Goal: Task Accomplishment & Management: Complete application form

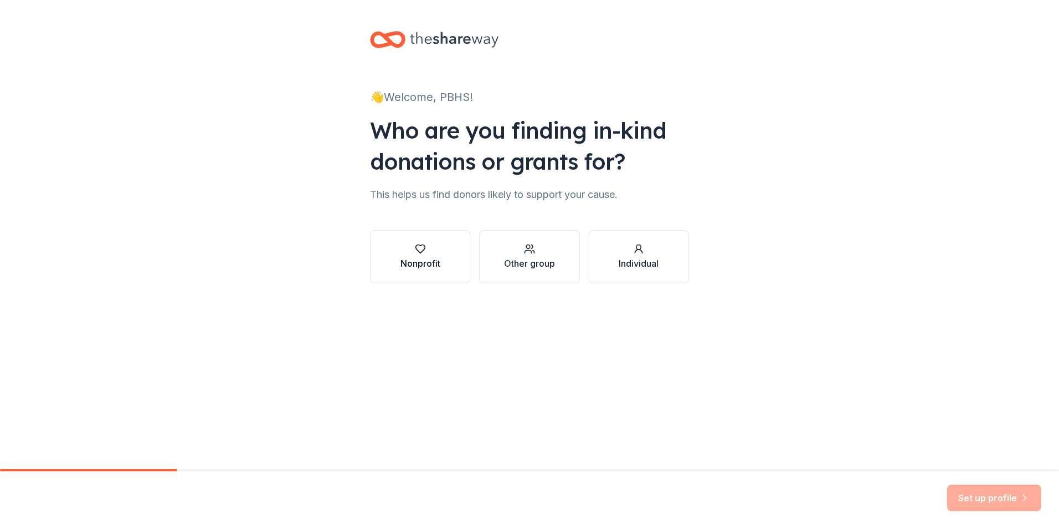
click at [419, 260] on div "Nonprofit" at bounding box center [421, 263] width 40 height 13
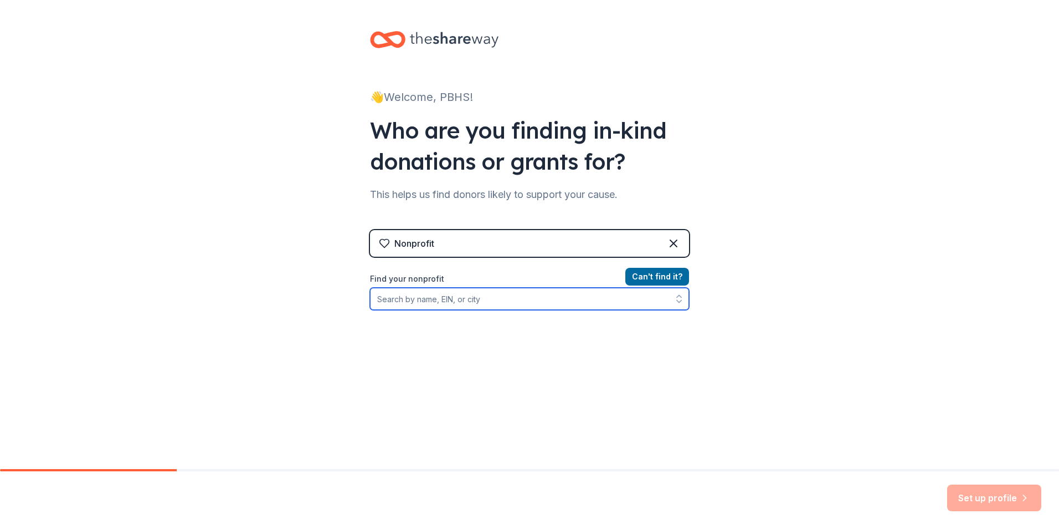
click at [476, 300] on input "Find your nonprofit" at bounding box center [529, 299] width 319 height 22
click at [485, 296] on input "Find your nonprofit" at bounding box center [529, 299] width 319 height 22
paste input "[US_EMPLOYER_IDENTIFICATION_NUMBER]"
type input "[US_EMPLOYER_IDENTIFICATION_NUMBER]"
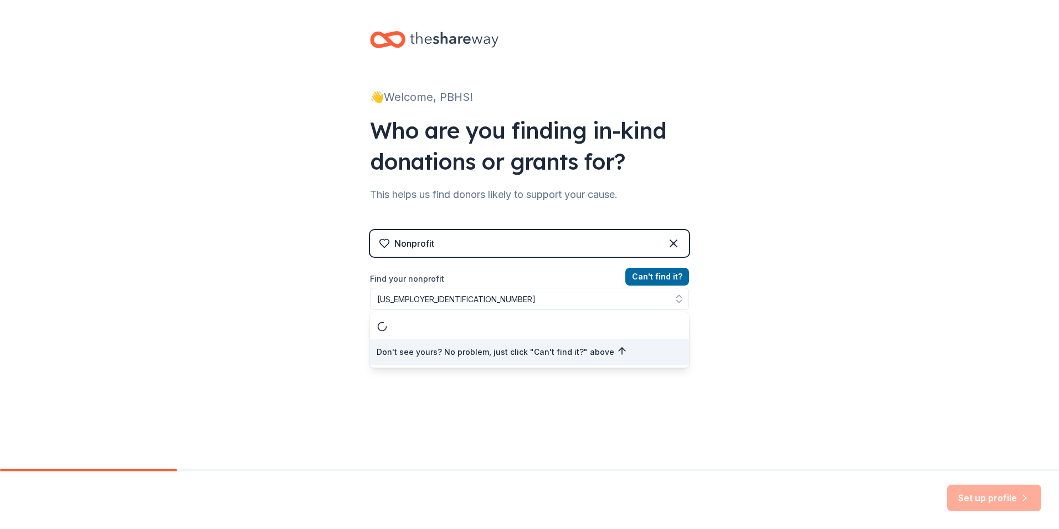
click at [864, 427] on div "👋 Welcome, PBHS! Who are you finding in-kind donations or grants for? This help…" at bounding box center [529, 237] width 1059 height 474
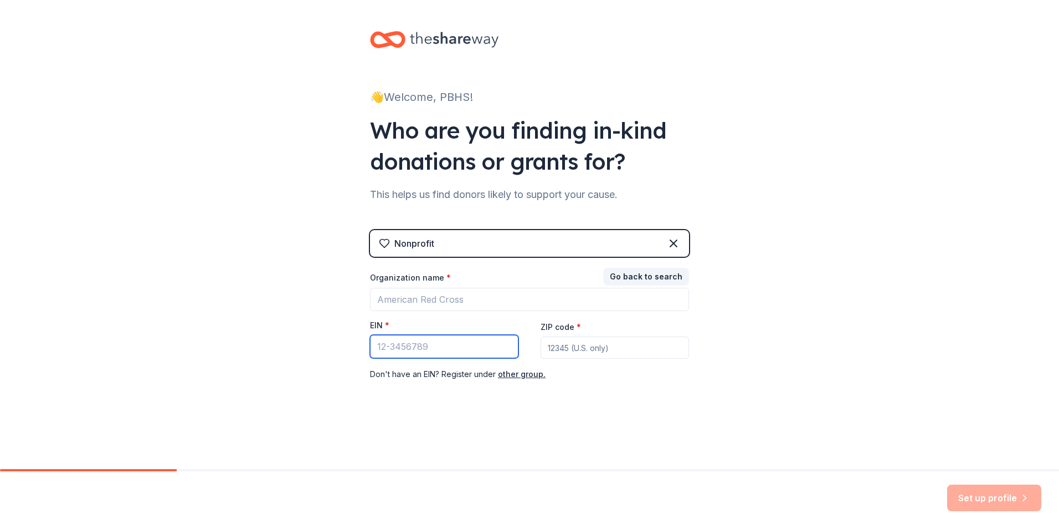
click at [448, 346] on input "EIN *" at bounding box center [444, 346] width 148 height 23
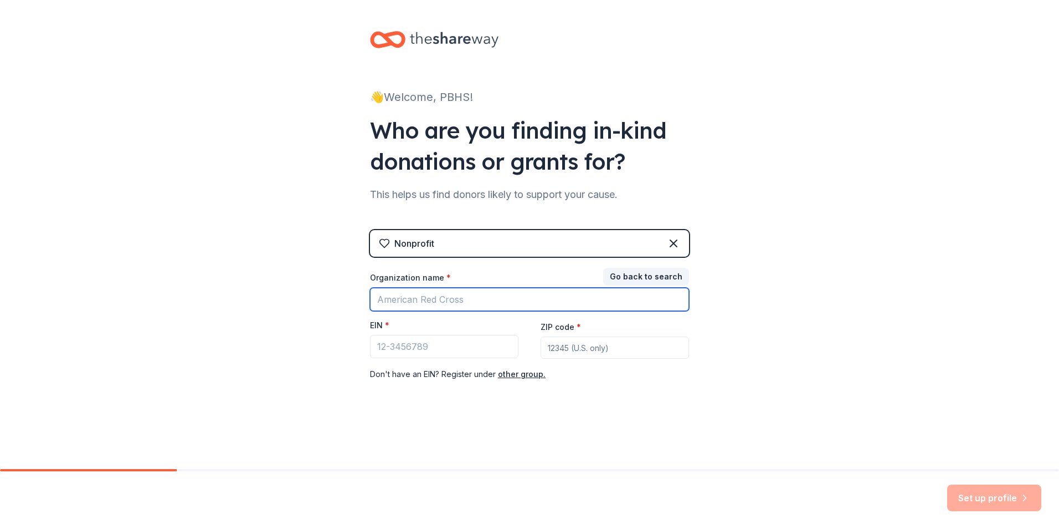
click at [464, 301] on input "Organization name *" at bounding box center [529, 299] width 319 height 23
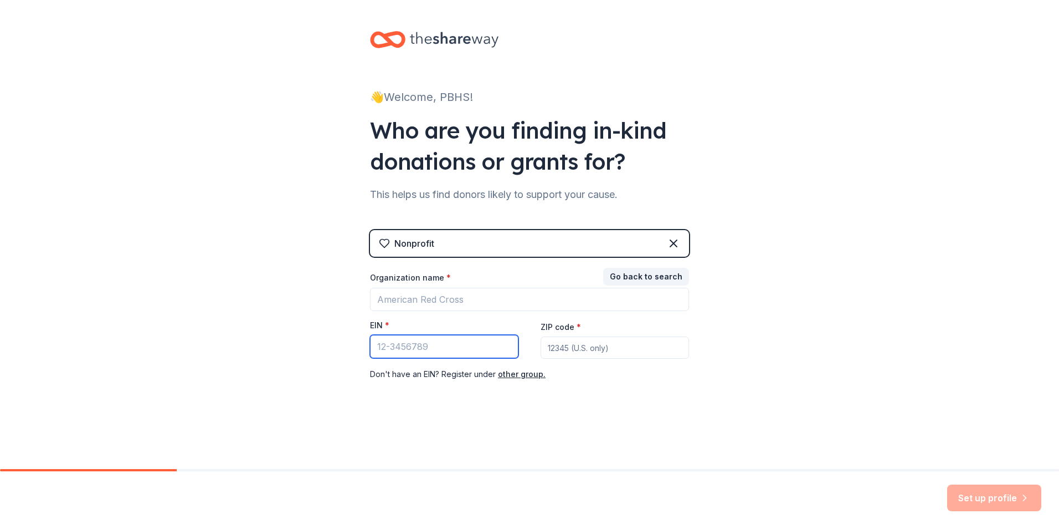
click at [454, 343] on input "EIN *" at bounding box center [444, 346] width 148 height 23
paste input "[US_EMPLOYER_IDENTIFICATION_NUMBER]"
type input "[US_EMPLOYER_IDENTIFICATION_NUMBER]"
click at [620, 417] on div "👋 Welcome, PBHS! Who are you finding in-kind donations or grants for? This help…" at bounding box center [529, 228] width 355 height 456
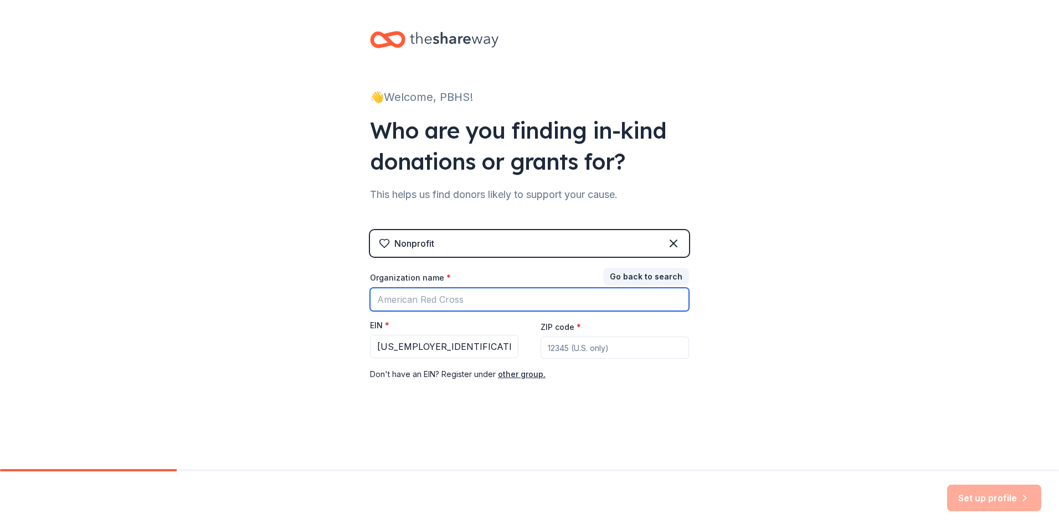
click at [448, 300] on input "Organization name *" at bounding box center [529, 299] width 319 height 23
click at [490, 307] on input "Organization name *" at bounding box center [529, 299] width 319 height 23
paste input "PBHS Football Booster Association"
type input "PBHS Football Booster Association"
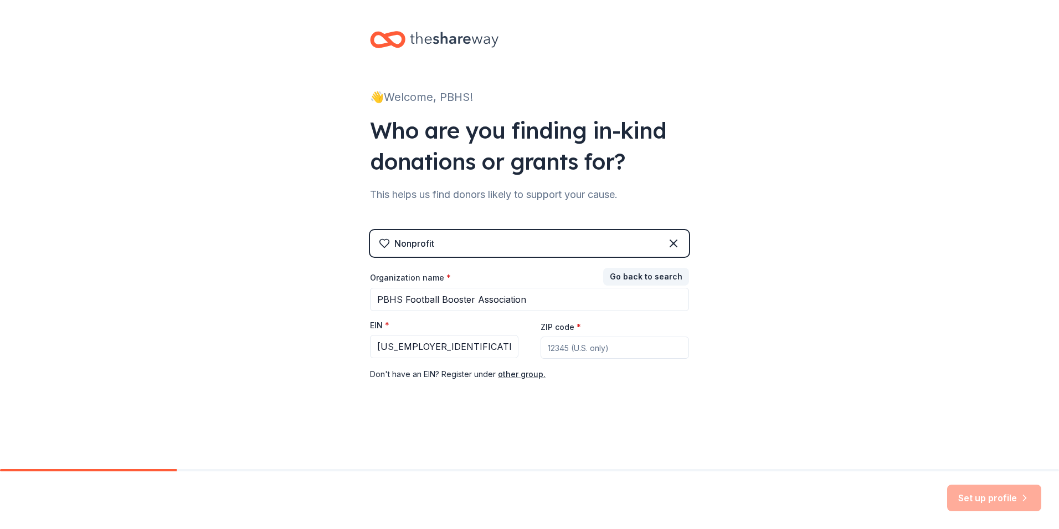
click at [604, 355] on input "ZIP code *" at bounding box center [615, 347] width 148 height 22
click at [573, 352] on input "ZIP code *" at bounding box center [615, 347] width 148 height 22
type input "85143"
click at [994, 498] on button "Set up profile" at bounding box center [994, 497] width 94 height 27
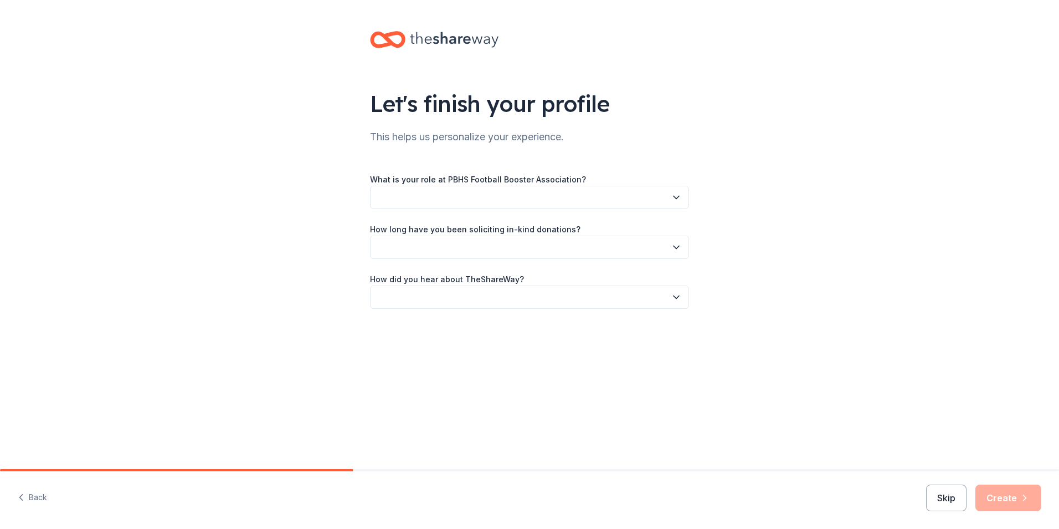
click at [443, 202] on button "button" at bounding box center [529, 197] width 319 height 23
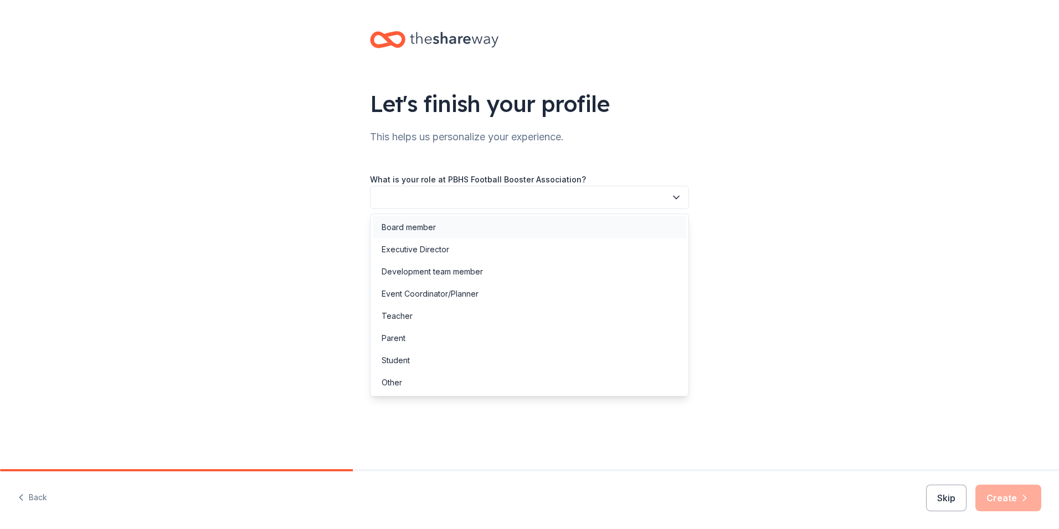
click at [427, 218] on div "Board member" at bounding box center [530, 227] width 314 height 22
click at [444, 202] on span "Board member" at bounding box center [521, 197] width 289 height 13
click at [324, 239] on div "Let's finish your profile This helps us personalize your experience. What is yo…" at bounding box center [529, 181] width 1059 height 362
click at [429, 201] on span "Board member" at bounding box center [521, 197] width 289 height 13
click at [582, 180] on div "What is your role at PBHS Football Booster Association? Board member" at bounding box center [529, 190] width 319 height 37
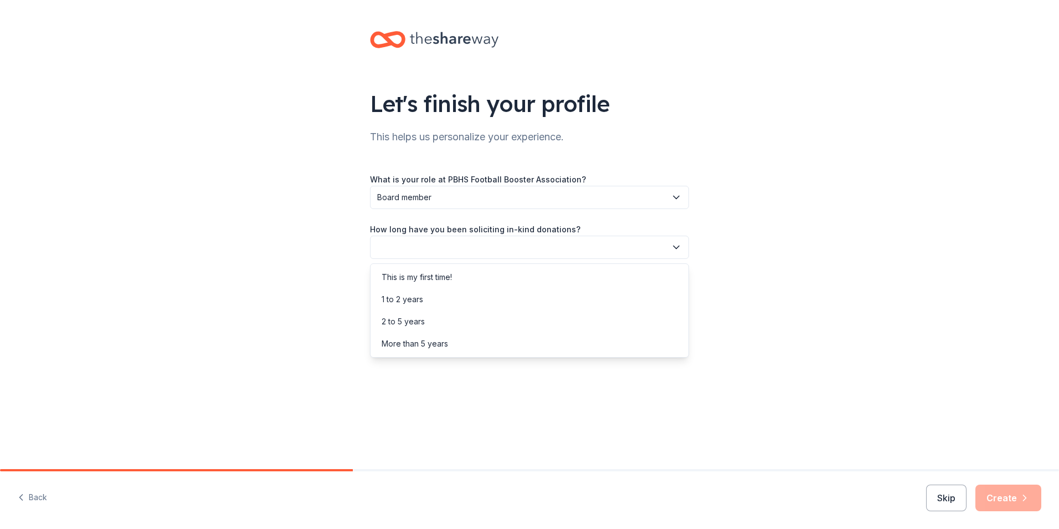
click at [453, 250] on button "button" at bounding box center [529, 246] width 319 height 23
drag, startPoint x: 439, startPoint y: 297, endPoint x: 439, endPoint y: 277, distance: 20.0
click at [439, 277] on div "This is my first time! 1 to 2 years 2 to 5 years More than 5 years" at bounding box center [529, 310] width 319 height 94
click at [439, 277] on div "This is my first time!" at bounding box center [417, 276] width 70 height 13
click at [439, 248] on span "This is my first time!" at bounding box center [521, 246] width 289 height 13
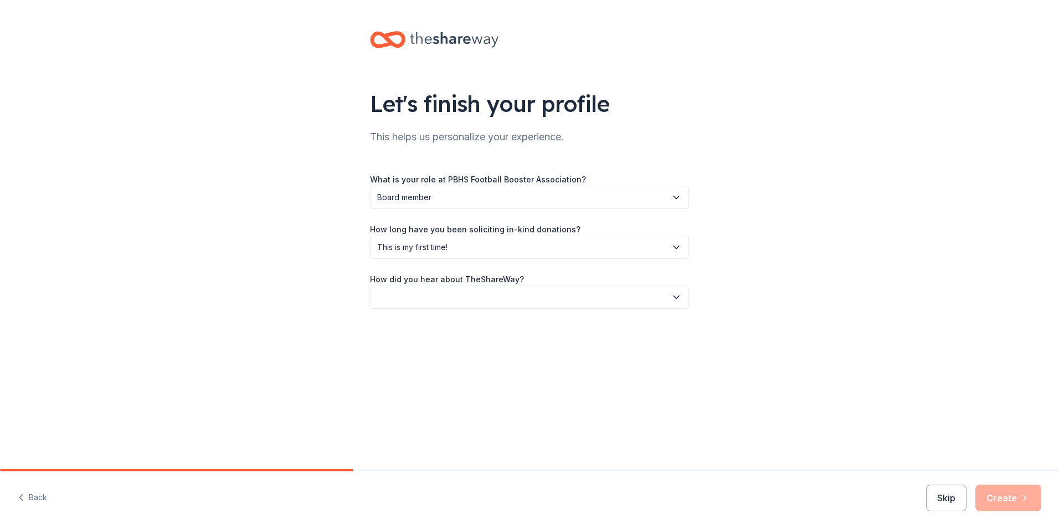
click at [439, 248] on span "This is my first time!" at bounding box center [521, 246] width 289 height 13
click at [420, 291] on button "button" at bounding box center [529, 296] width 319 height 23
click at [430, 350] on div "Online search" at bounding box center [407, 348] width 50 height 13
click at [1041, 508] on button "Create" at bounding box center [1009, 497] width 66 height 27
click at [1018, 501] on div "Skip Create" at bounding box center [983, 497] width 115 height 27
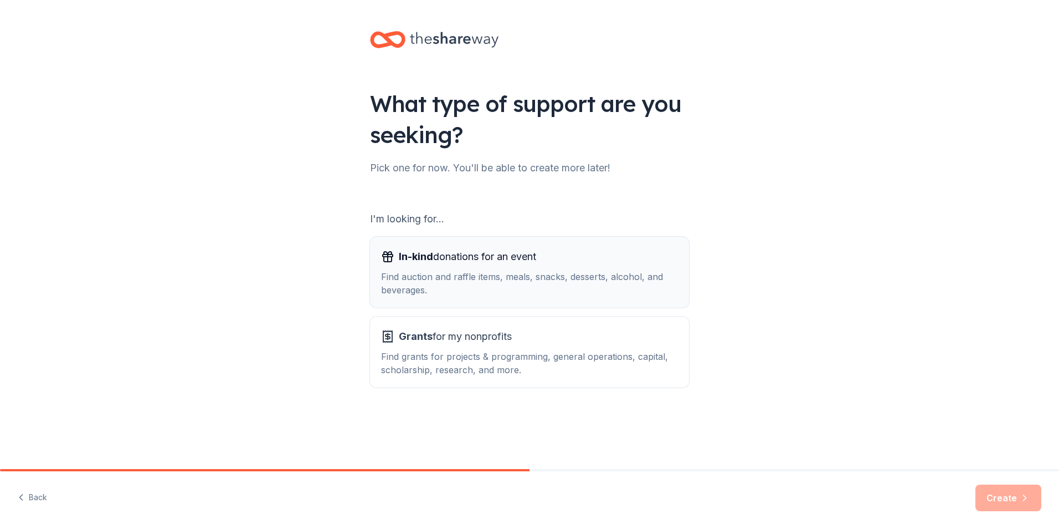
click at [461, 291] on div "Find auction and raffle items, meals, snacks, desserts, alcohol, and beverages." at bounding box center [529, 283] width 297 height 27
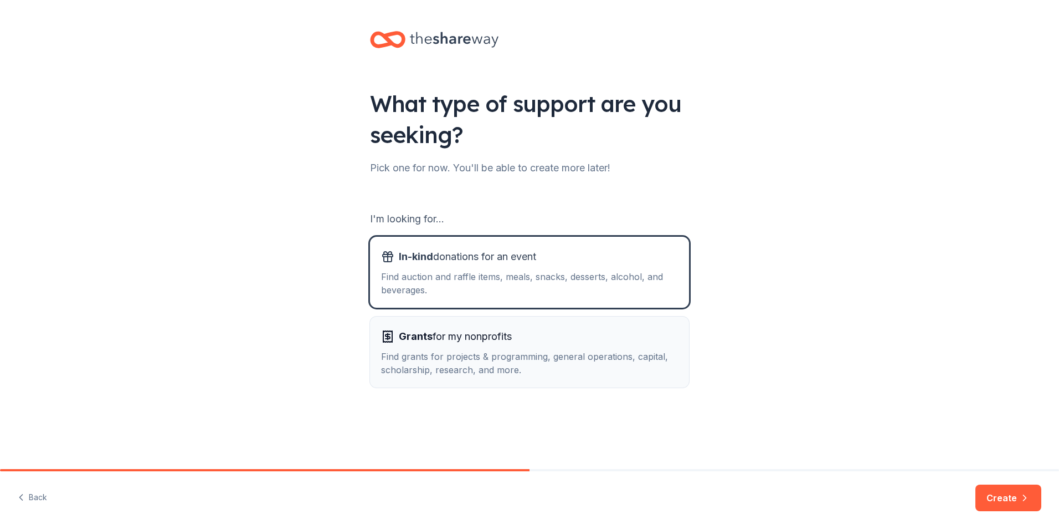
click at [463, 337] on span "Grants for my nonprofits" at bounding box center [455, 336] width 113 height 18
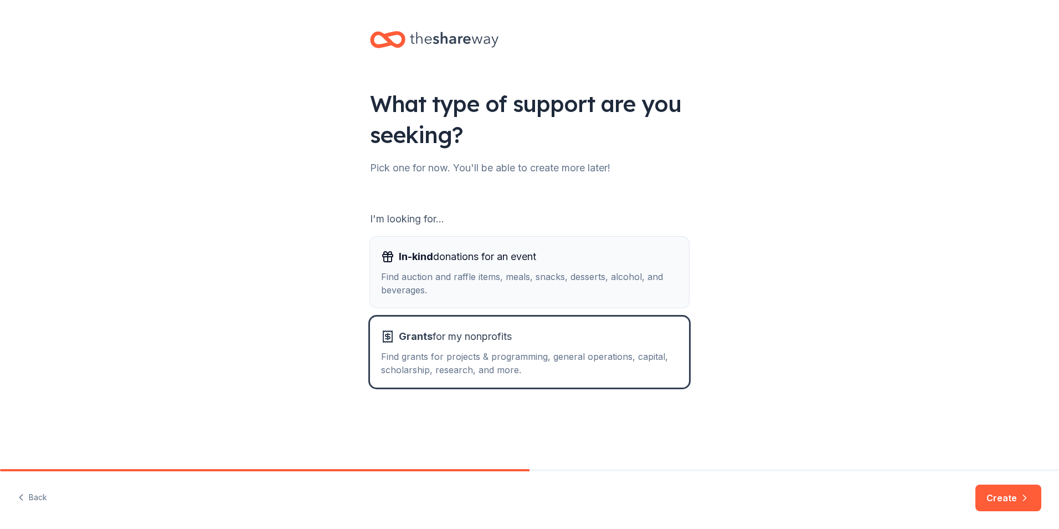
click at [485, 295] on div "Find auction and raffle items, meals, snacks, desserts, alcohol, and beverages." at bounding box center [529, 283] width 297 height 27
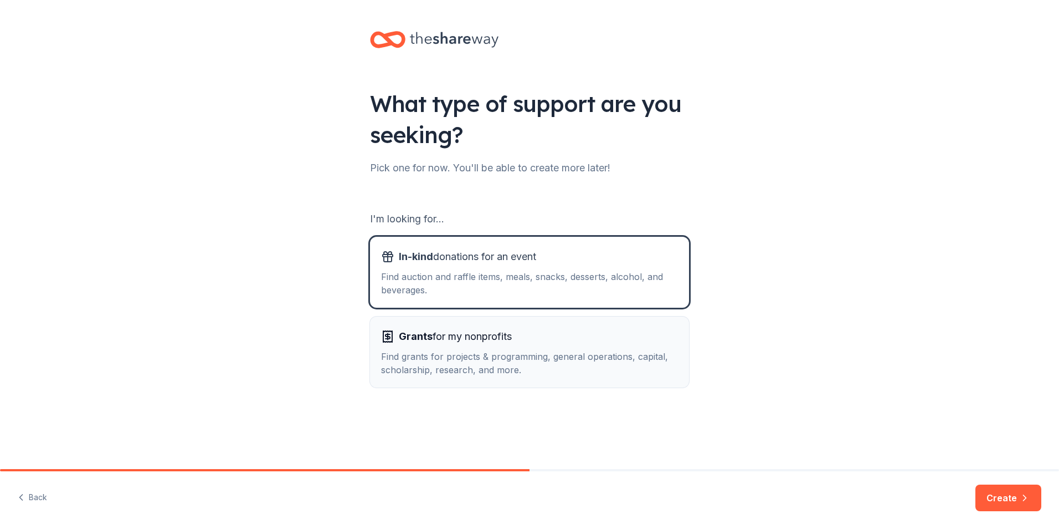
click at [485, 330] on span "Grants for my nonprofits" at bounding box center [455, 336] width 113 height 18
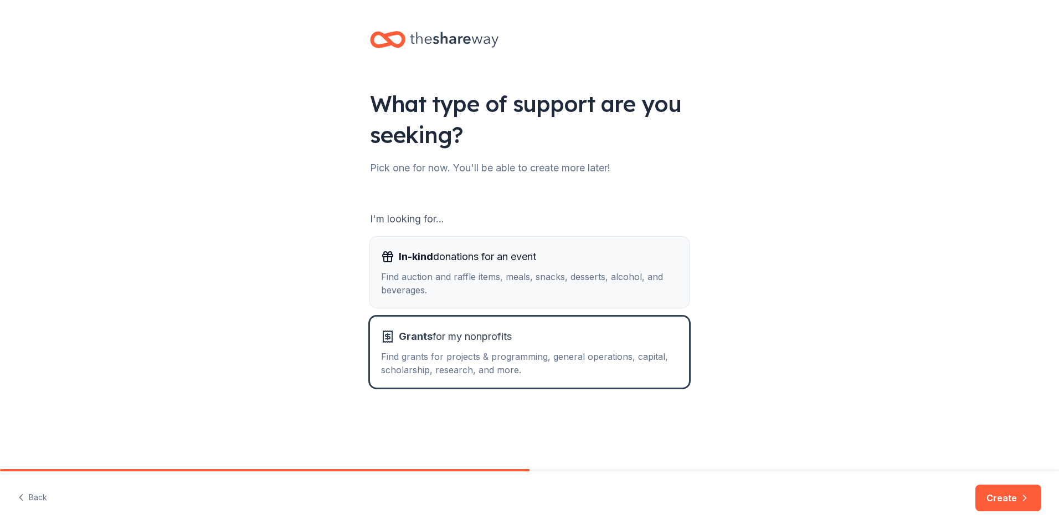
click at [594, 296] on button "In-kind donations for an event Find auction and raffle items, meals, snacks, de…" at bounding box center [529, 272] width 319 height 71
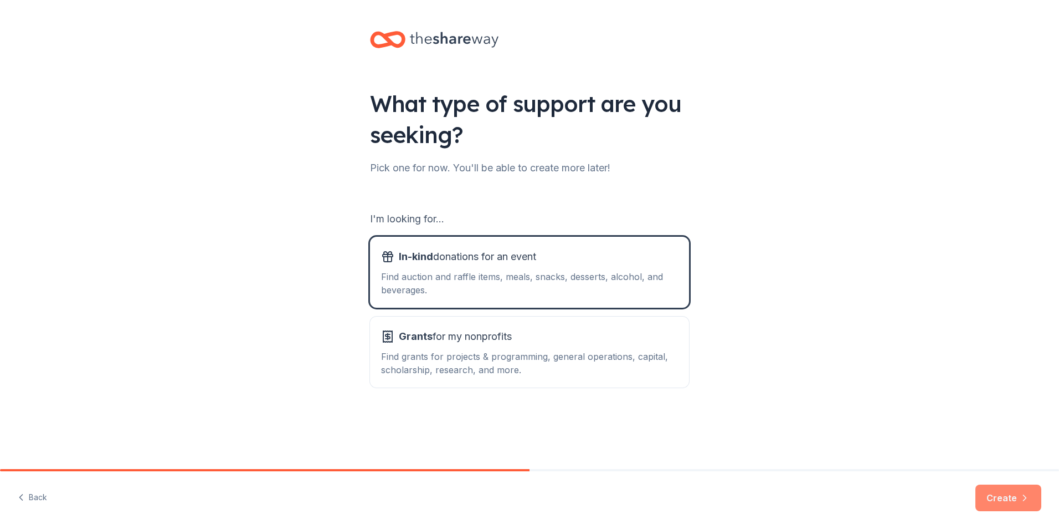
click at [1010, 494] on button "Create" at bounding box center [1009, 497] width 66 height 27
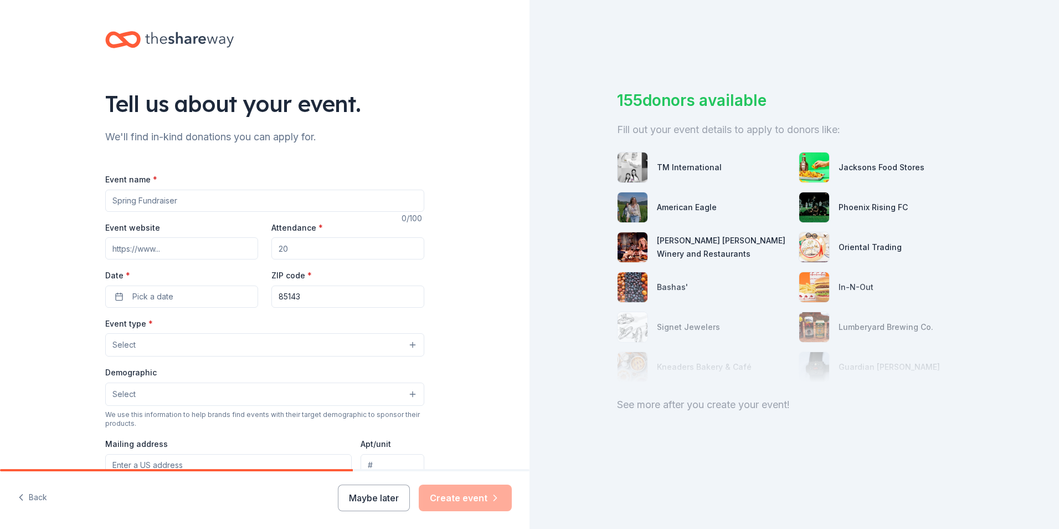
click at [147, 208] on input "Event name *" at bounding box center [264, 200] width 319 height 22
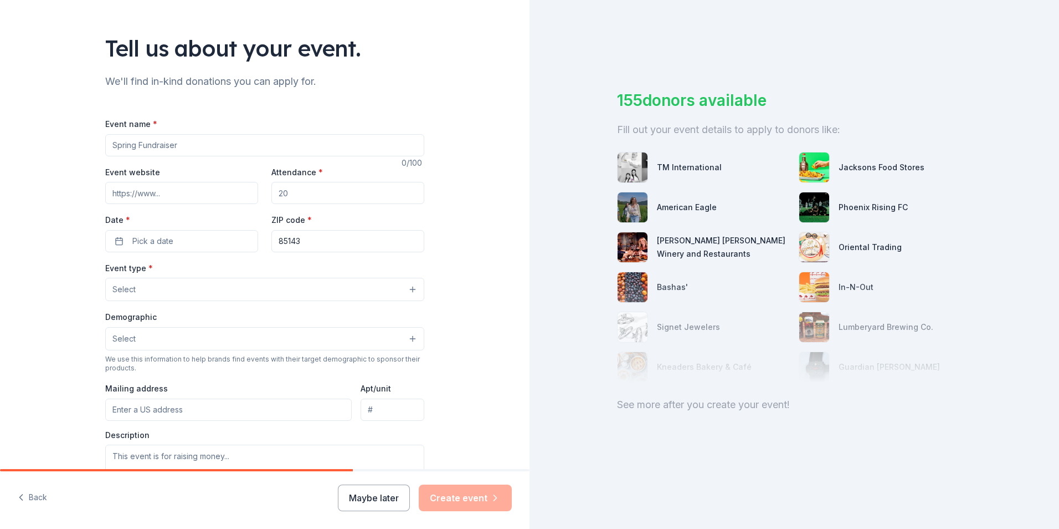
click at [168, 199] on input "Event website" at bounding box center [181, 193] width 153 height 22
click at [187, 193] on input "Event website" at bounding box center [181, 193] width 153 height 22
click at [147, 150] on input "Event name *" at bounding box center [264, 145] width 319 height 22
paste input "pbhsfootballbooster.boosterhub.com"
type input "pbhsfootballbooster.boosterhub.com"
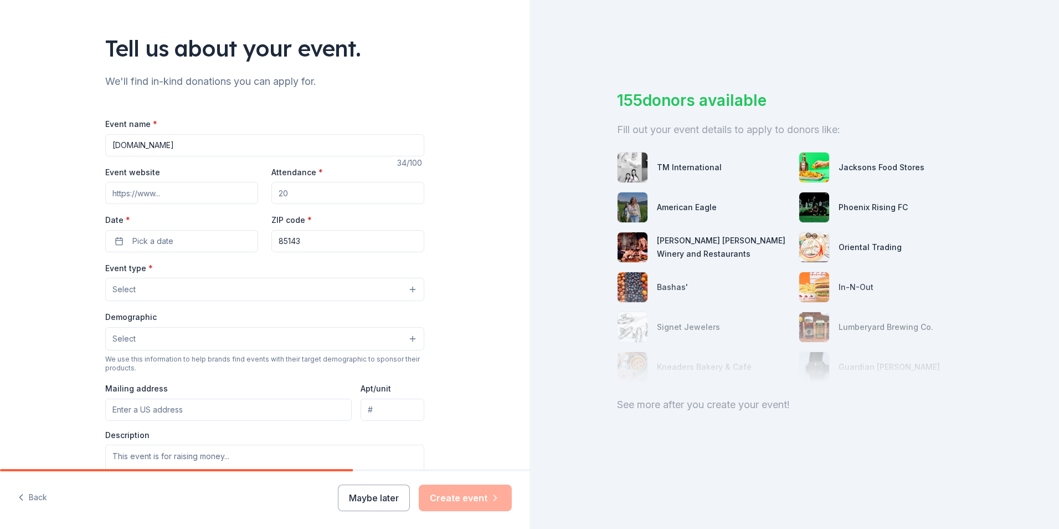
click at [158, 194] on input "Event website" at bounding box center [181, 193] width 153 height 22
paste input "pbhsfootballbooster.boosterhub.com"
type input "pbhsfootballbooster.boosterhub.com"
drag, startPoint x: 268, startPoint y: 144, endPoint x: -69, endPoint y: 144, distance: 336.3
click at [0, 144] on html "Tell us about your event. We'll find in-kind donations you can apply for. Event…" at bounding box center [529, 264] width 1059 height 529
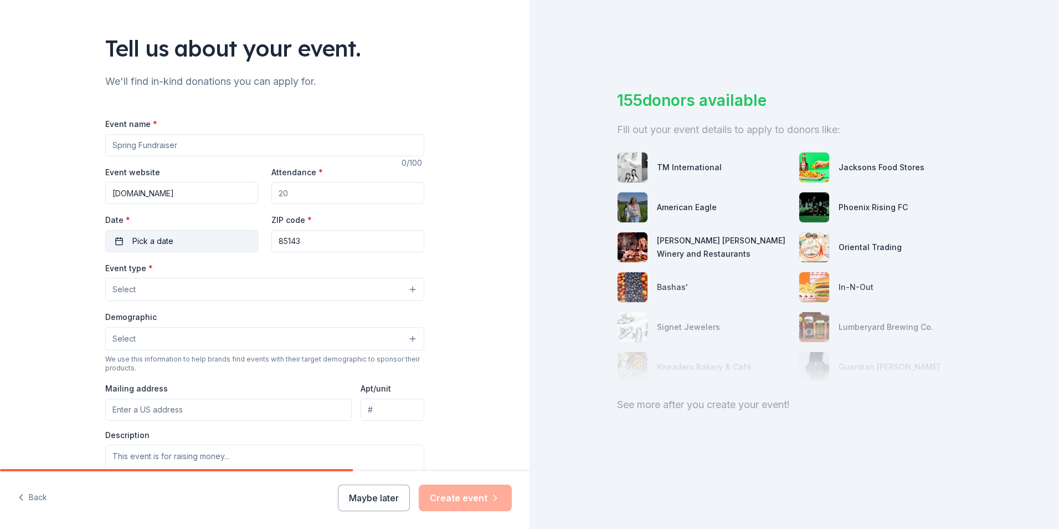
click at [150, 248] on button "Pick a date" at bounding box center [181, 241] width 153 height 22
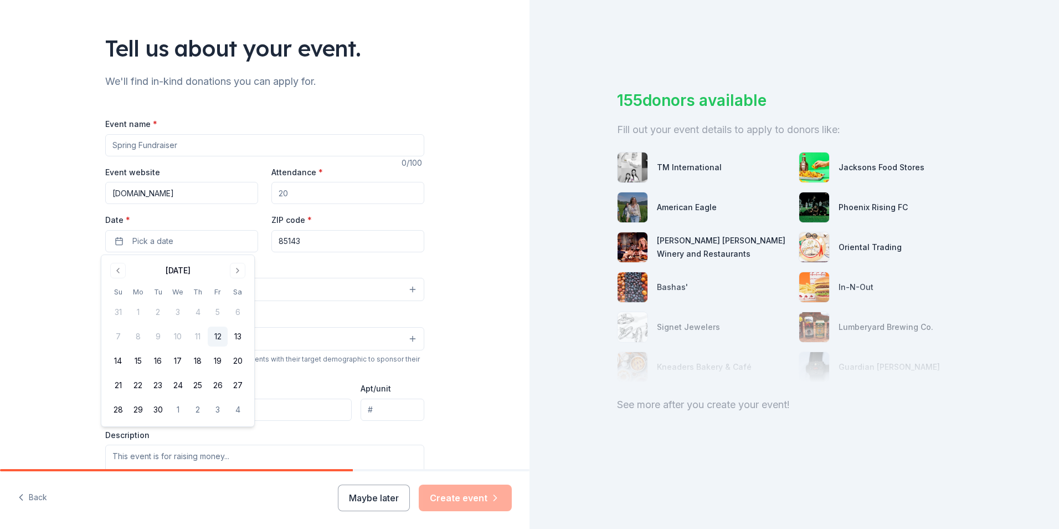
click at [324, 186] on input "Attendance *" at bounding box center [347, 193] width 153 height 22
drag, startPoint x: 311, startPoint y: 189, endPoint x: 245, endPoint y: 189, distance: 66.5
click at [245, 189] on div "Event website pbhsfootballbooster.boosterhub.com Attendance * Date * Pick a dat…" at bounding box center [264, 208] width 319 height 87
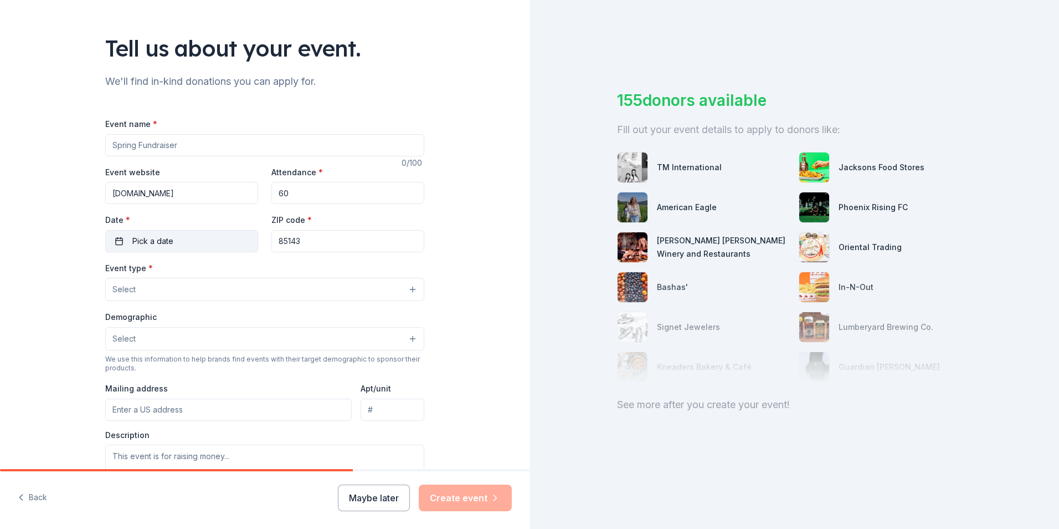
type input "60"
click at [144, 233] on button "Pick a date" at bounding box center [181, 241] width 153 height 22
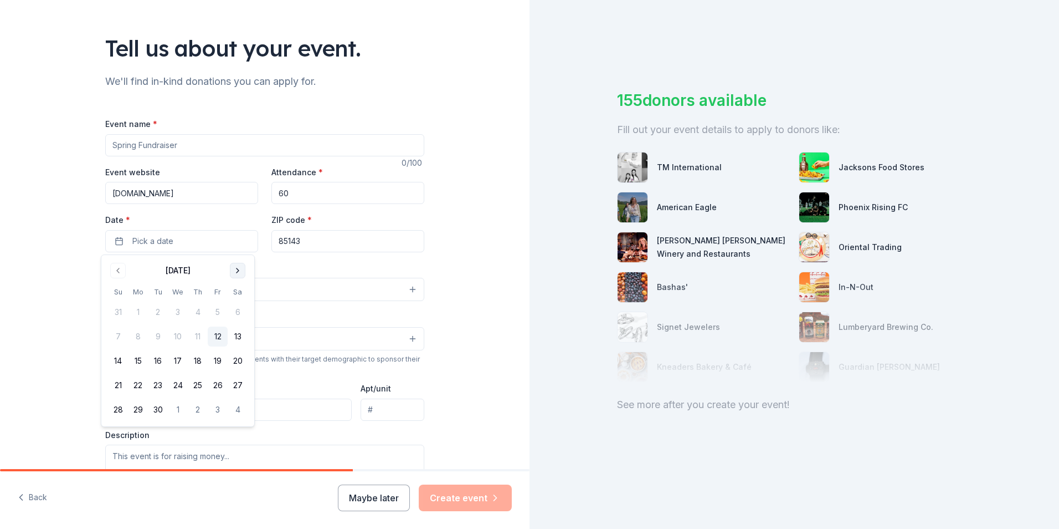
click at [236, 267] on button "Go to next month" at bounding box center [238, 271] width 16 height 16
click at [216, 339] on button "10" at bounding box center [218, 336] width 20 height 20
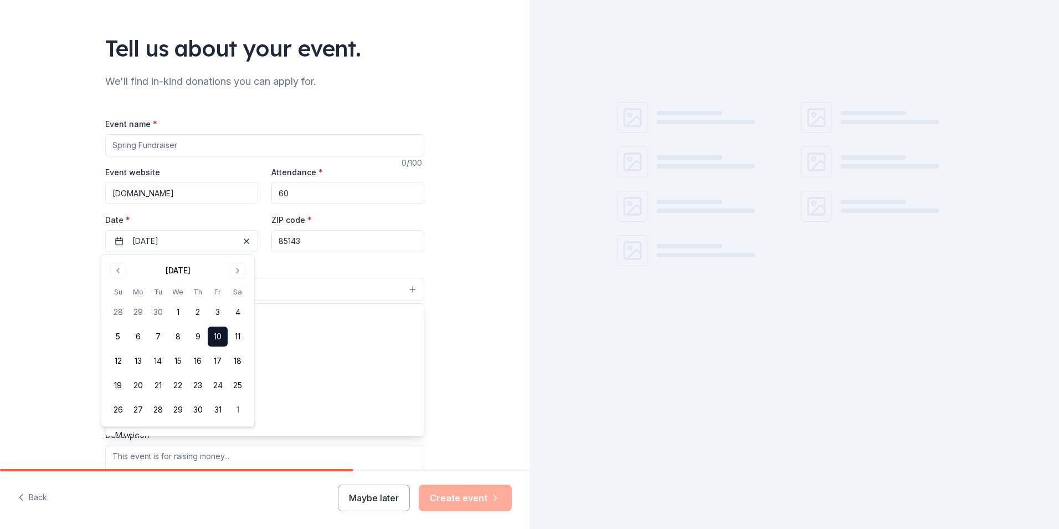
click at [325, 288] on button "Select" at bounding box center [264, 289] width 319 height 23
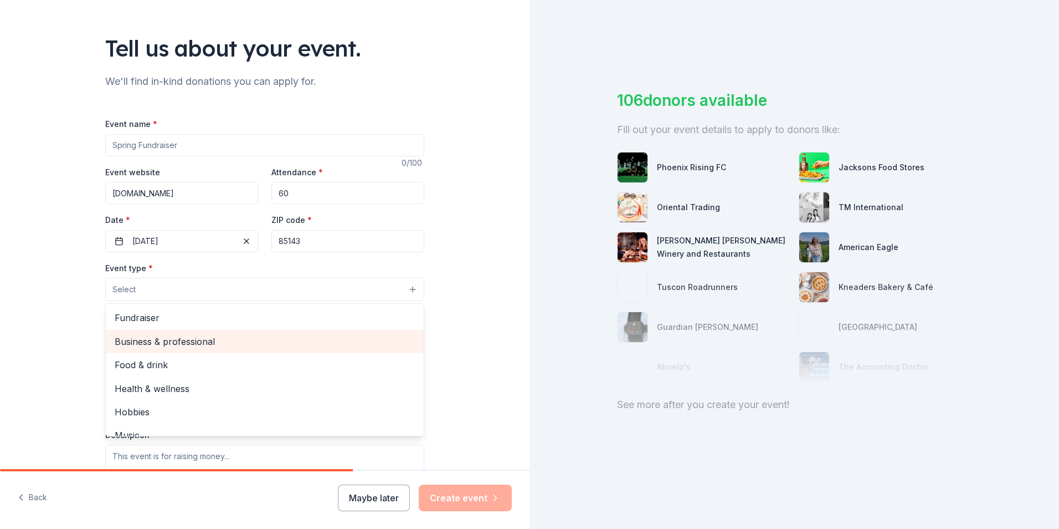
scroll to position [37, 0]
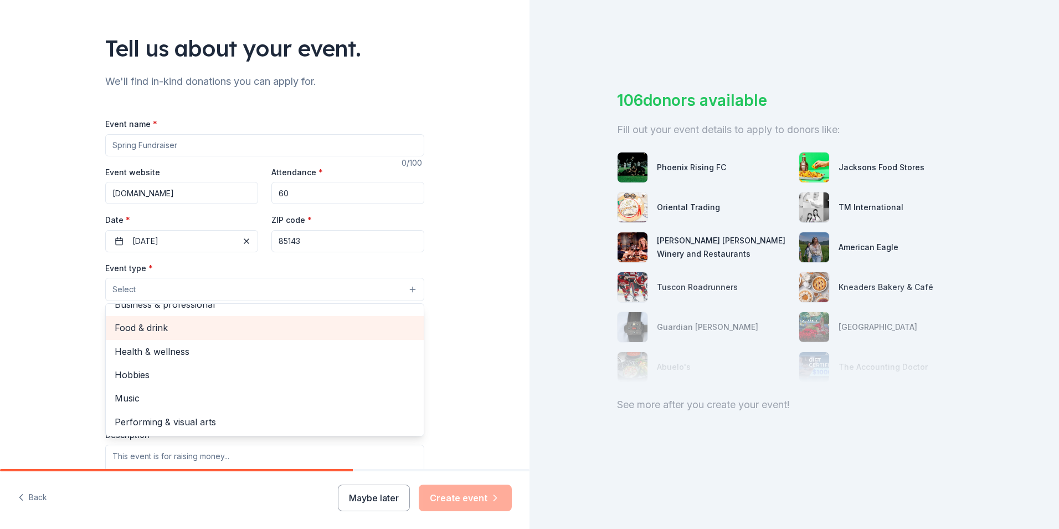
click at [165, 330] on span "Food & drink" at bounding box center [265, 327] width 300 height 14
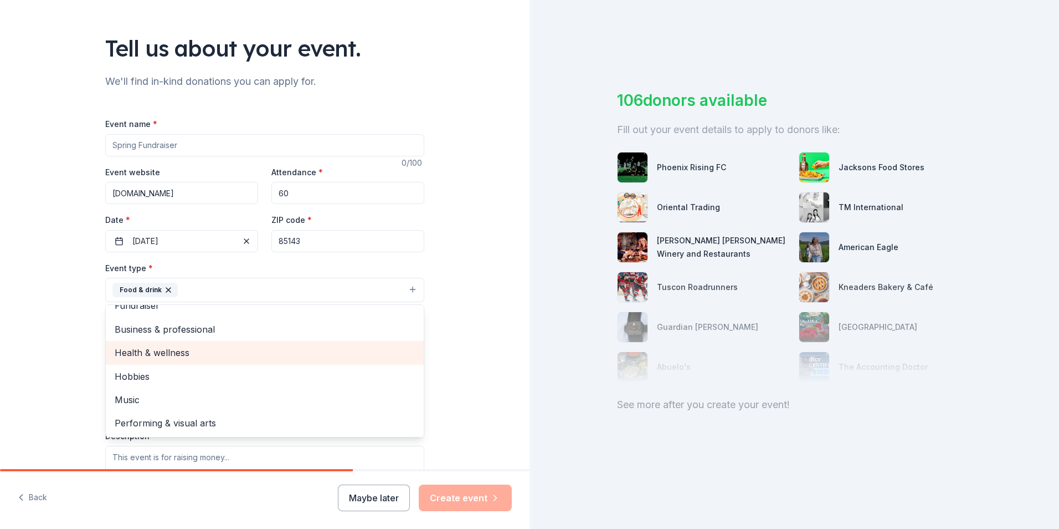
click at [146, 331] on span "Business & professional" at bounding box center [265, 329] width 300 height 14
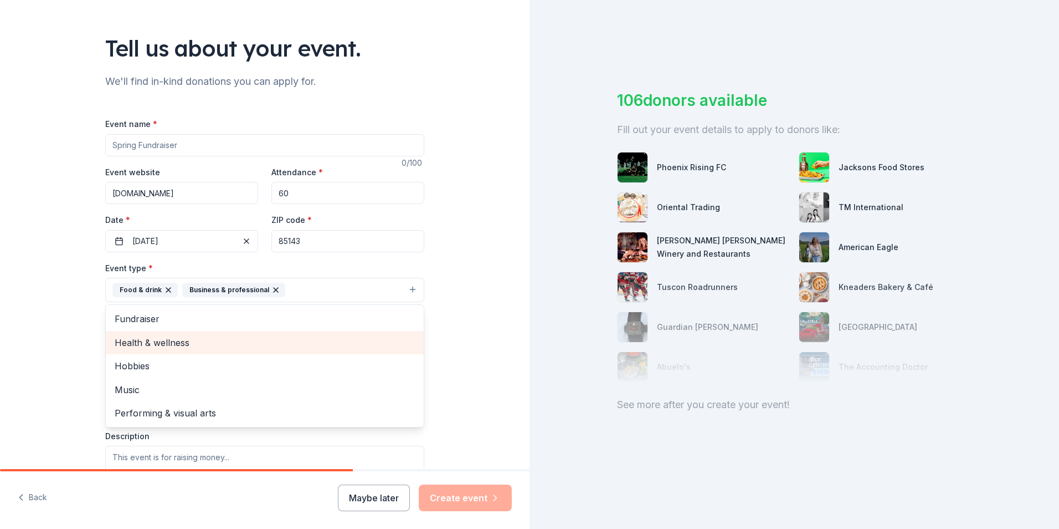
scroll to position [0, 0]
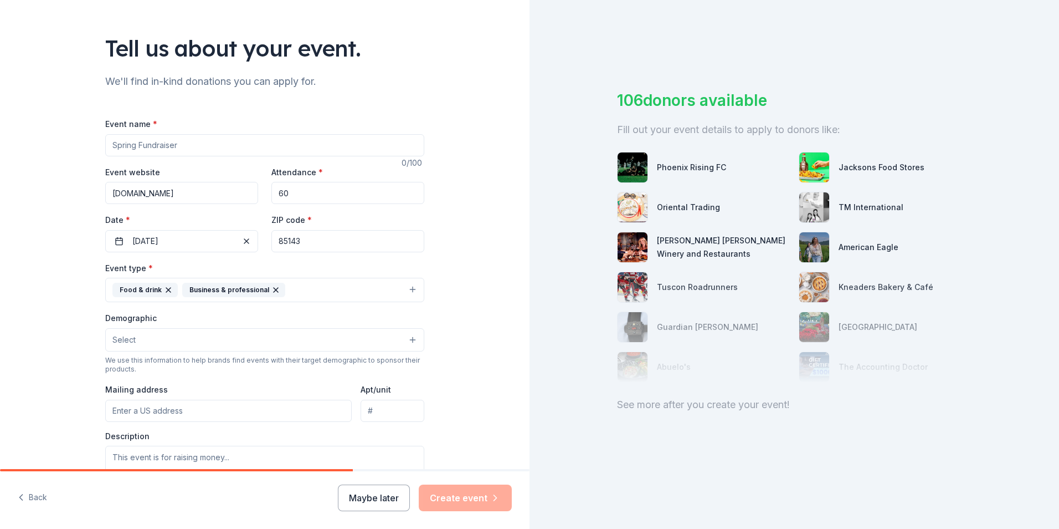
click at [271, 286] on icon "button" at bounding box center [275, 289] width 9 height 9
click at [244, 293] on button "Food & drink" at bounding box center [264, 290] width 319 height 24
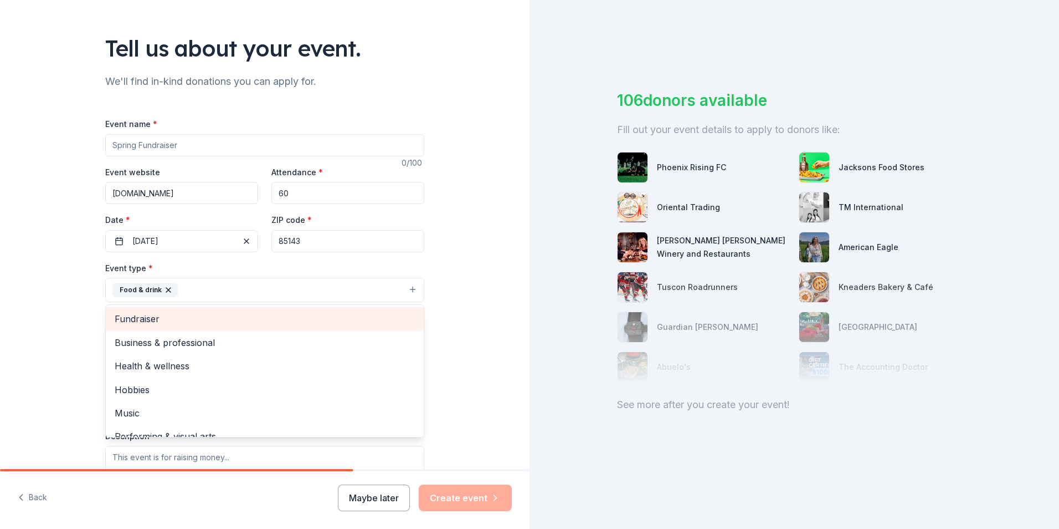
click at [196, 326] on div "Fundraiser" at bounding box center [265, 318] width 318 height 23
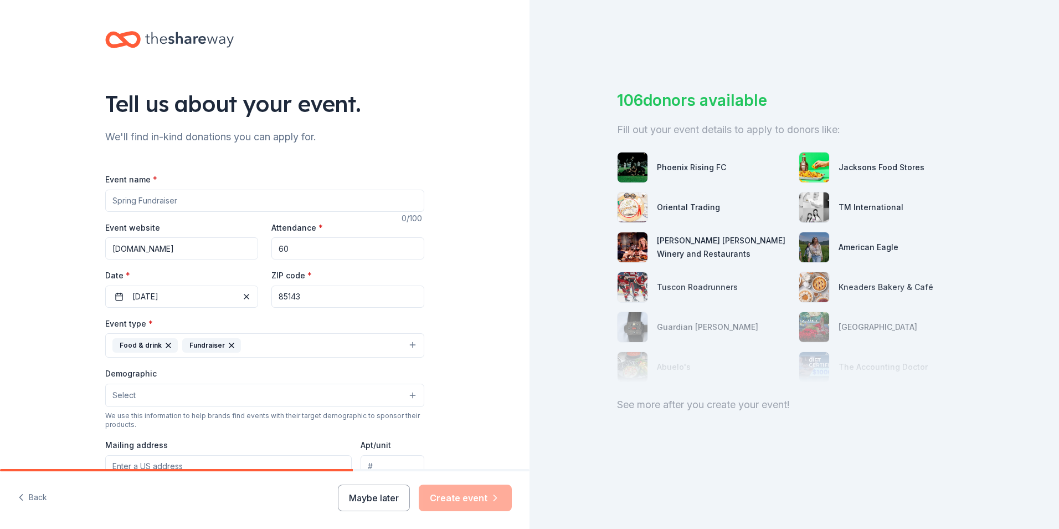
click at [261, 342] on button "Food & drink Fundraiser" at bounding box center [264, 345] width 319 height 24
click at [196, 397] on button "Select" at bounding box center [264, 394] width 319 height 23
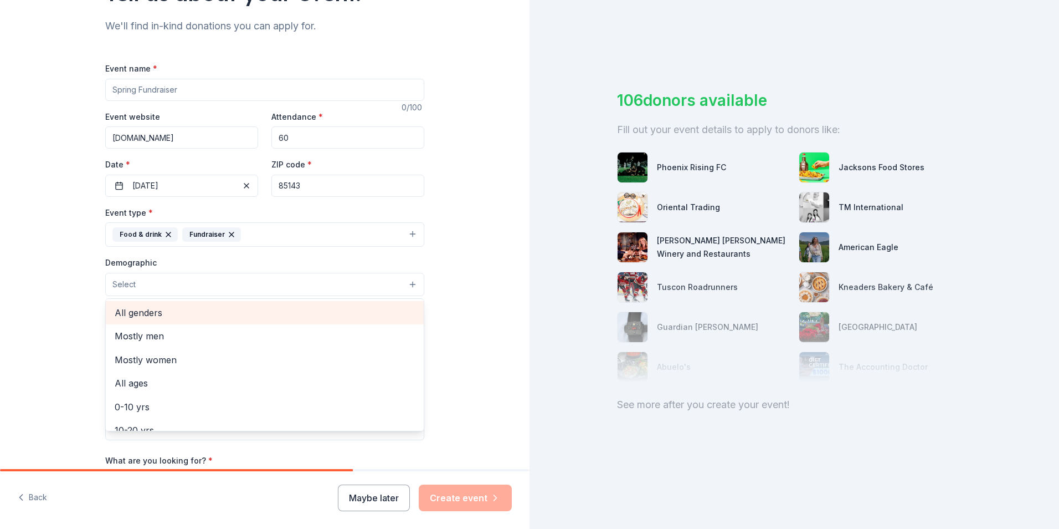
click at [175, 315] on span "All genders" at bounding box center [265, 312] width 300 height 14
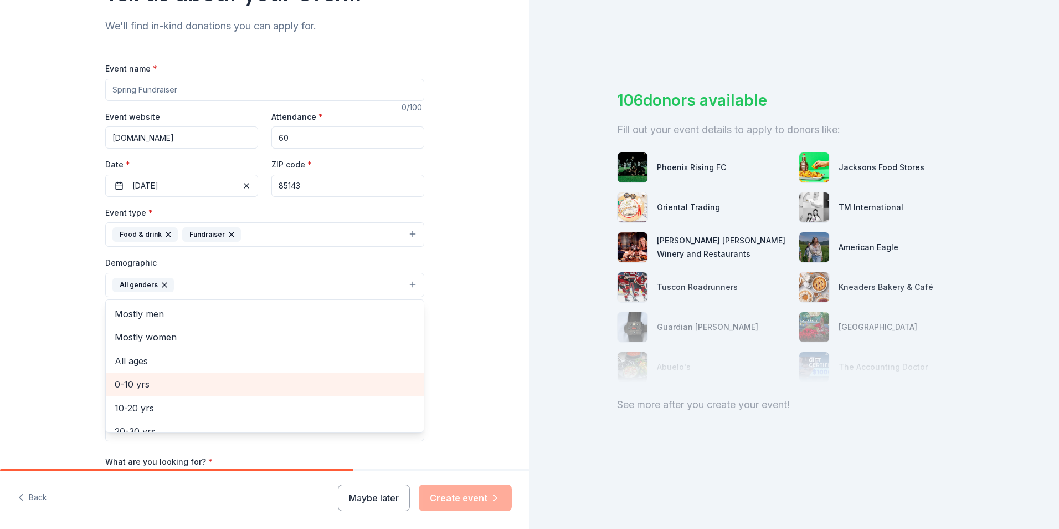
scroll to position [55, 0]
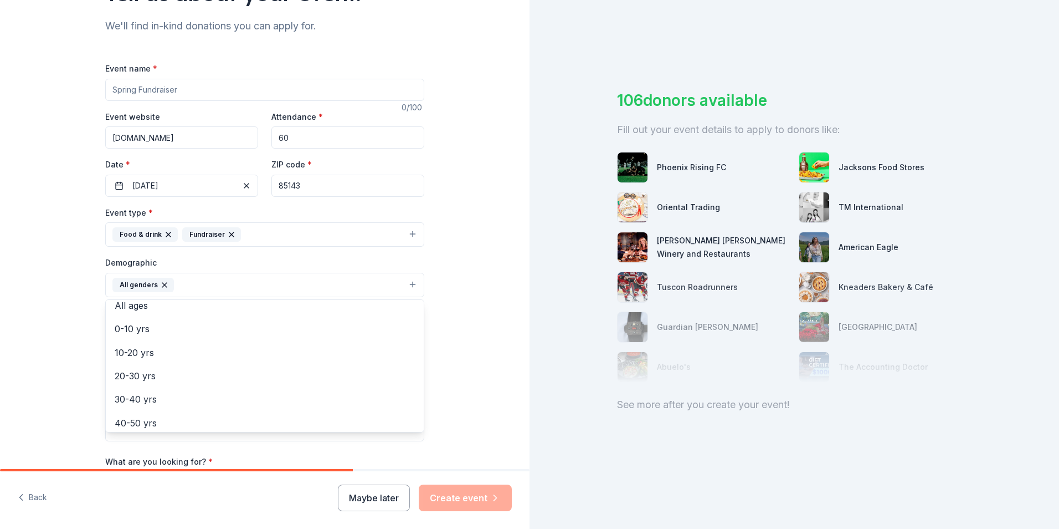
click at [47, 307] on div "Tell us about your event. We'll find in-kind donations you can apply for. Event…" at bounding box center [265, 259] width 530 height 740
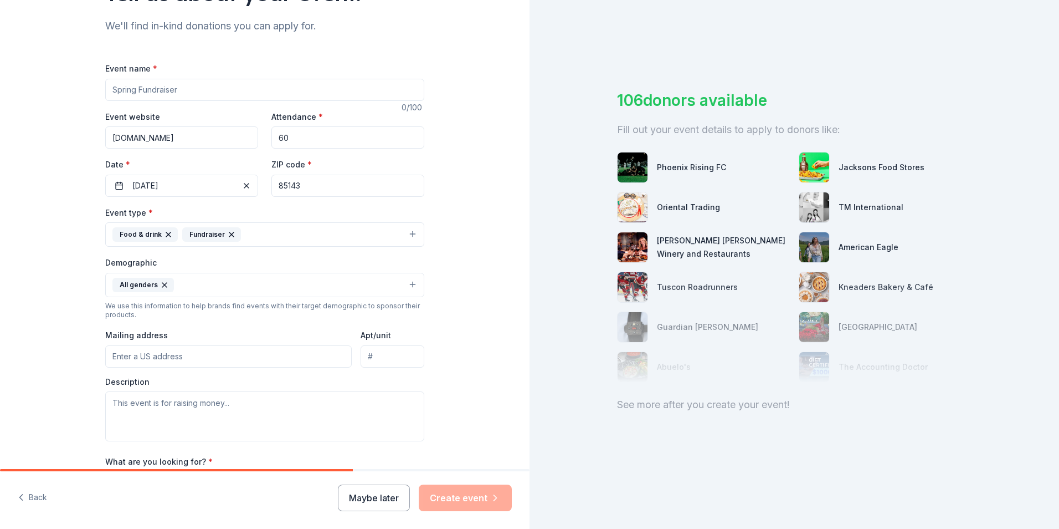
click at [140, 355] on input "Mailing address" at bounding box center [228, 356] width 247 height 22
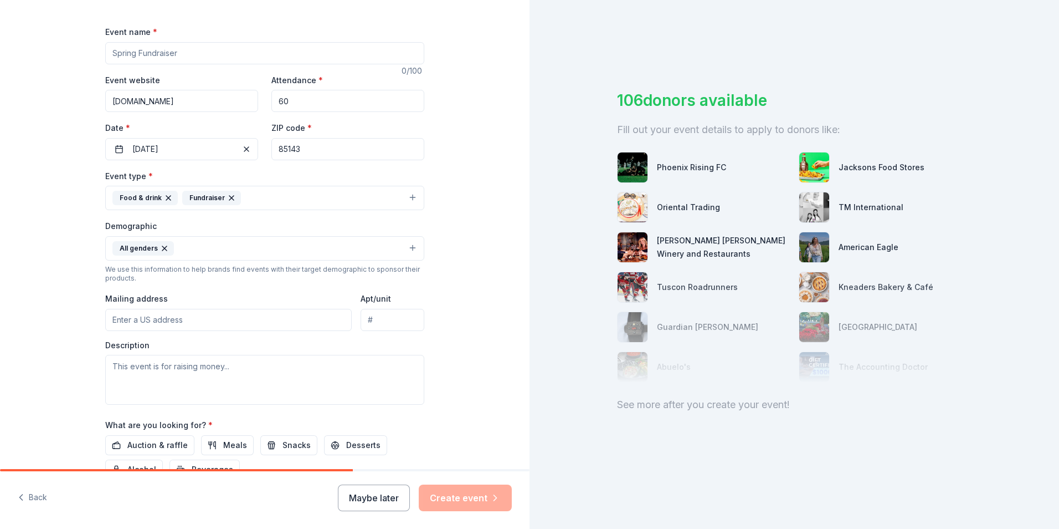
scroll to position [166, 0]
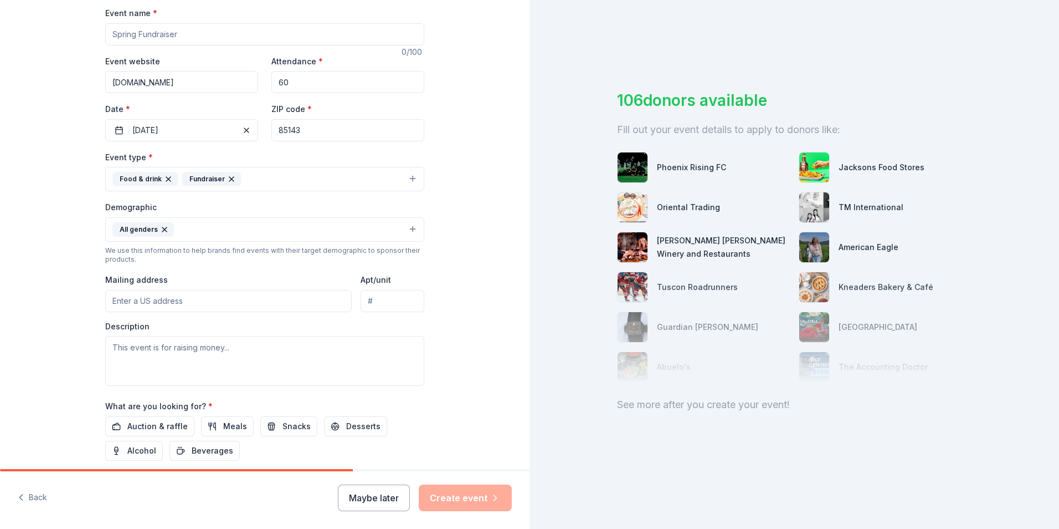
drag, startPoint x: 105, startPoint y: 289, endPoint x: 116, endPoint y: 295, distance: 12.6
click at [105, 290] on input "Mailing address" at bounding box center [228, 301] width 247 height 22
click at [121, 303] on input "Mailing address" at bounding box center [228, 301] width 247 height 22
paste input "32375 N Gantzel Rd, San Tan Valley, AZ 85143"
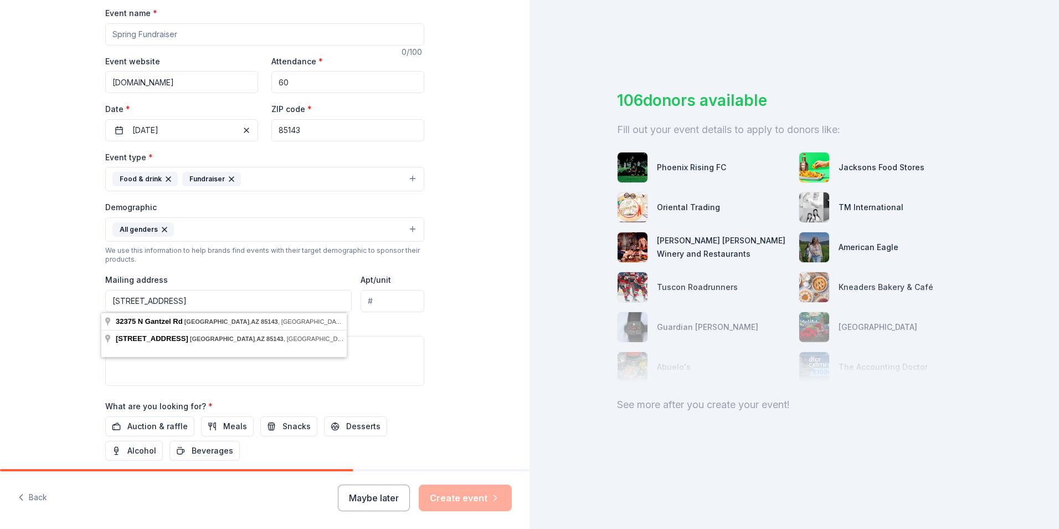
click at [198, 352] on body "Tell us about your event. We'll find in-kind donations you can apply for. Event…" at bounding box center [529, 264] width 1059 height 529
click at [284, 299] on input "32375 N Gantzel Rd, San Tan Valley, AZ 85143" at bounding box center [228, 301] width 247 height 22
type input "32375 North Gantzel Road, San Tan Valley, AZ, 85143"
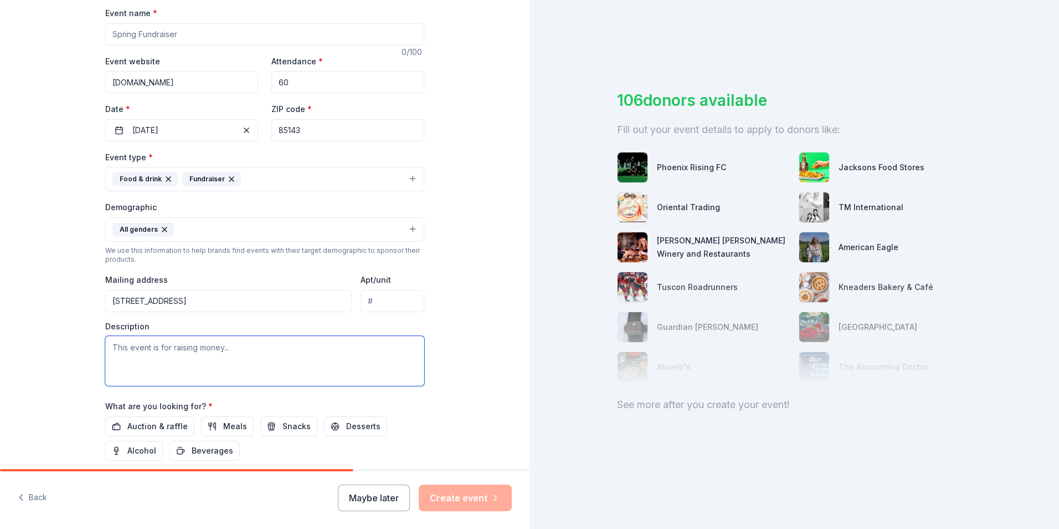
click at [253, 370] on textarea at bounding box center [264, 361] width 319 height 50
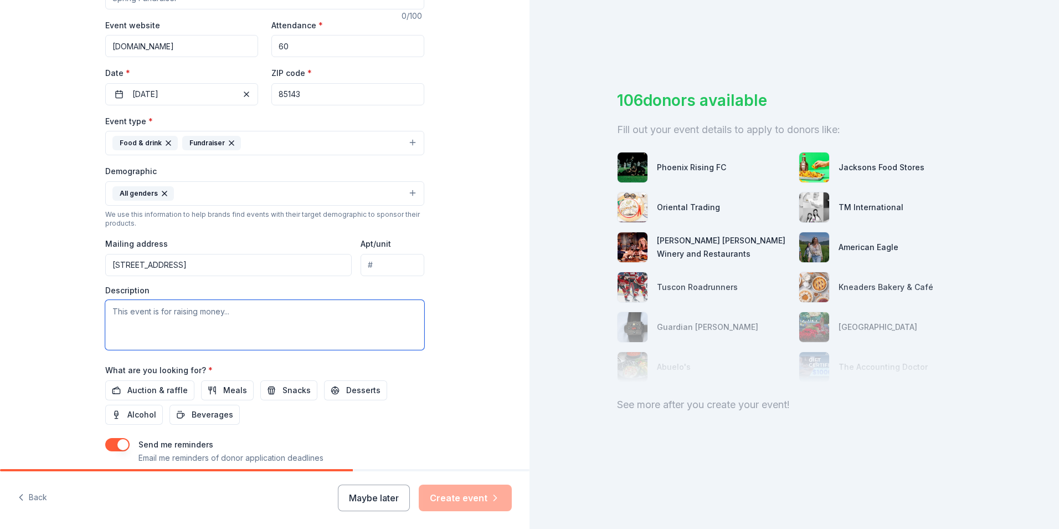
scroll to position [222, 0]
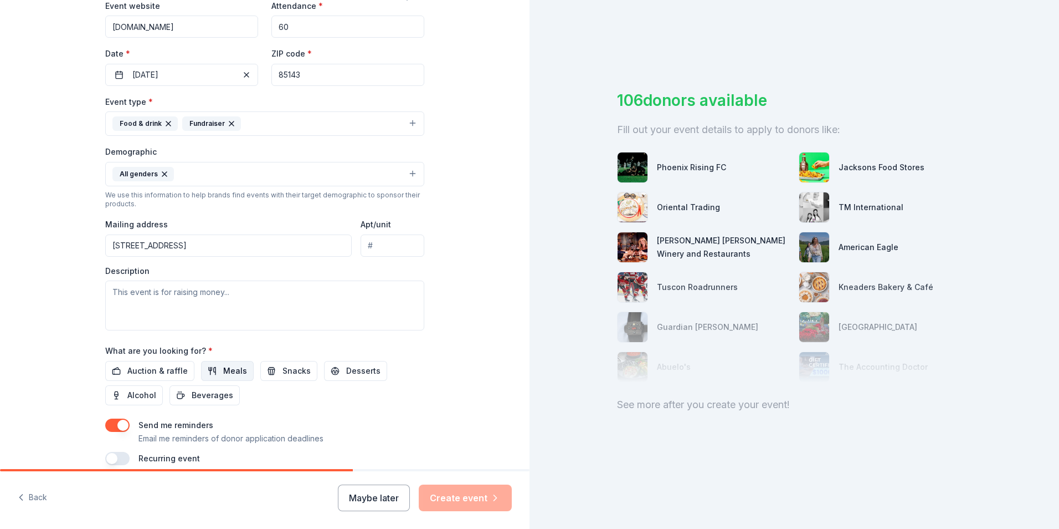
drag, startPoint x: 250, startPoint y: 371, endPoint x: 237, endPoint y: 375, distance: 13.3
click at [237, 375] on div "Auction & raffle Meals Snacks Desserts Alcohol Beverages" at bounding box center [264, 383] width 319 height 44
drag, startPoint x: 237, startPoint y: 375, endPoint x: 242, endPoint y: 372, distance: 5.7
click at [233, 371] on span "Meals" at bounding box center [235, 370] width 24 height 13
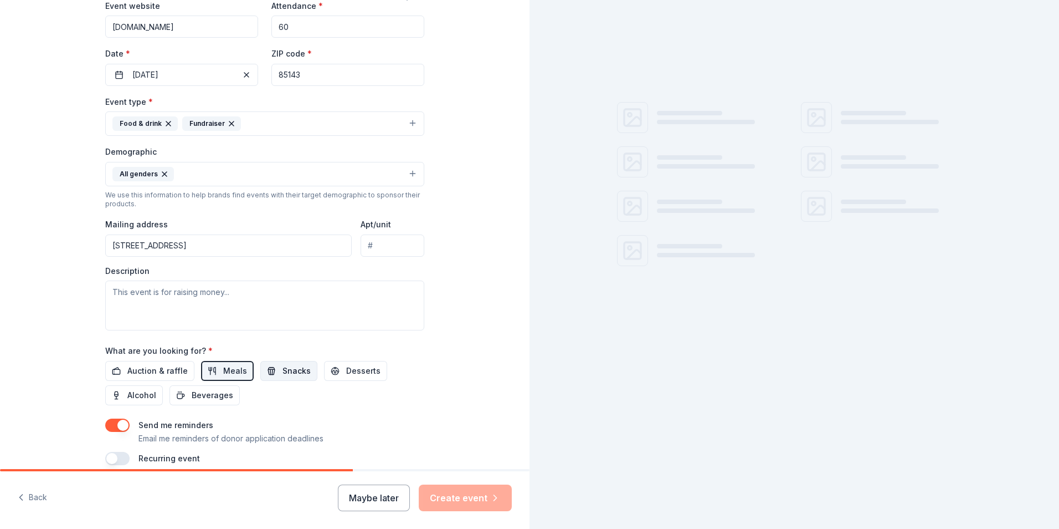
click at [283, 375] on span "Snacks" at bounding box center [297, 370] width 28 height 13
click at [160, 368] on span "Auction & raffle" at bounding box center [157, 370] width 60 height 13
click at [350, 372] on span "Desserts" at bounding box center [363, 370] width 34 height 13
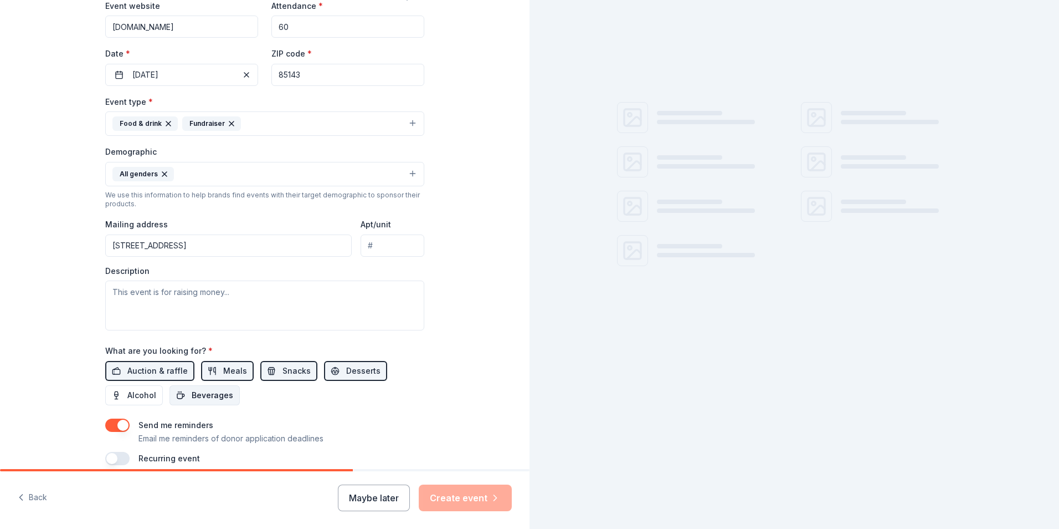
click at [208, 403] on button "Beverages" at bounding box center [205, 395] width 70 height 20
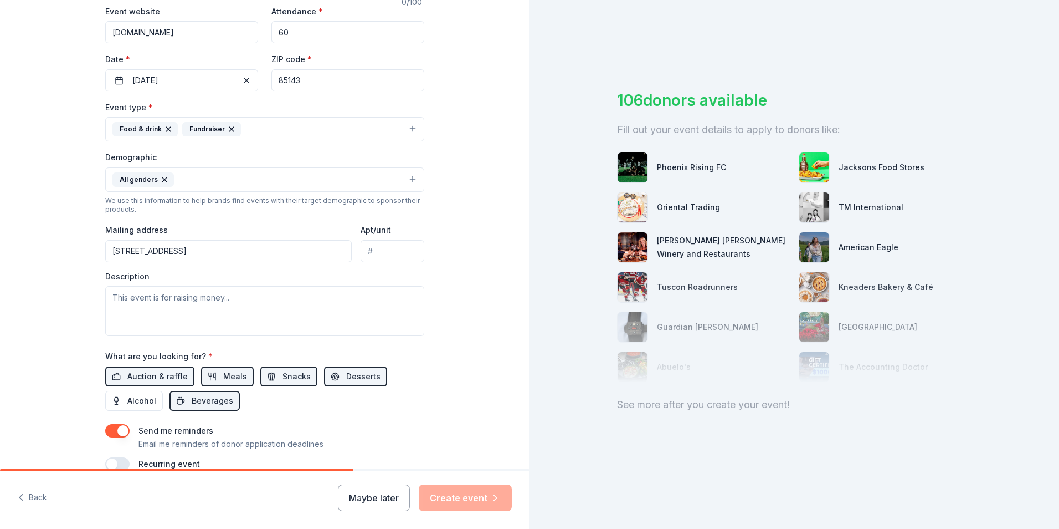
scroll to position [105, 0]
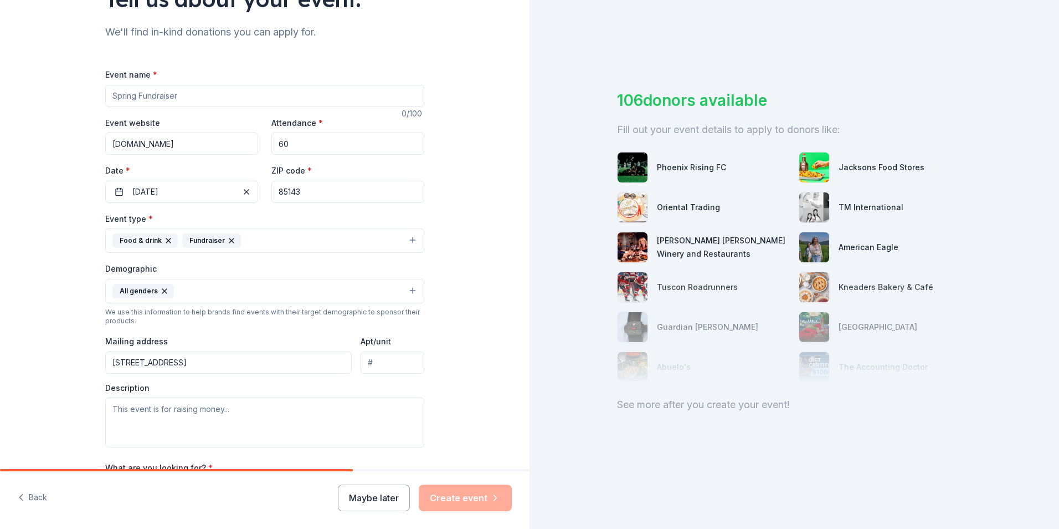
click at [203, 95] on input "Event name *" at bounding box center [264, 96] width 319 height 22
type input "v"
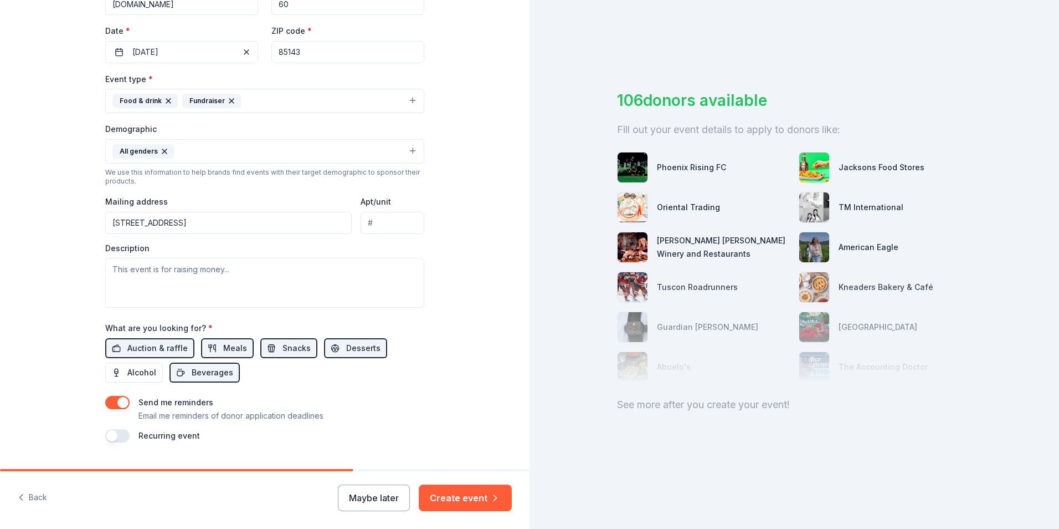
scroll to position [271, 0]
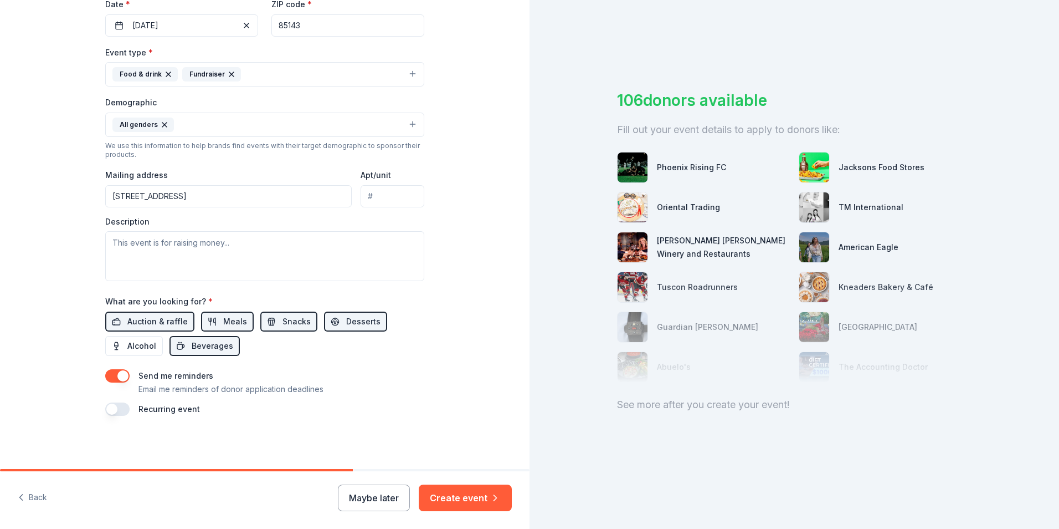
type input "Varsity Team dinner"
click at [139, 407] on label "Recurring event" at bounding box center [169, 408] width 61 height 9
click at [116, 411] on button "button" at bounding box center [117, 408] width 24 height 13
click at [196, 442] on button "October 2026" at bounding box center [167, 442] width 57 height 22
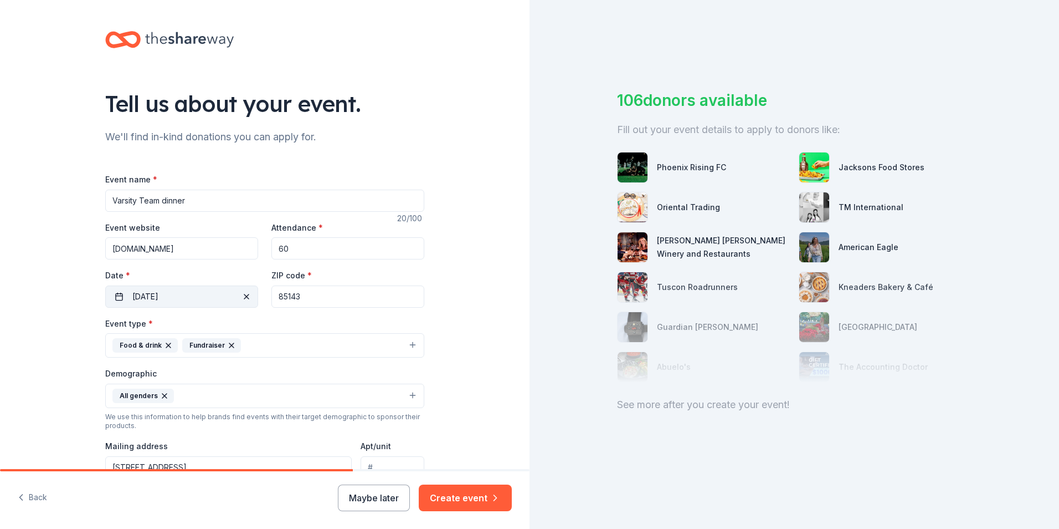
scroll to position [111, 0]
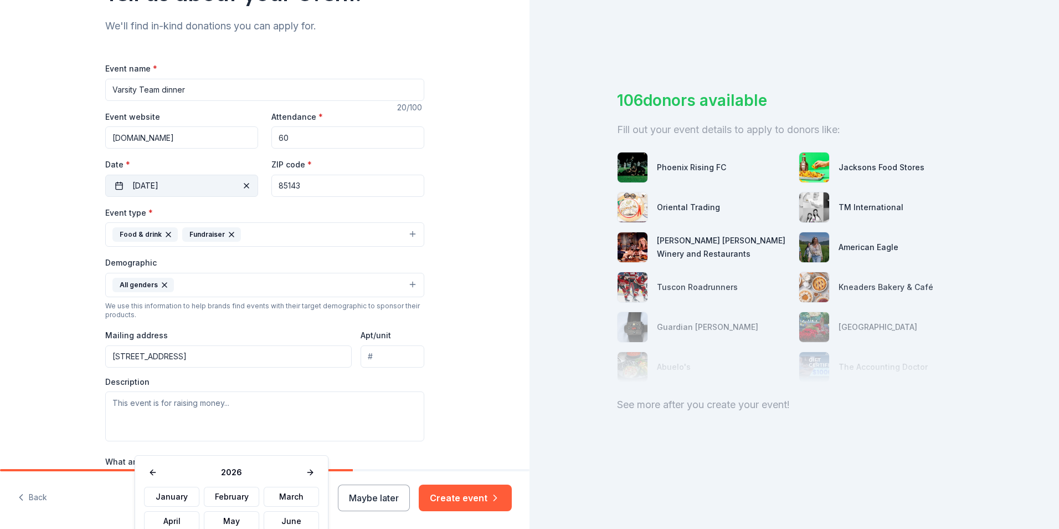
click at [208, 176] on button "10/10/2025" at bounding box center [181, 186] width 153 height 22
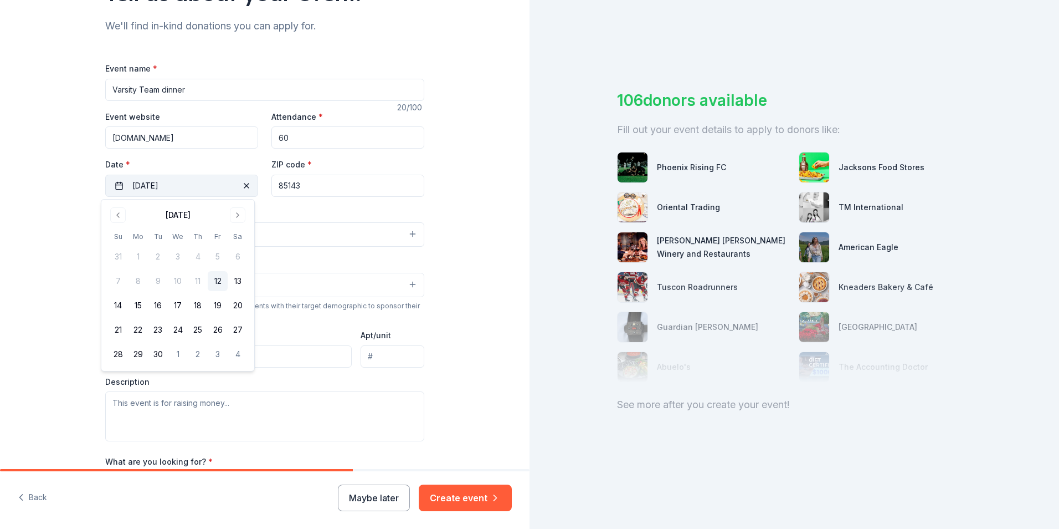
click at [196, 190] on button "10/10/2025" at bounding box center [181, 186] width 153 height 22
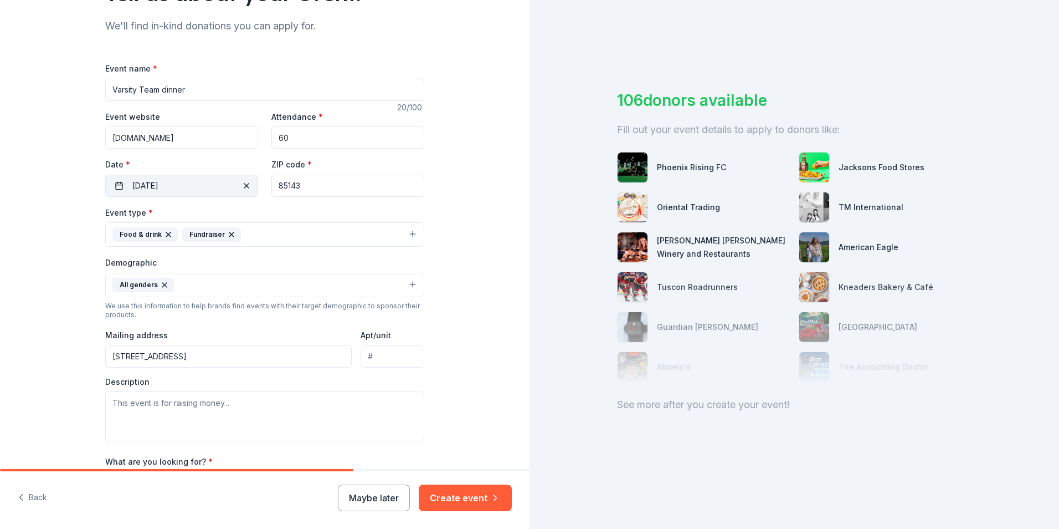
click at [196, 190] on button "10/10/2025" at bounding box center [181, 186] width 153 height 22
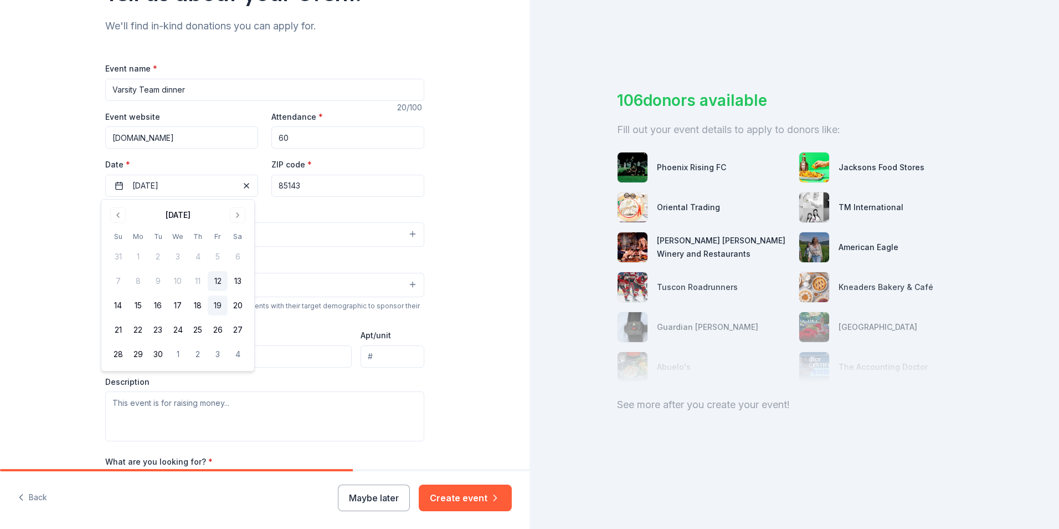
click at [214, 309] on button "19" at bounding box center [218, 305] width 20 height 20
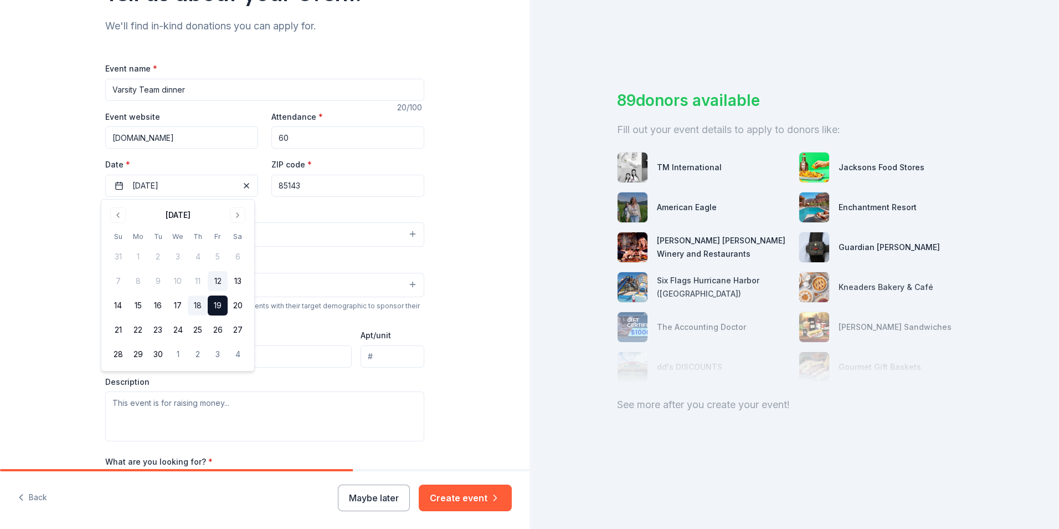
click at [197, 300] on button "18" at bounding box center [198, 305] width 20 height 20
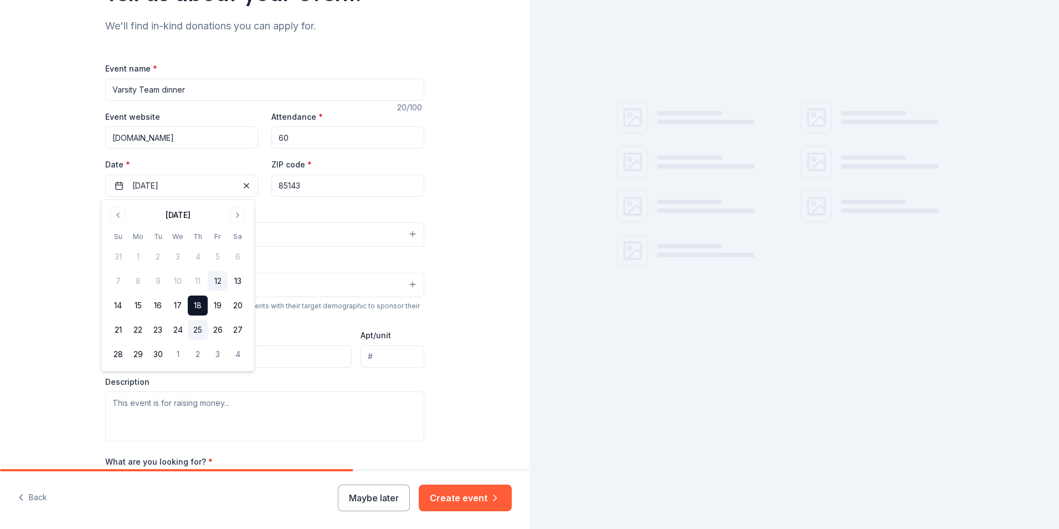
click at [202, 324] on button "25" at bounding box center [198, 330] width 20 height 20
click at [197, 302] on button "18" at bounding box center [198, 305] width 20 height 20
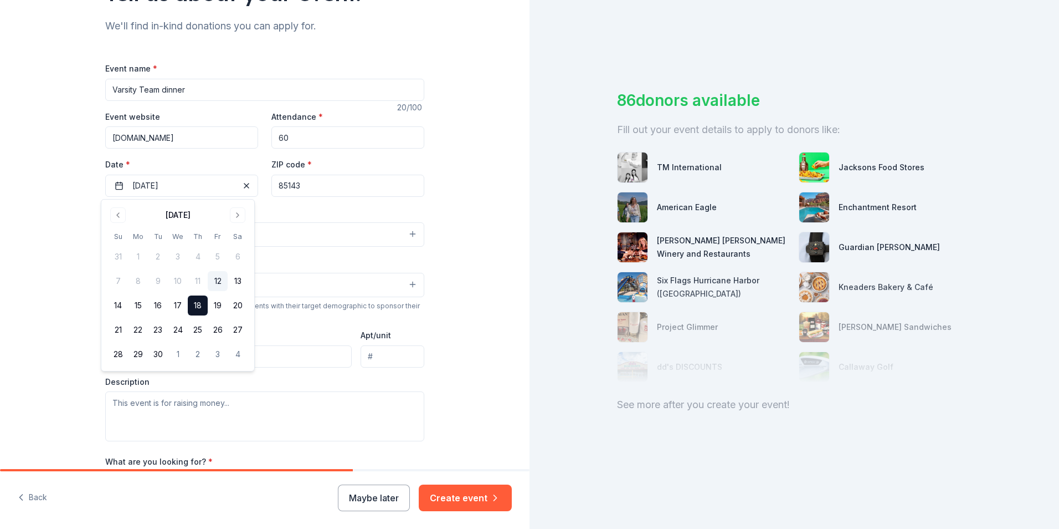
click at [458, 434] on div "Tell us about your event. We'll find in-kind donations you can apply for. Event…" at bounding box center [265, 279] width 530 height 780
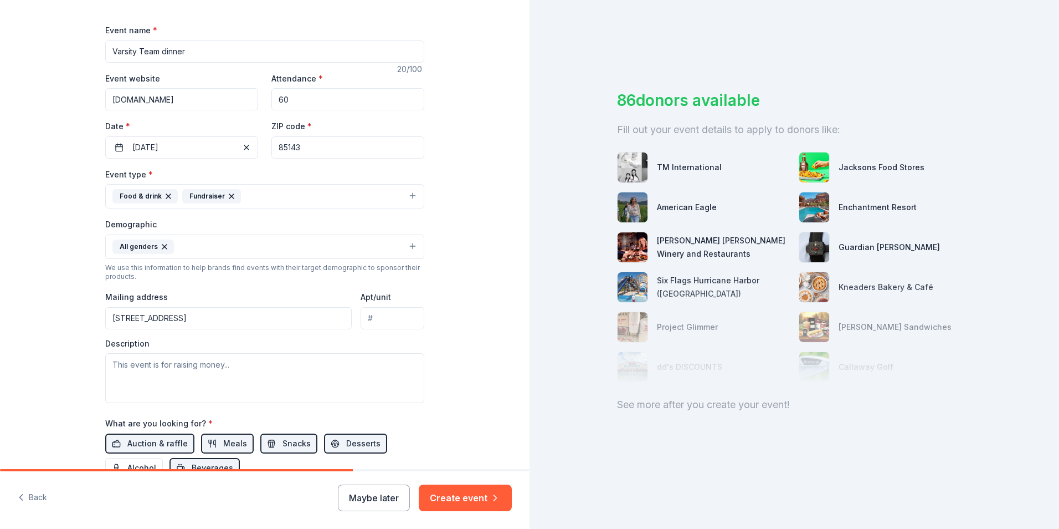
scroll to position [166, 0]
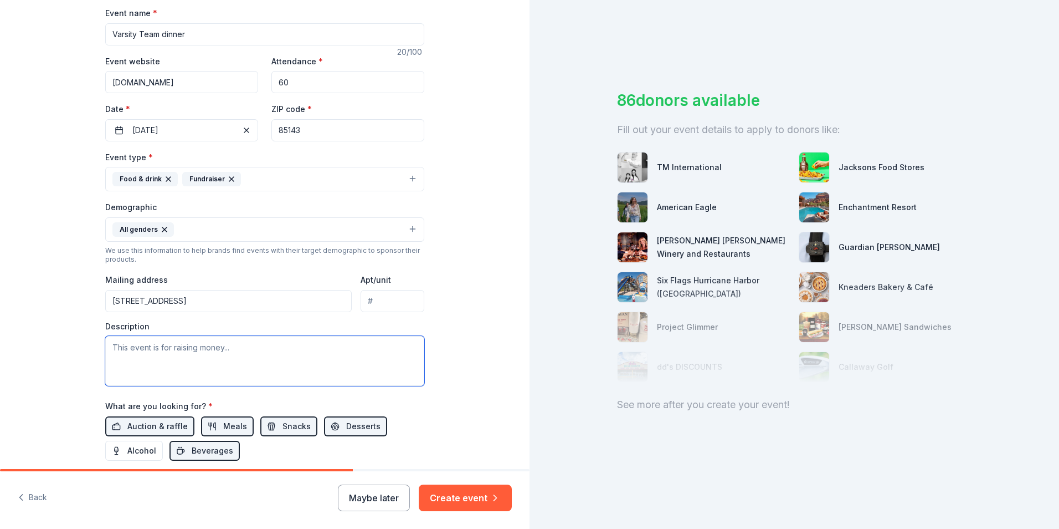
click at [213, 353] on textarea at bounding box center [264, 361] width 319 height 50
click at [227, 348] on textarea at bounding box center [264, 361] width 319 height 50
paste textarea "One of our traditions is providing team dinners before games to fuel and encour…"
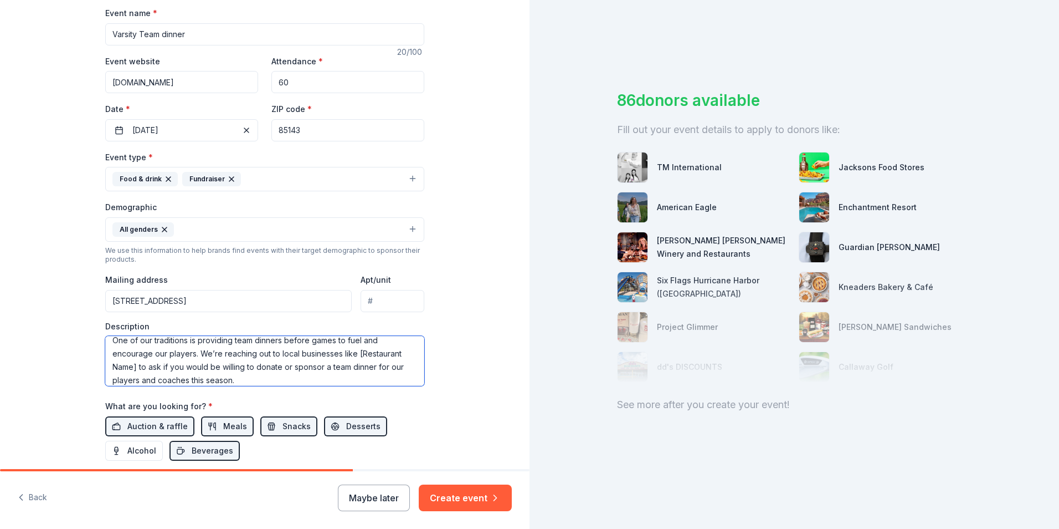
scroll to position [0, 0]
drag, startPoint x: 133, startPoint y: 375, endPoint x: 340, endPoint y: 361, distance: 207.1
click at [340, 361] on textarea "One of our traditions is providing team dinners before games to fuel and encour…" at bounding box center [264, 361] width 319 height 50
click at [349, 362] on textarea "One of our traditions is providing team dinners before games to fuel and encour…" at bounding box center [264, 361] width 319 height 50
click at [386, 366] on textarea "One of our traditions is providing team dinners before games to fuel and encour…" at bounding box center [264, 361] width 319 height 50
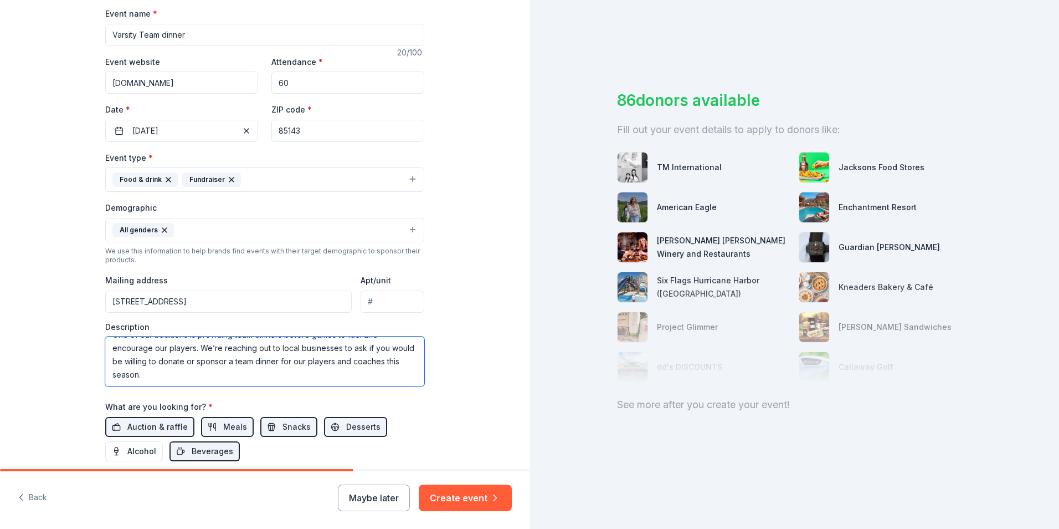
scroll to position [166, 0]
type textarea "One of our traditions is providing team dinners before games to fuel and encour…"
click at [206, 31] on input "Varsity Team dinner" at bounding box center [264, 34] width 319 height 22
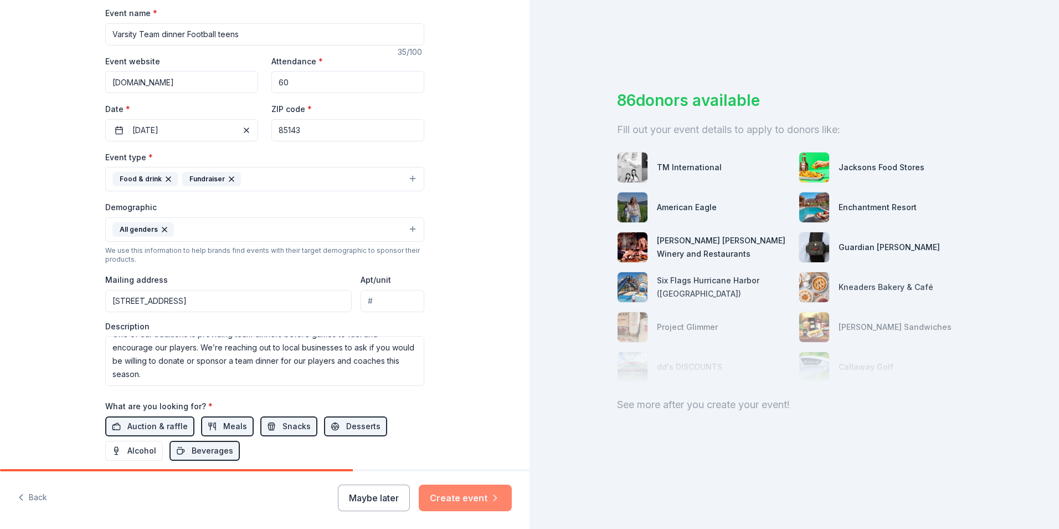
type input "Varsity Team dinner Football teens"
click at [454, 501] on button "Create event" at bounding box center [465, 497] width 93 height 27
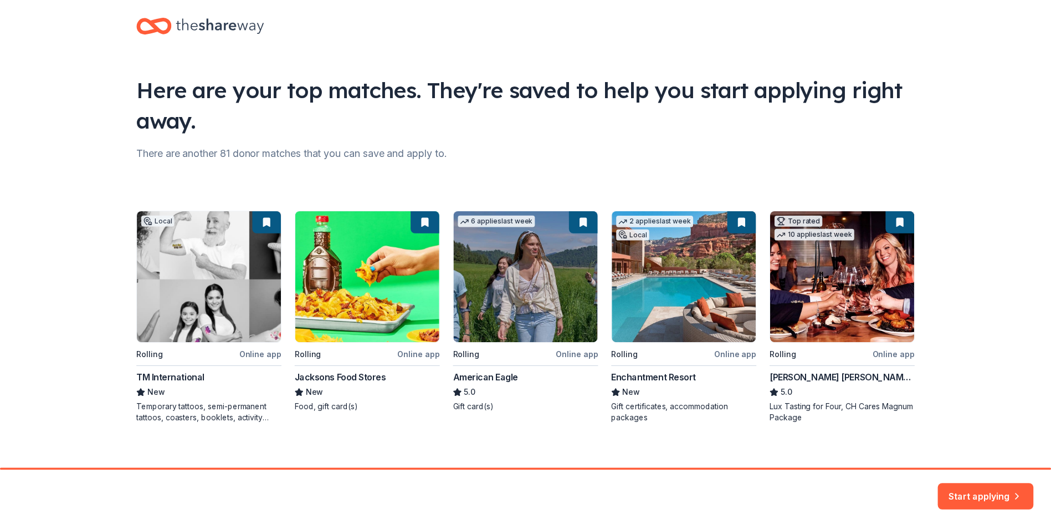
scroll to position [24, 0]
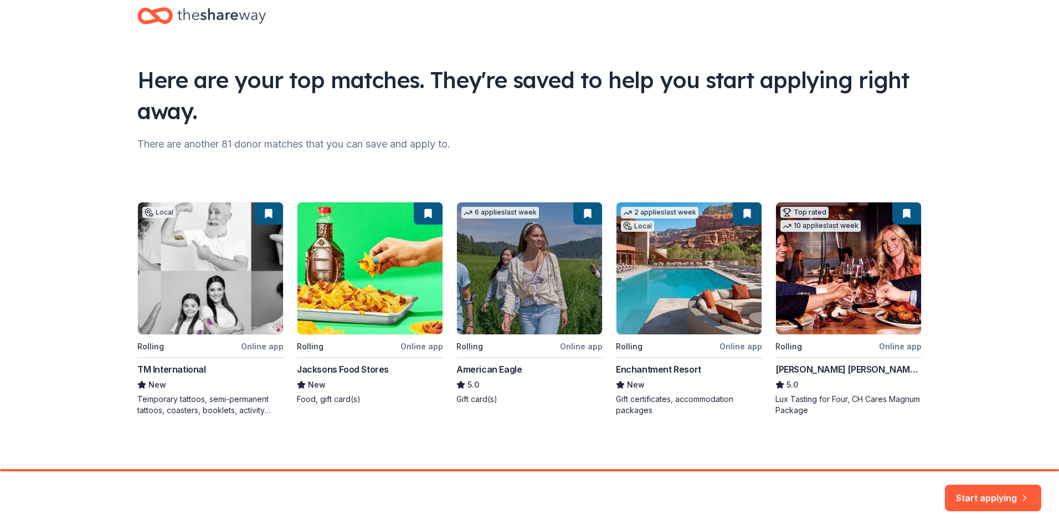
click at [350, 288] on div "Local Rolling Online app TM International New Temporary tattoos, semi-permanent…" at bounding box center [529, 309] width 785 height 214
click at [426, 211] on div "Local Rolling Online app TM International New Temporary tattoos, semi-permanent…" at bounding box center [529, 309] width 785 height 214
click at [994, 500] on button "Start applying" at bounding box center [993, 491] width 96 height 27
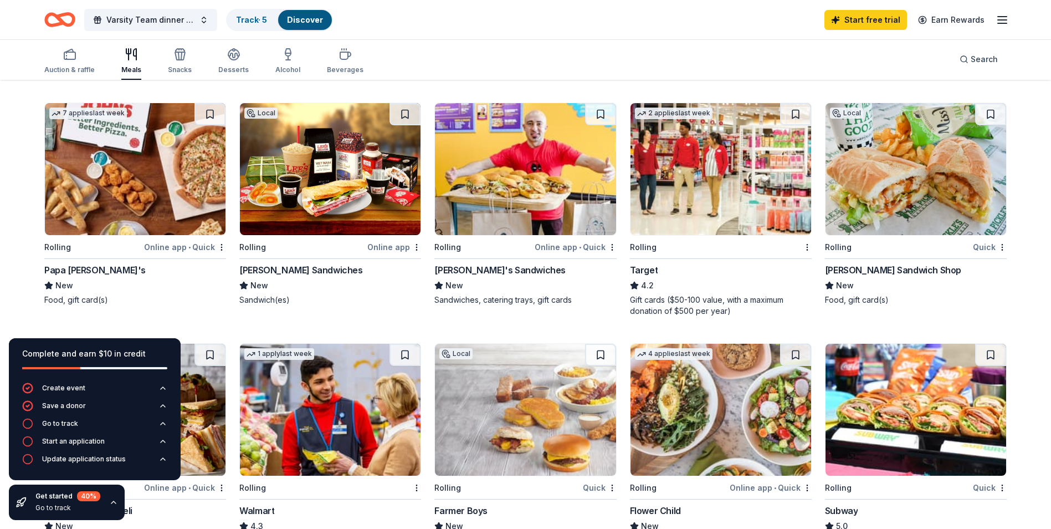
scroll to position [222, 0]
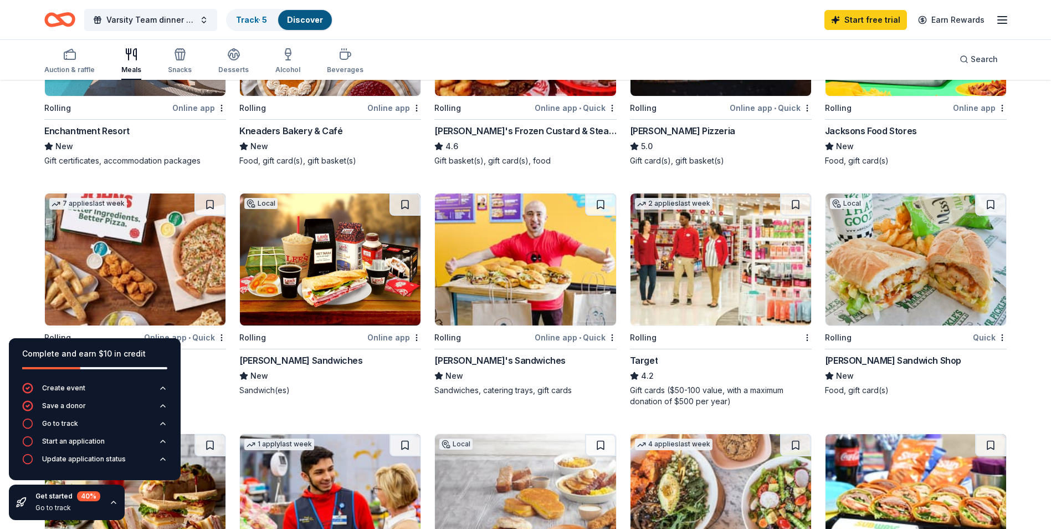
click at [161, 262] on img at bounding box center [135, 259] width 181 height 132
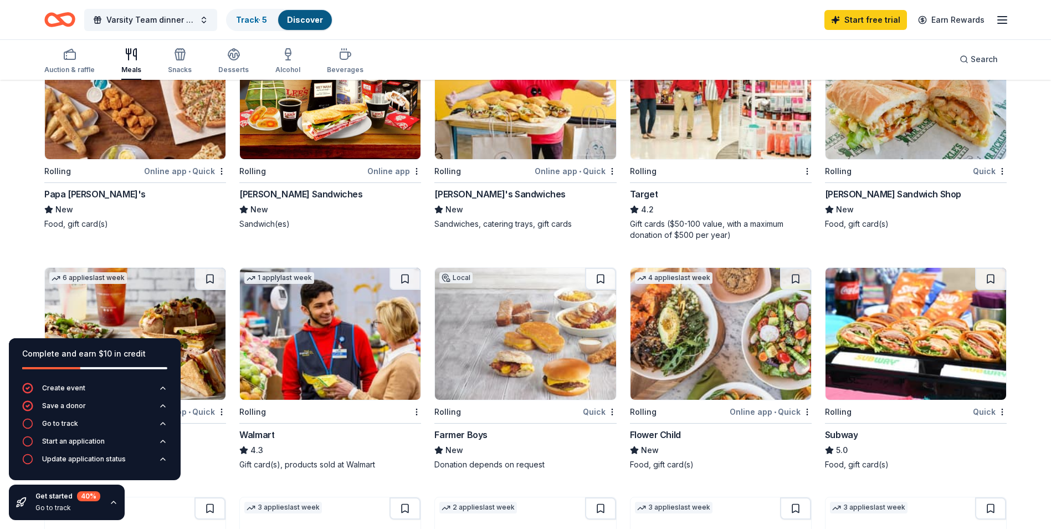
scroll to position [443, 0]
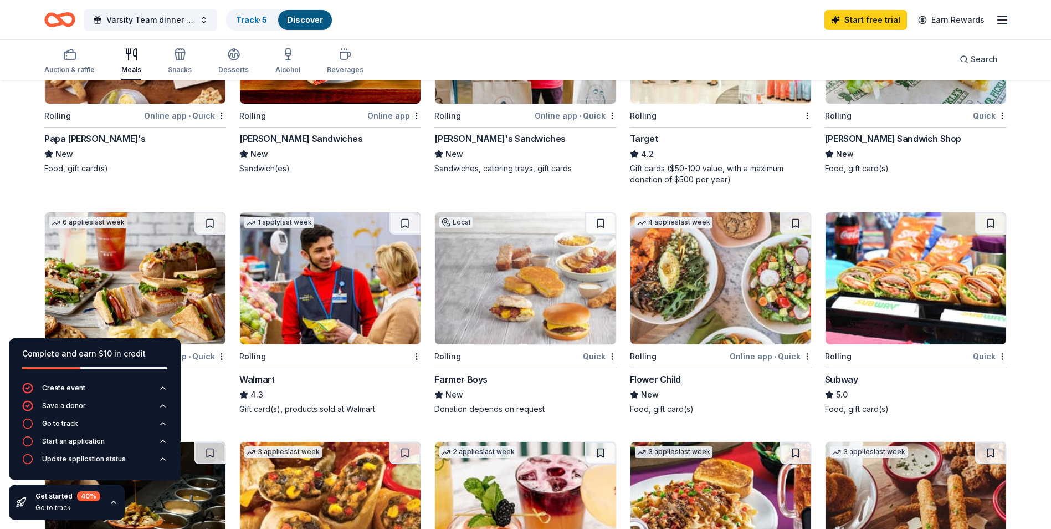
click at [899, 291] on img at bounding box center [916, 278] width 181 height 132
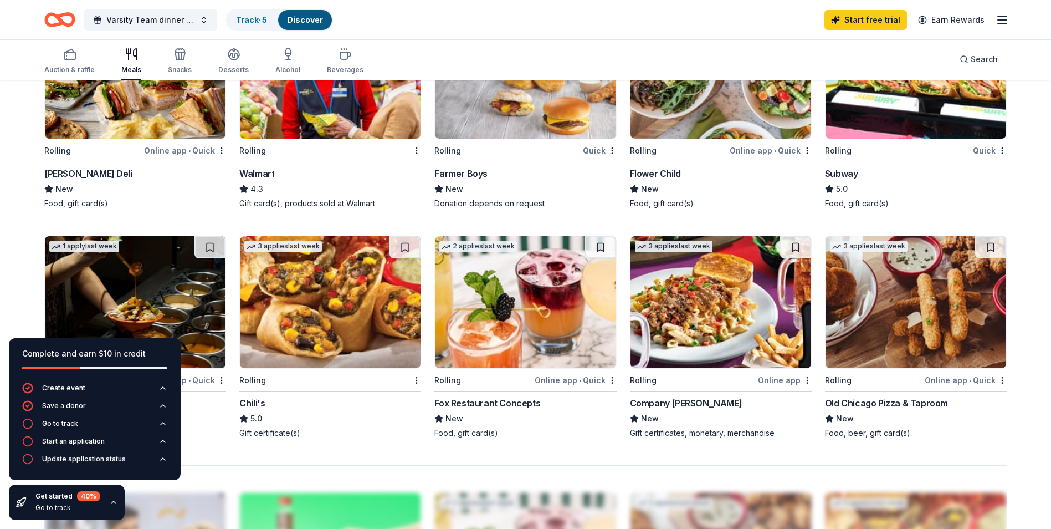
scroll to position [665, 0]
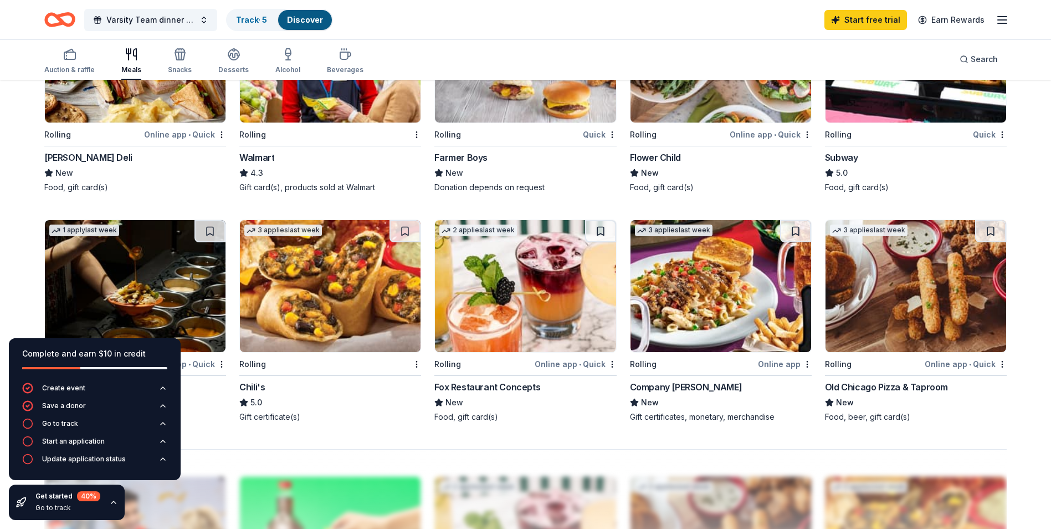
click at [111, 504] on icon "button" at bounding box center [113, 502] width 9 height 9
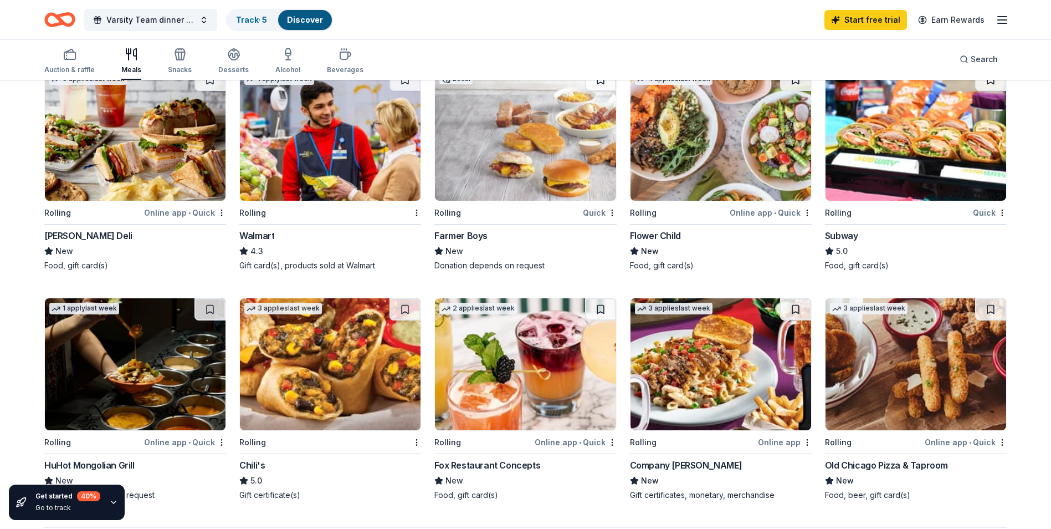
scroll to position [554, 0]
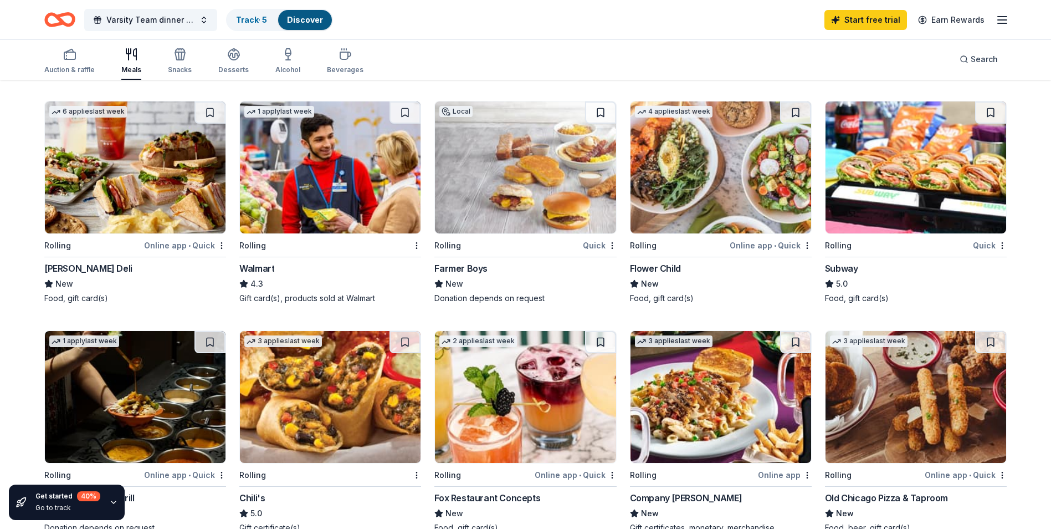
click at [312, 216] on img at bounding box center [330, 167] width 181 height 132
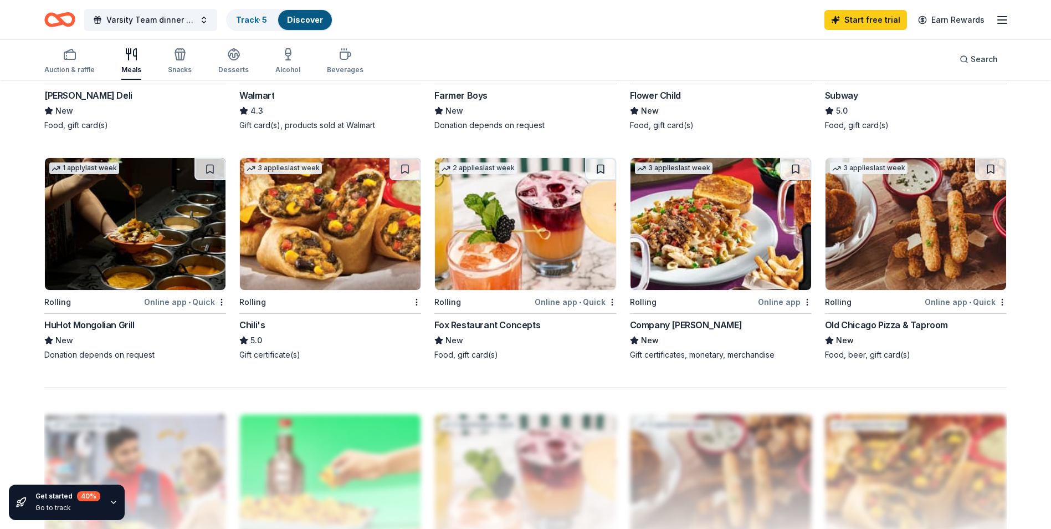
scroll to position [720, 0]
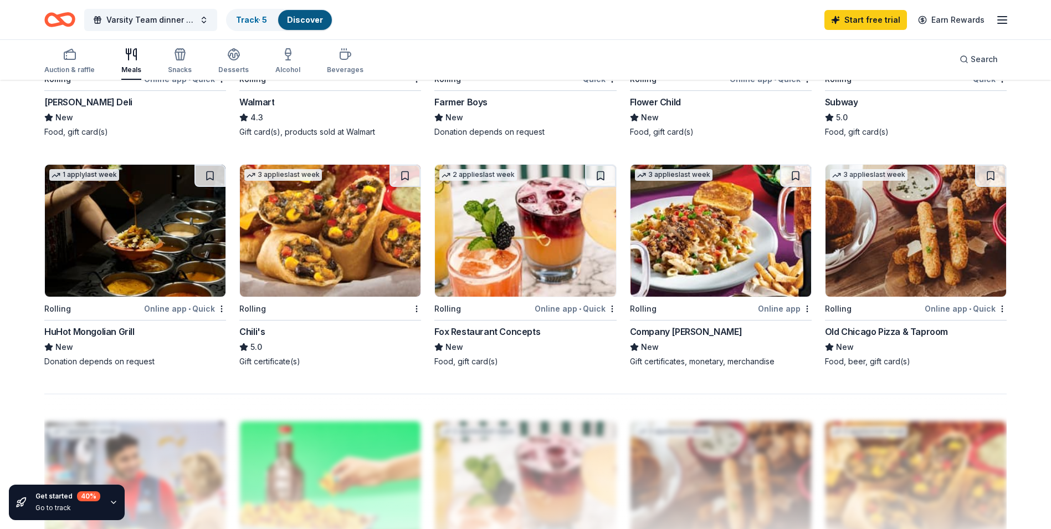
click at [338, 248] on img at bounding box center [330, 231] width 181 height 132
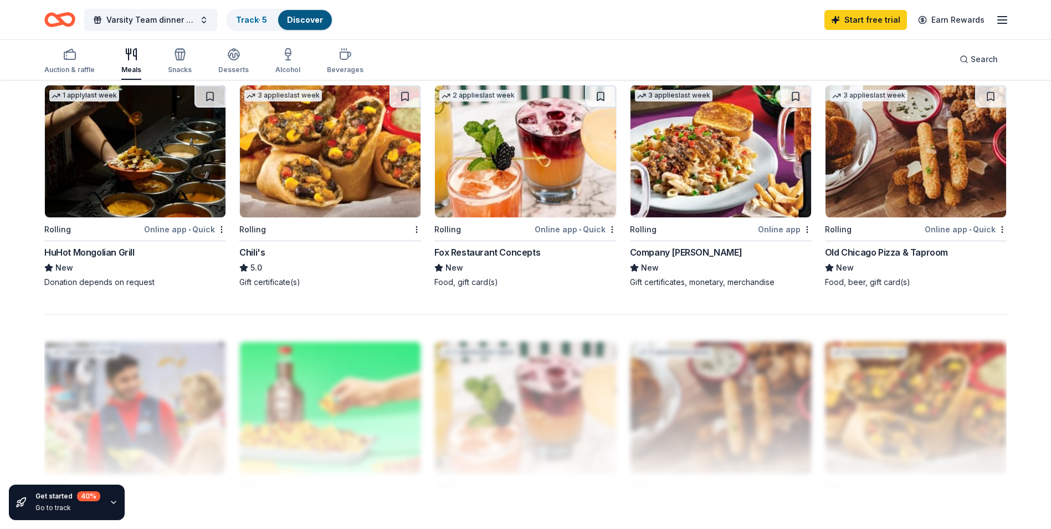
scroll to position [1029, 0]
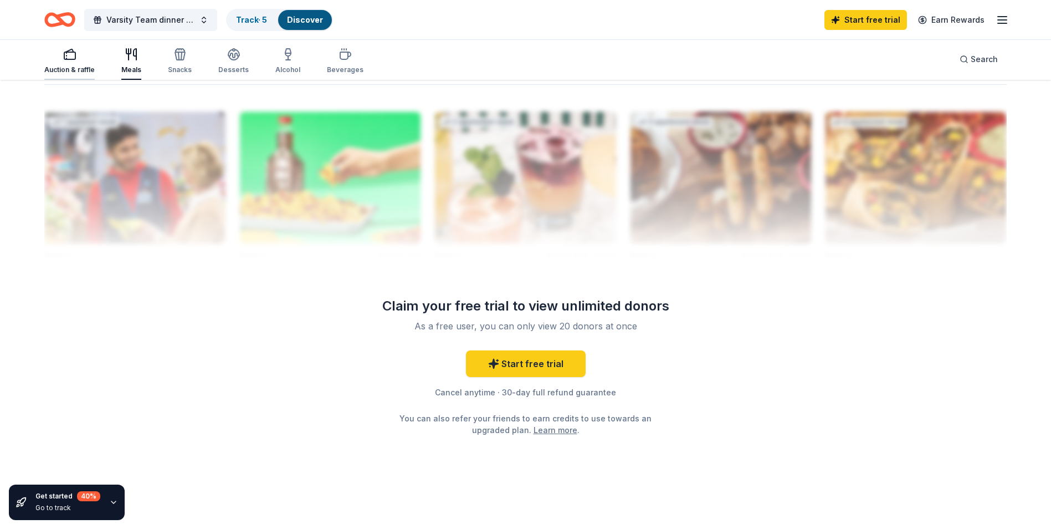
click at [66, 57] on icon "button" at bounding box center [69, 54] width 13 height 13
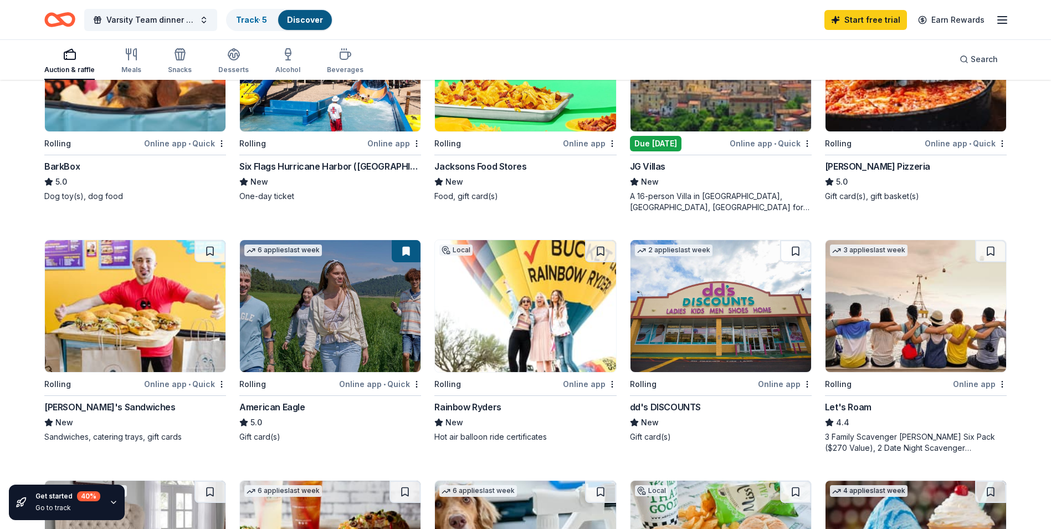
scroll to position [406, 0]
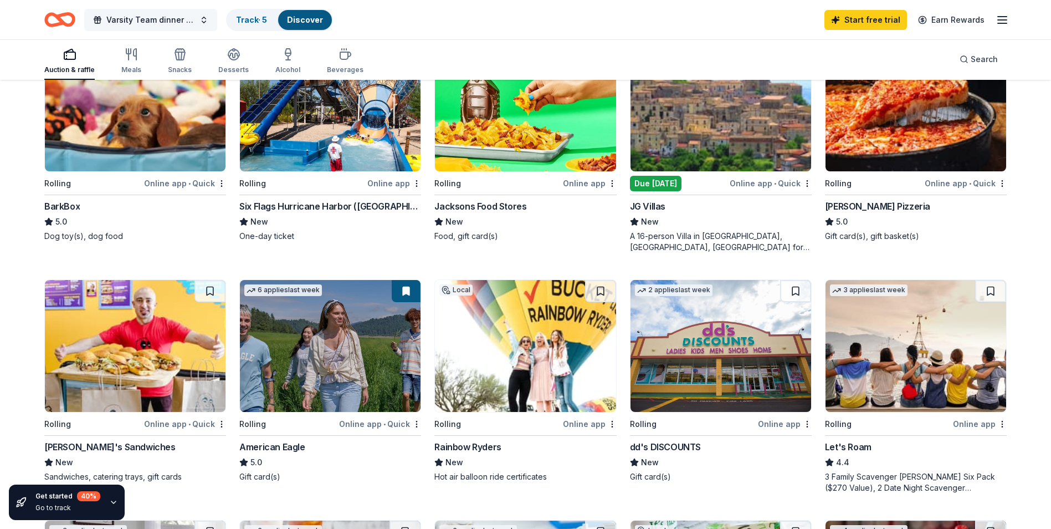
click at [133, 25] on span "Varsity Team dinner Football teens" at bounding box center [150, 19] width 89 height 13
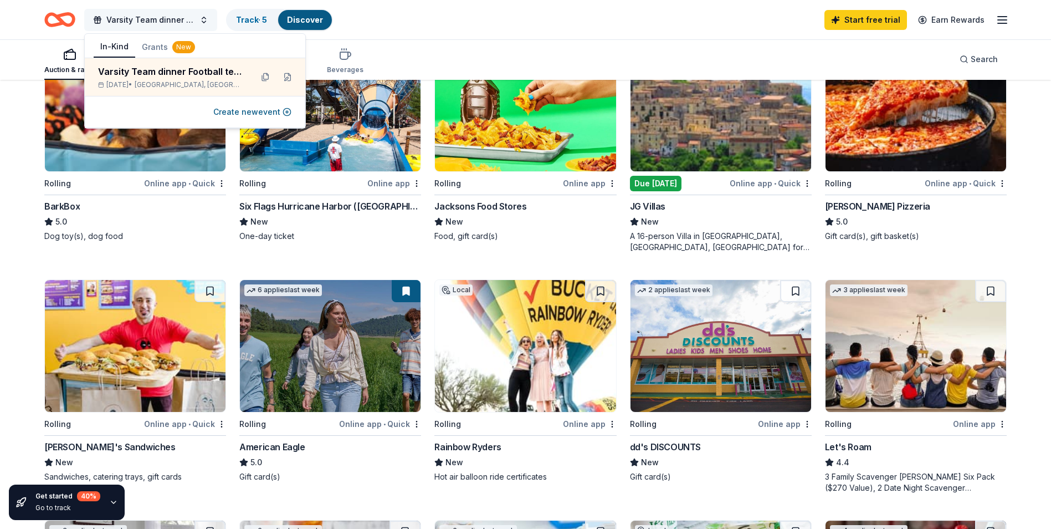
click at [150, 24] on span "Varsity Team dinner Football teens" at bounding box center [150, 19] width 89 height 13
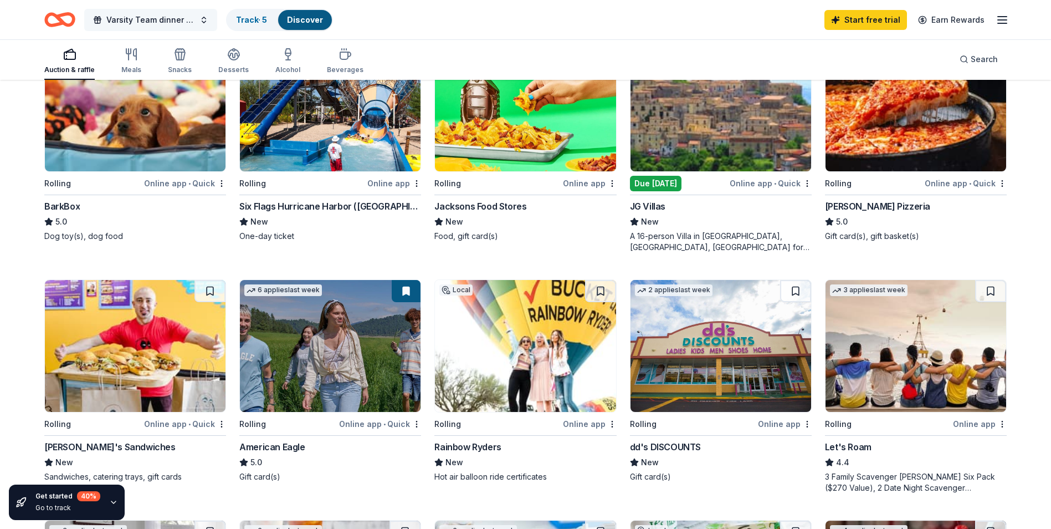
click at [150, 24] on span "Varsity Team dinner Football teens" at bounding box center [150, 19] width 89 height 13
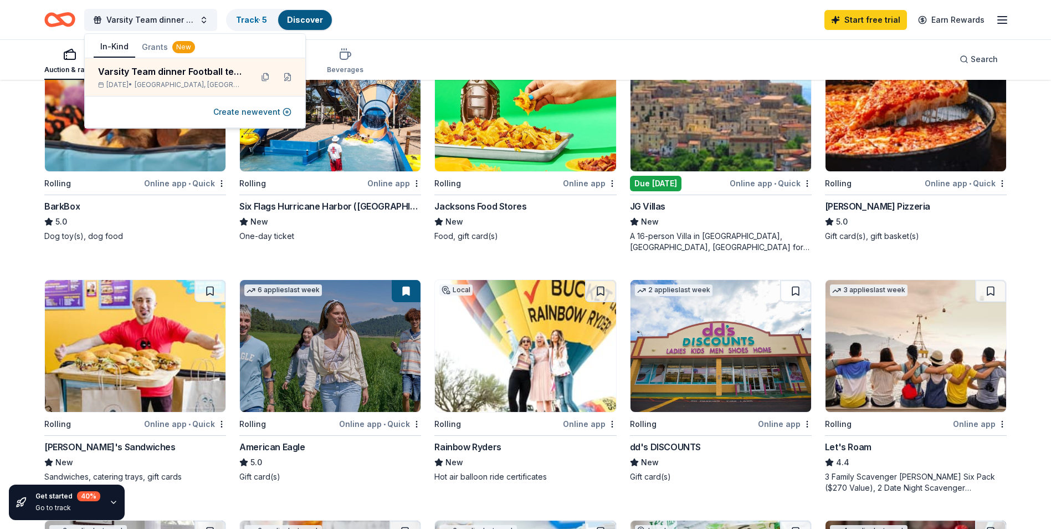
click at [155, 47] on button "Grants New" at bounding box center [168, 47] width 66 height 20
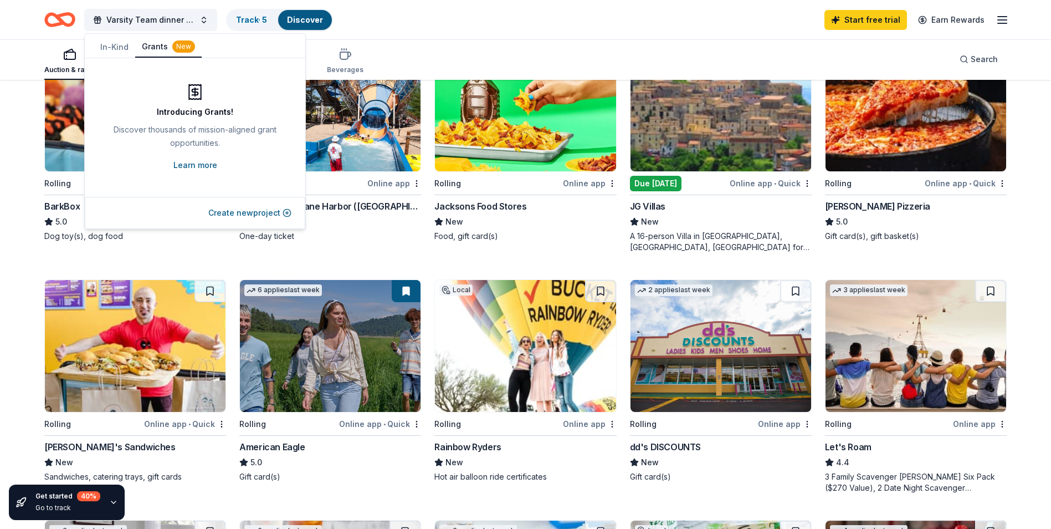
click at [203, 164] on link "Learn more" at bounding box center [195, 164] width 44 height 13
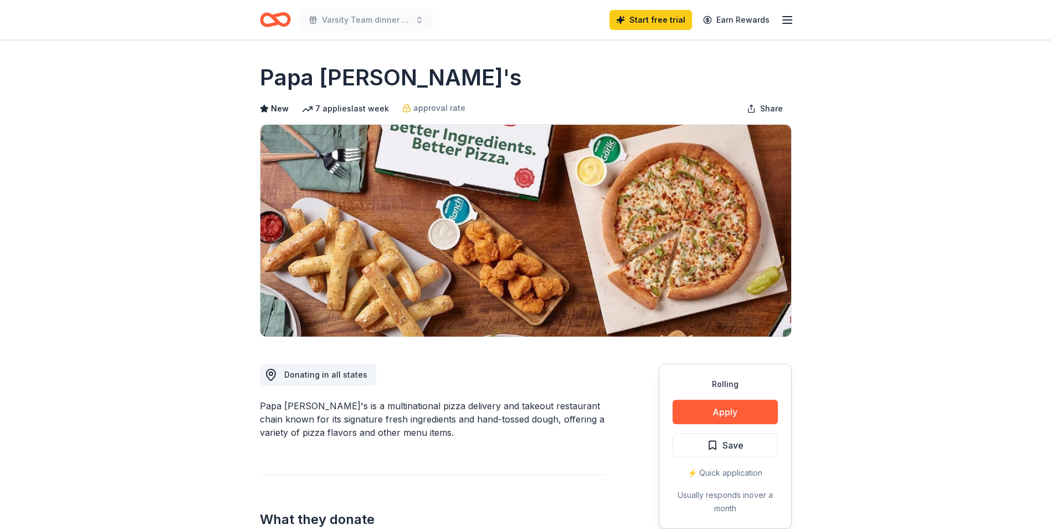
click at [787, 17] on line "button" at bounding box center [787, 17] width 9 height 0
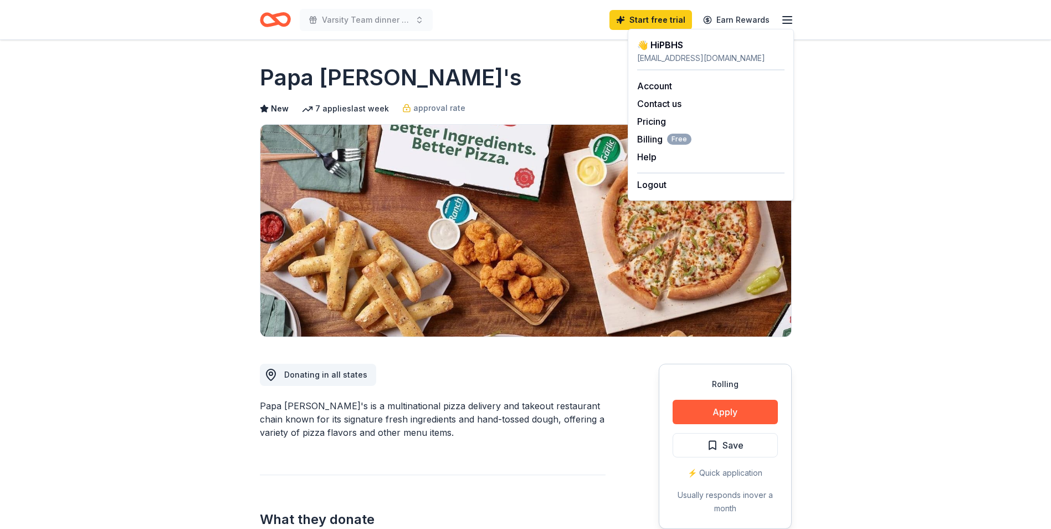
click at [653, 93] on div "Account Contact us Pricing Billing Free Help Earn rewards" at bounding box center [710, 121] width 147 height 102
click at [658, 84] on link "Account" at bounding box center [654, 85] width 35 height 11
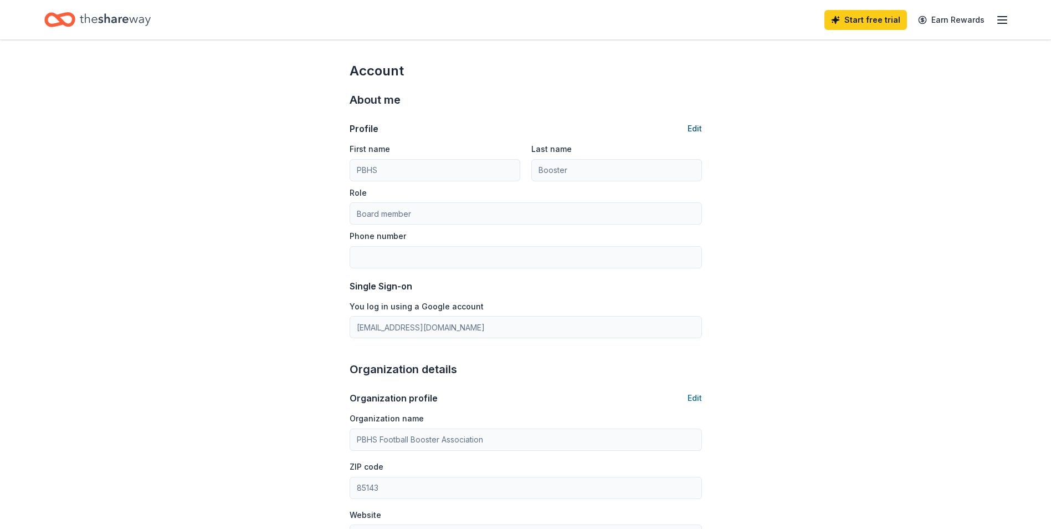
click at [698, 127] on button "Edit" at bounding box center [695, 128] width 14 height 13
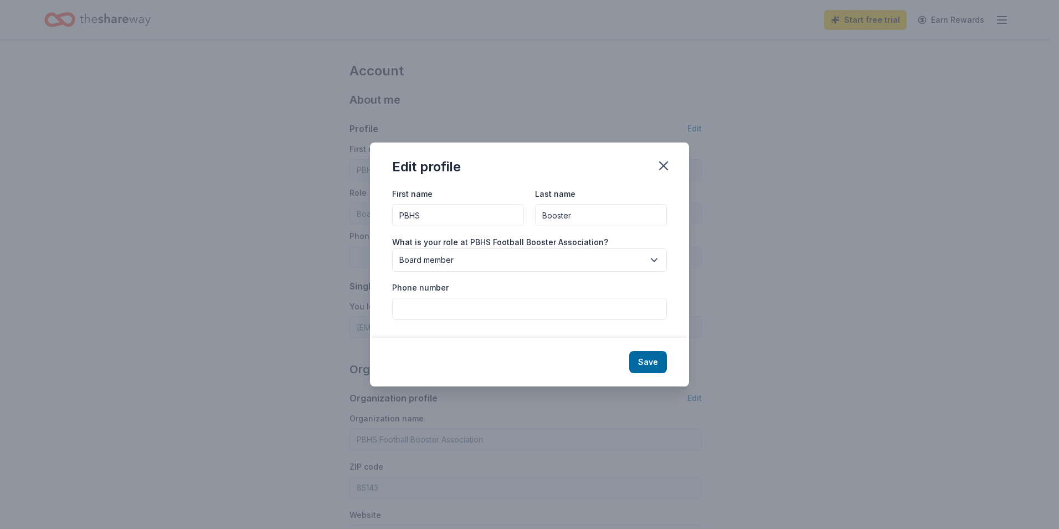
click at [479, 306] on input "Phone number" at bounding box center [529, 309] width 275 height 22
type input "7176010601"
click at [559, 262] on span "Board member" at bounding box center [521, 259] width 245 height 13
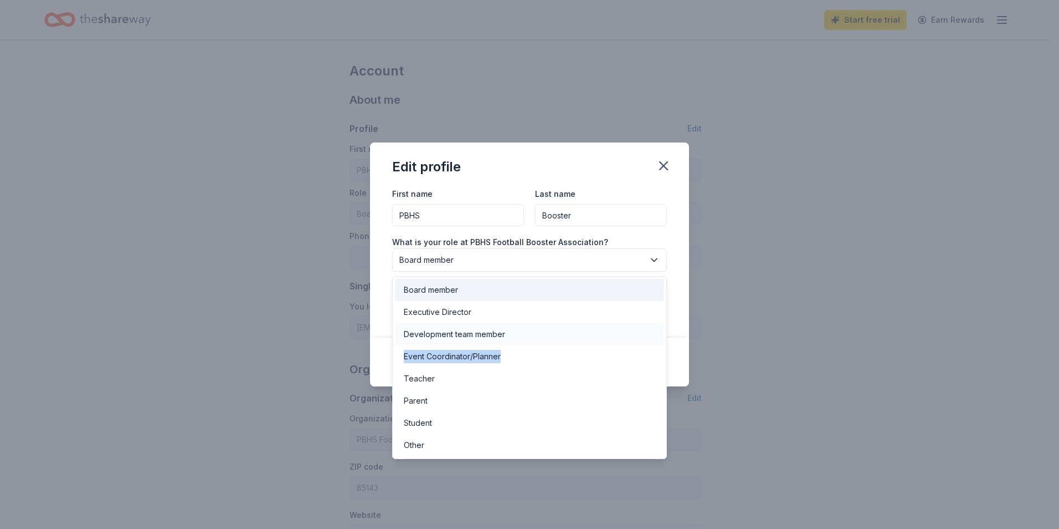
drag, startPoint x: 514, startPoint y: 349, endPoint x: 515, endPoint y: 336, distance: 12.8
click at [515, 336] on div "Board member Executive Director Development team member Event Coordinator/Plann…" at bounding box center [529, 367] width 275 height 183
click at [515, 336] on div "Development team member" at bounding box center [529, 334] width 269 height 22
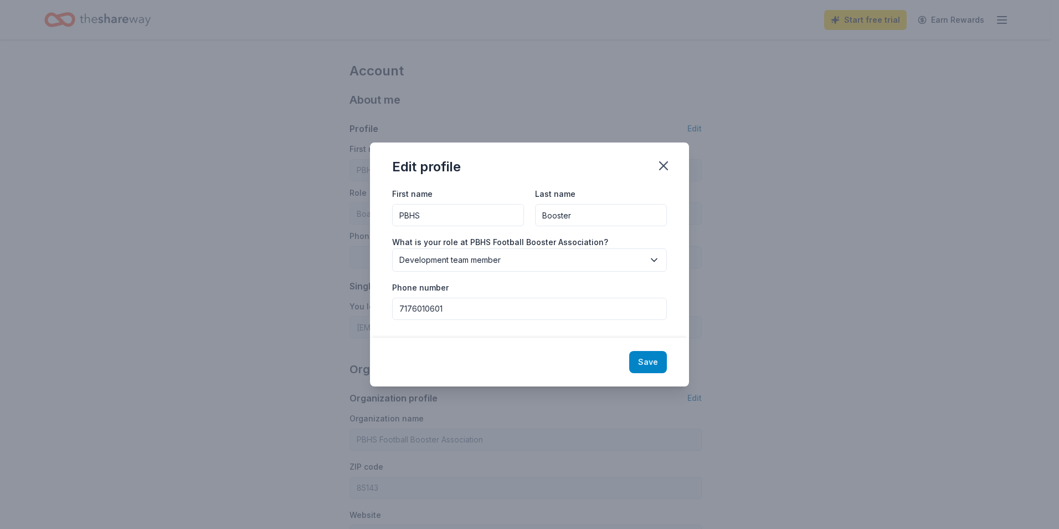
click at [639, 359] on button "Save" at bounding box center [648, 362] width 38 height 22
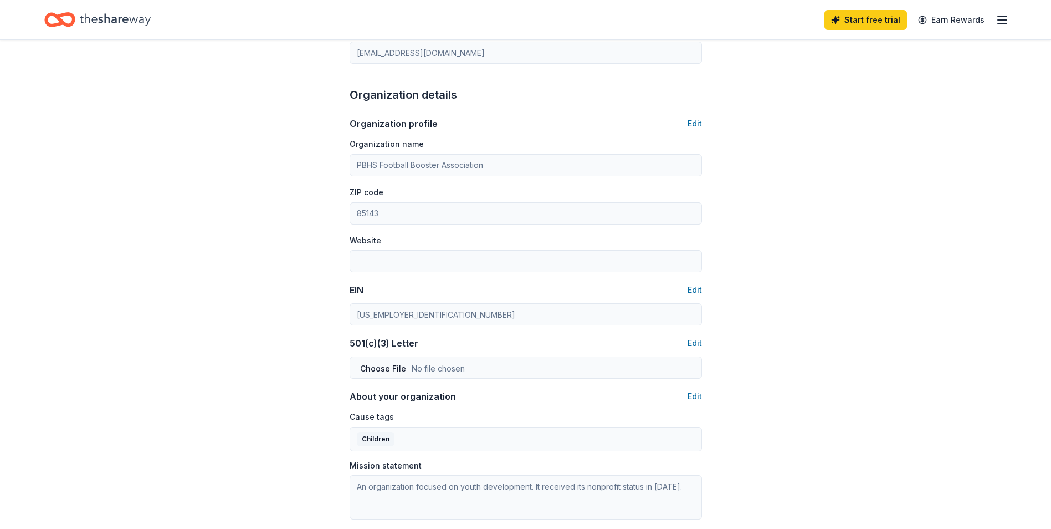
type input "Development team member"
type input "7176010601"
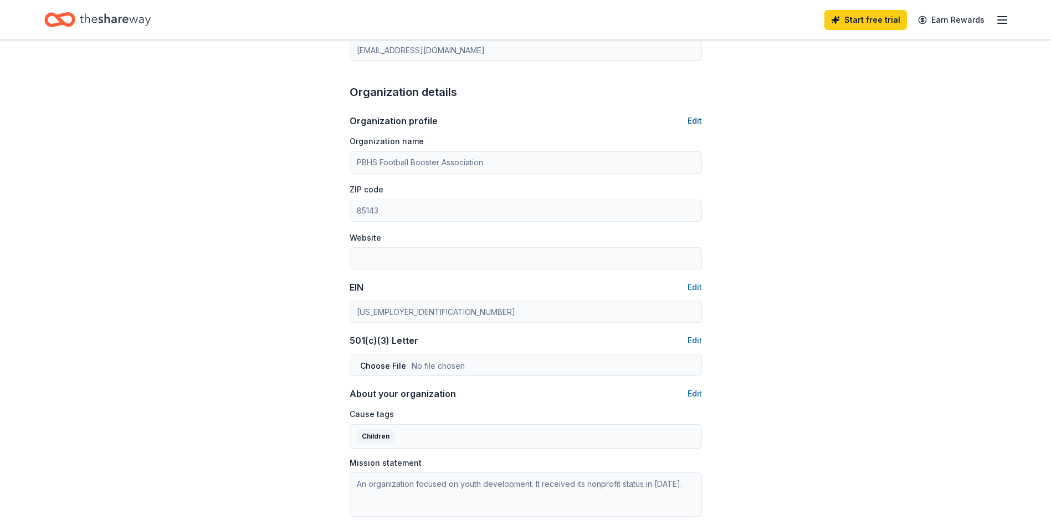
click at [691, 121] on button "Edit" at bounding box center [695, 120] width 14 height 13
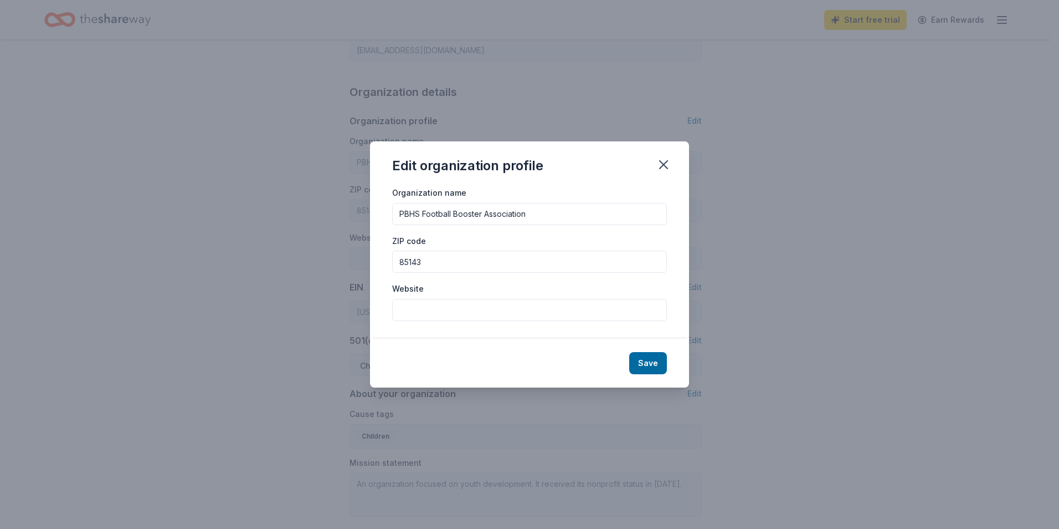
click at [455, 305] on input "Website" at bounding box center [529, 310] width 275 height 22
paste input "https://pbhsfootballbooster.boosterhub.com/home/11795"
type input "https://pbhsfootballbooster.boosterhub.com/home/11795"
click at [654, 362] on button "Save" at bounding box center [648, 363] width 38 height 22
type input "https://pbhsfootballbooster.boosterhub.com/home/11795"
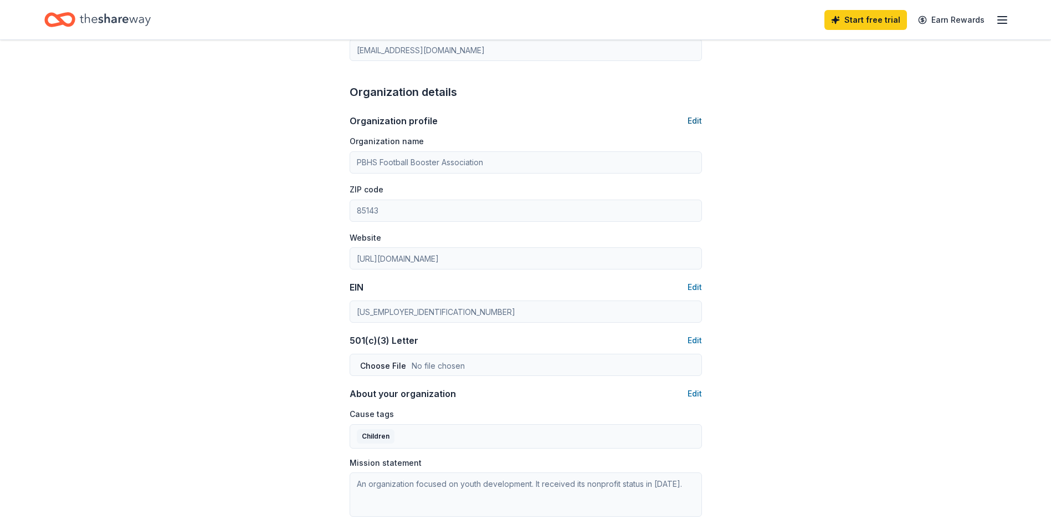
click at [694, 119] on button "Edit" at bounding box center [695, 120] width 14 height 13
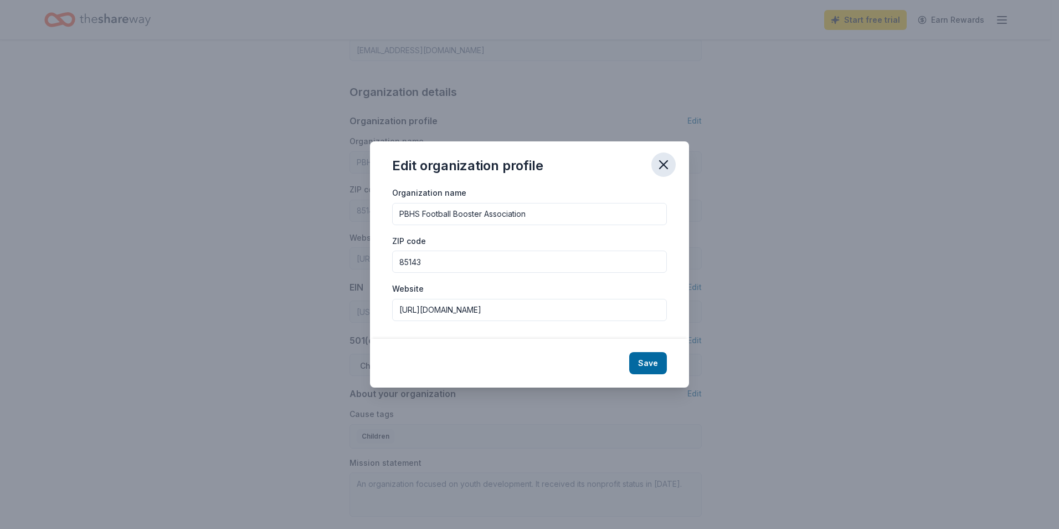
click at [667, 160] on icon "button" at bounding box center [664, 165] width 16 height 16
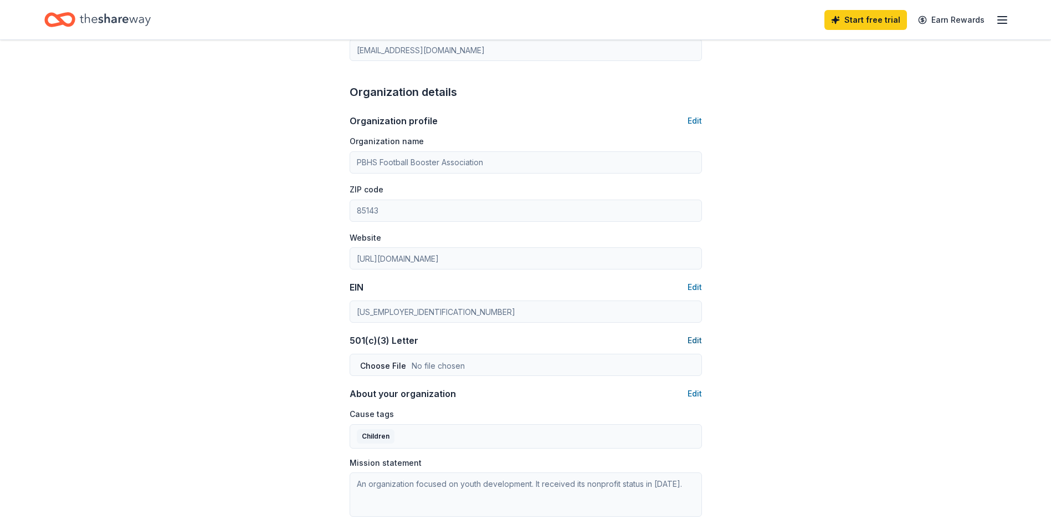
click at [699, 339] on button "Edit" at bounding box center [695, 340] width 14 height 13
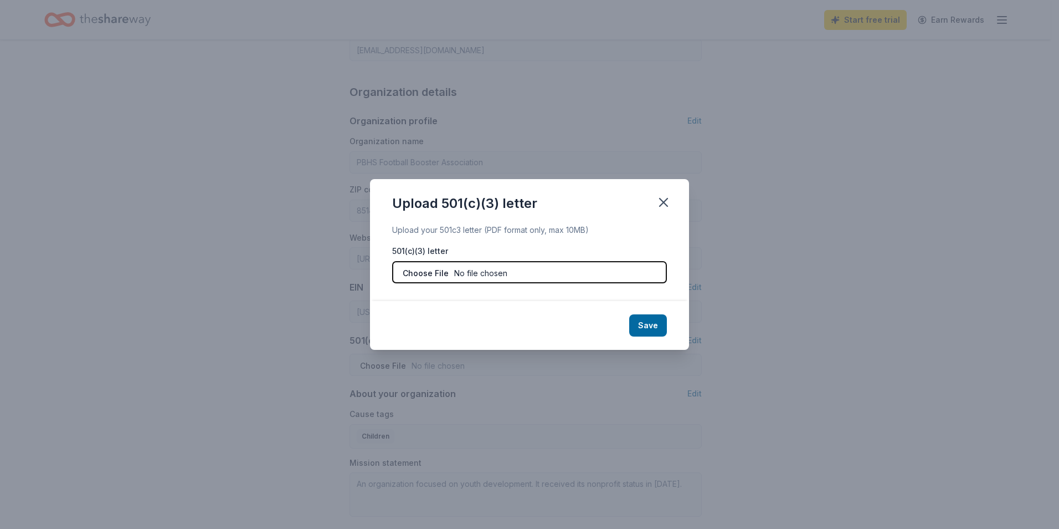
click at [597, 276] on input "file" at bounding box center [529, 272] width 275 height 22
type input "C:\fakepath\Booster Tax exempt Bundle.pdf"
click at [653, 326] on button "Save" at bounding box center [648, 325] width 38 height 22
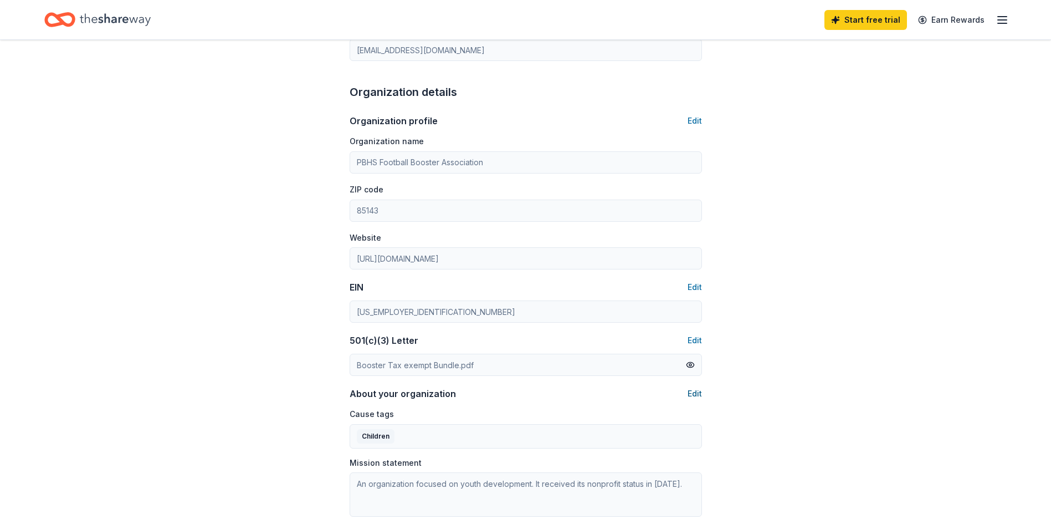
click at [694, 392] on button "Edit" at bounding box center [695, 393] width 14 height 13
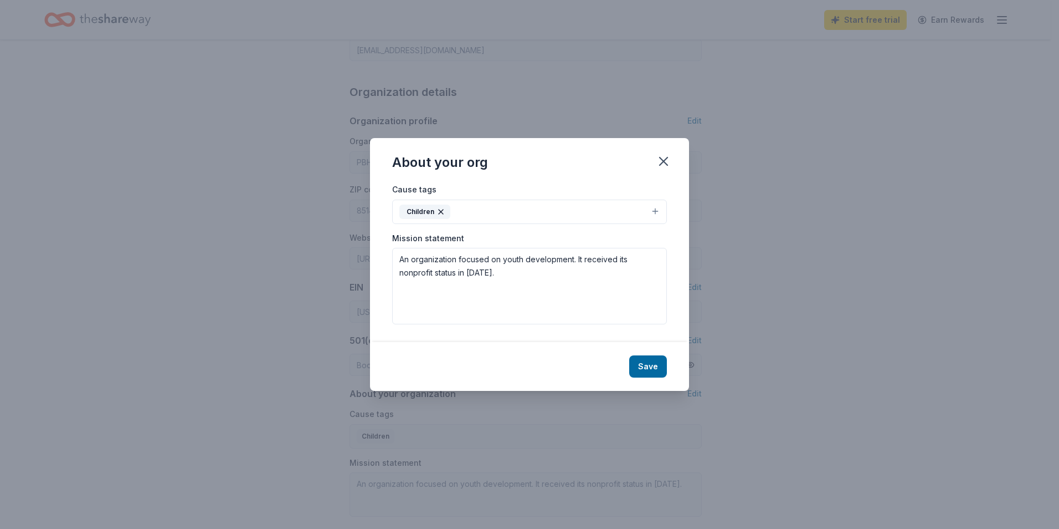
click at [496, 211] on button "Children" at bounding box center [529, 211] width 275 height 24
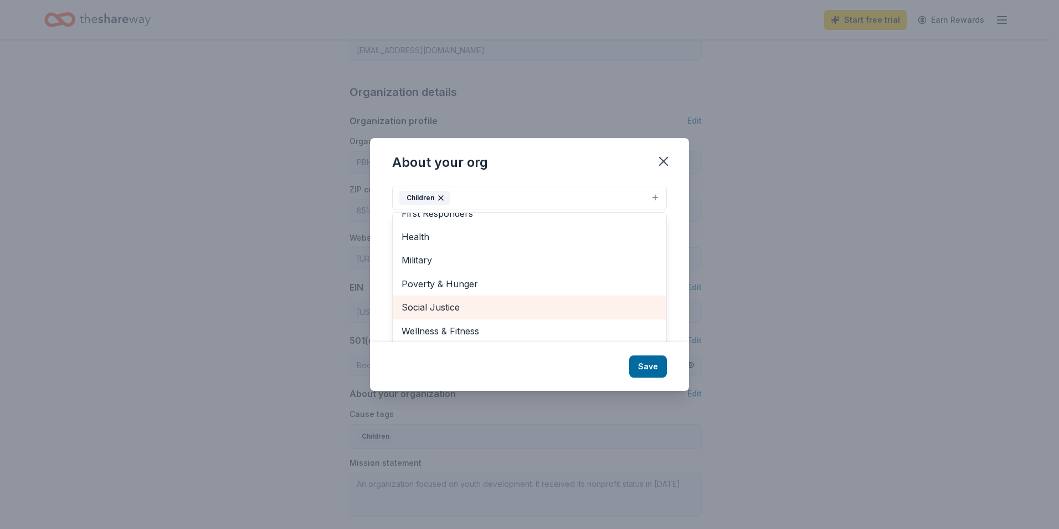
scroll to position [17, 0]
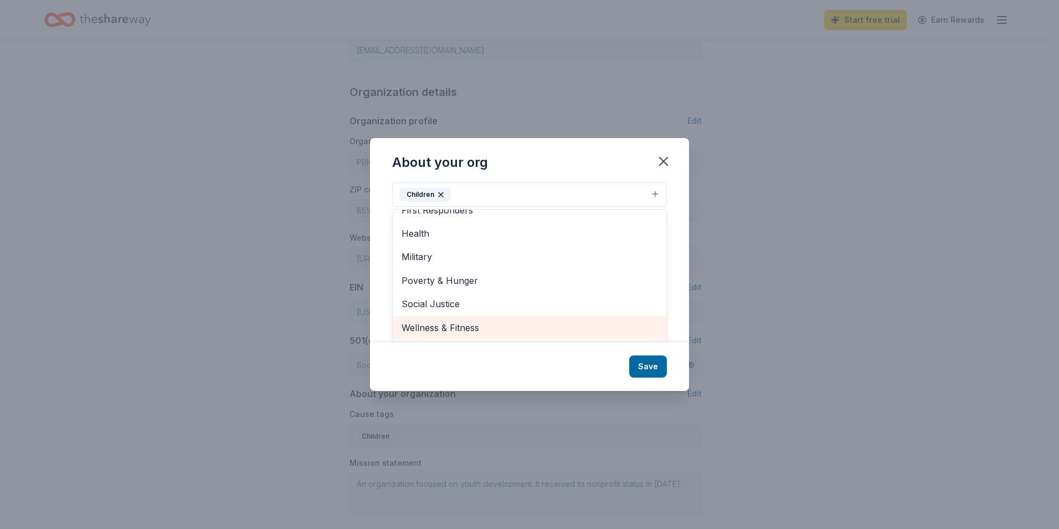
click at [458, 329] on span "Wellness & Fitness" at bounding box center [530, 327] width 256 height 14
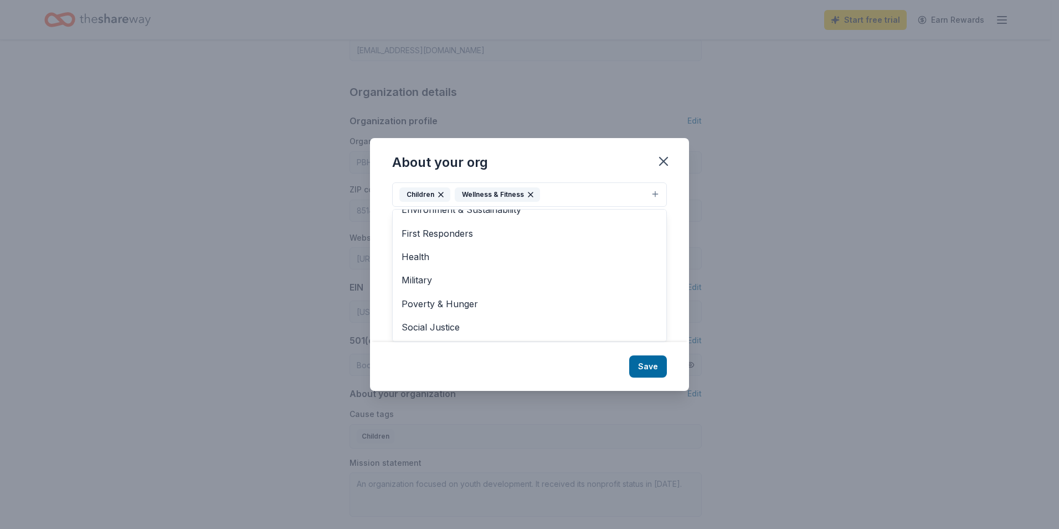
click at [650, 372] on div "About your org Cause tags Children Wellness & Fitness Animals Art & Culture Dis…" at bounding box center [529, 264] width 319 height 253
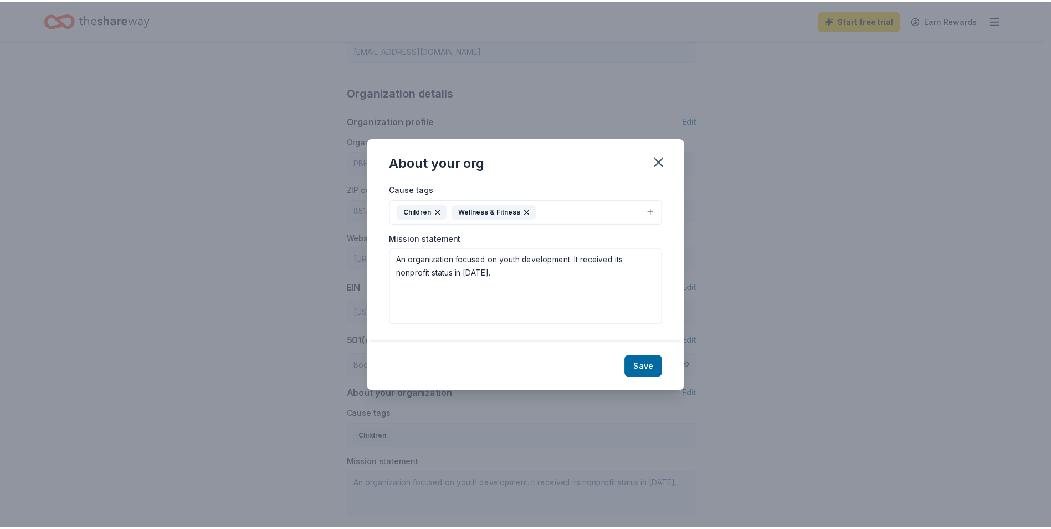
scroll to position [0, 0]
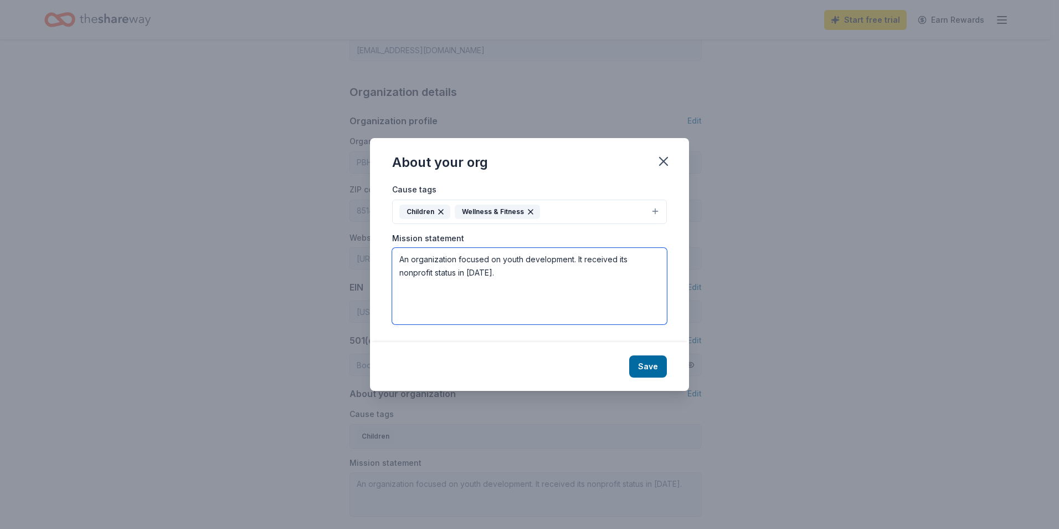
click at [496, 285] on textarea "An organization focused on youth development. It received its nonprofit status …" at bounding box center [529, 286] width 275 height 76
click at [442, 262] on textarea "An organization focused on youth development. It received its nonprofit status …" at bounding box center [529, 286] width 275 height 76
paste textarea "We are a volunteer-run 501(c)(3) nonprofit committed to fueling the success of …"
drag, startPoint x: 519, startPoint y: 274, endPoint x: 381, endPoint y: 250, distance: 140.5
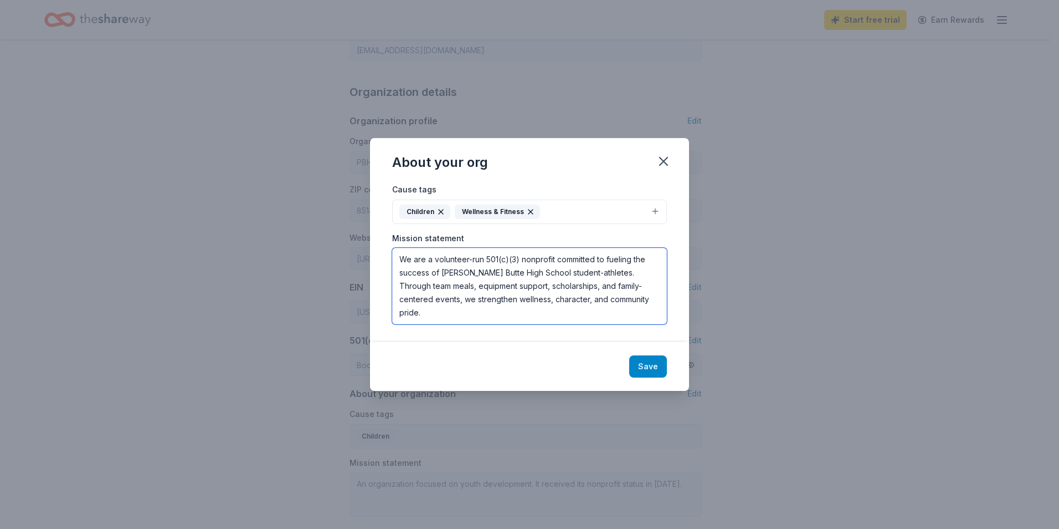
type textarea "We are a volunteer-run 501(c)(3) nonprofit committed to fueling the success of …"
click at [645, 363] on button "Save" at bounding box center [648, 366] width 38 height 22
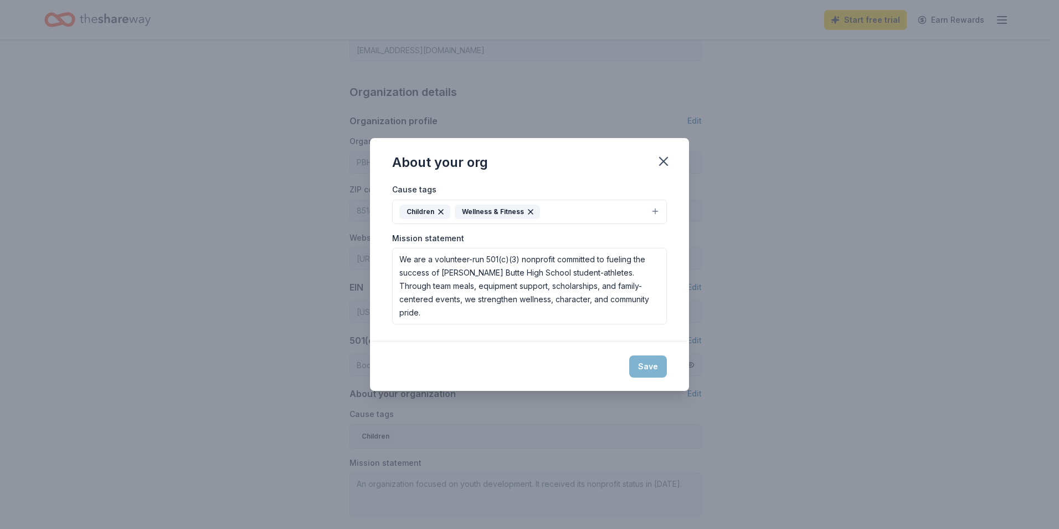
type textarea "We are a volunteer-run 501(c)(3) nonprofit committed to fueling the success of …"
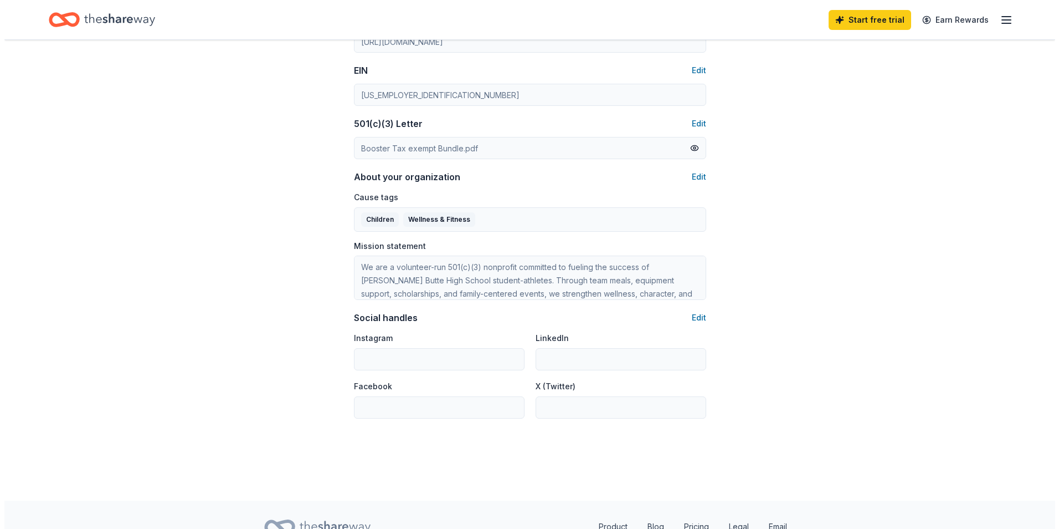
scroll to position [499, 0]
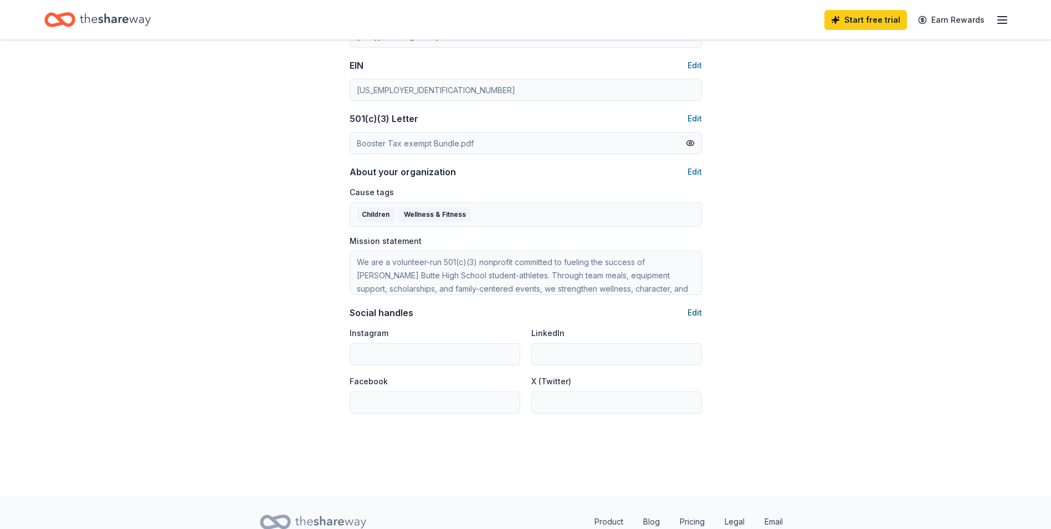
click at [700, 311] on button "Edit" at bounding box center [695, 312] width 14 height 13
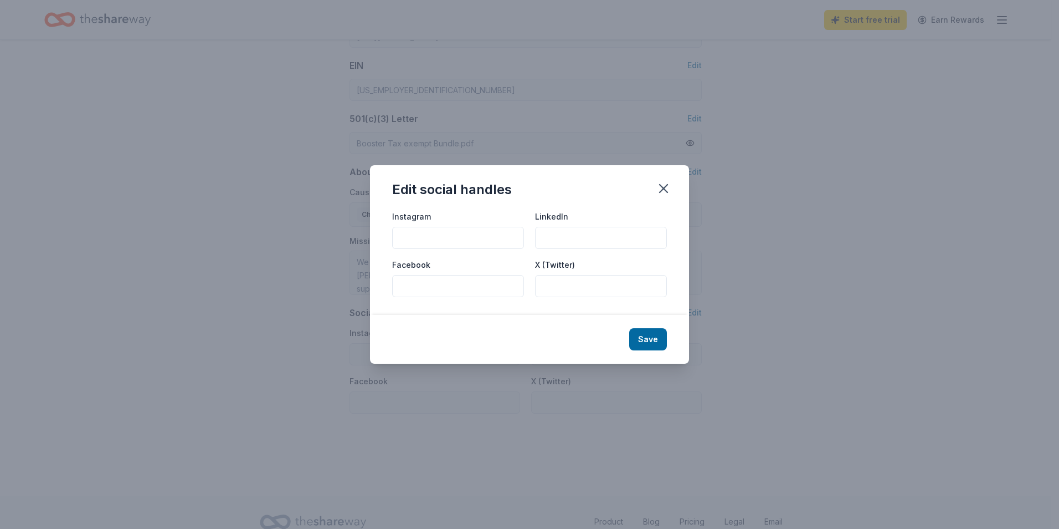
drag, startPoint x: 421, startPoint y: 285, endPoint x: 428, endPoint y: 285, distance: 7.8
click at [421, 285] on input "Facebook" at bounding box center [458, 286] width 132 height 22
paste input "https://www.facebook.com/profile.php?id=61579304667972&rdid=jTBN2bZHf6e0KEU4&sh…"
type input "https://www.facebook.com/profile.php?id=61579304667972&rdid=jTBN2bZHf6e0KEU4&sh…"
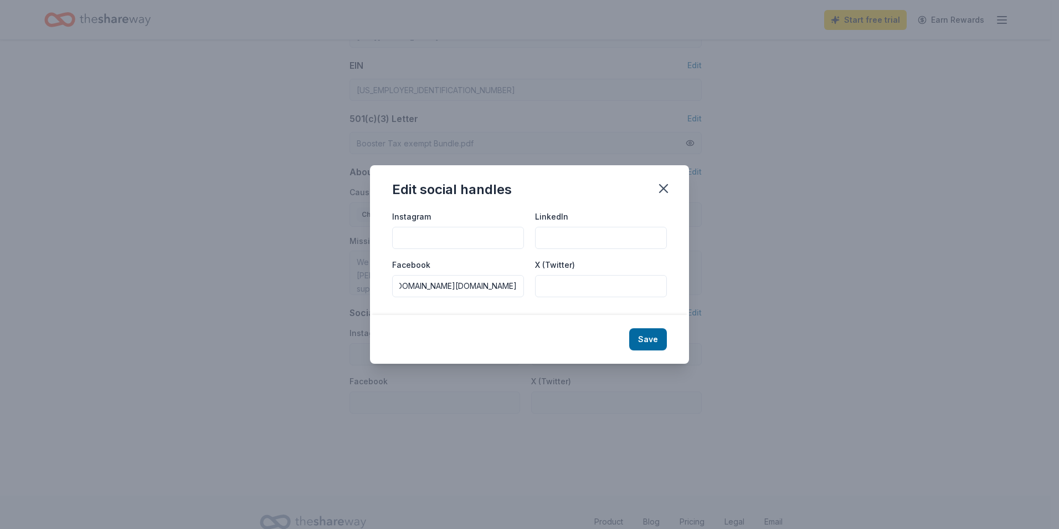
click at [570, 240] on input "LinkedIn" at bounding box center [601, 238] width 132 height 22
click at [475, 240] on input "Instagram" at bounding box center [458, 238] width 132 height 22
click at [549, 289] on input "X (Twitter)" at bounding box center [601, 286] width 132 height 22
click at [444, 240] on input "Instagram" at bounding box center [458, 238] width 132 height 22
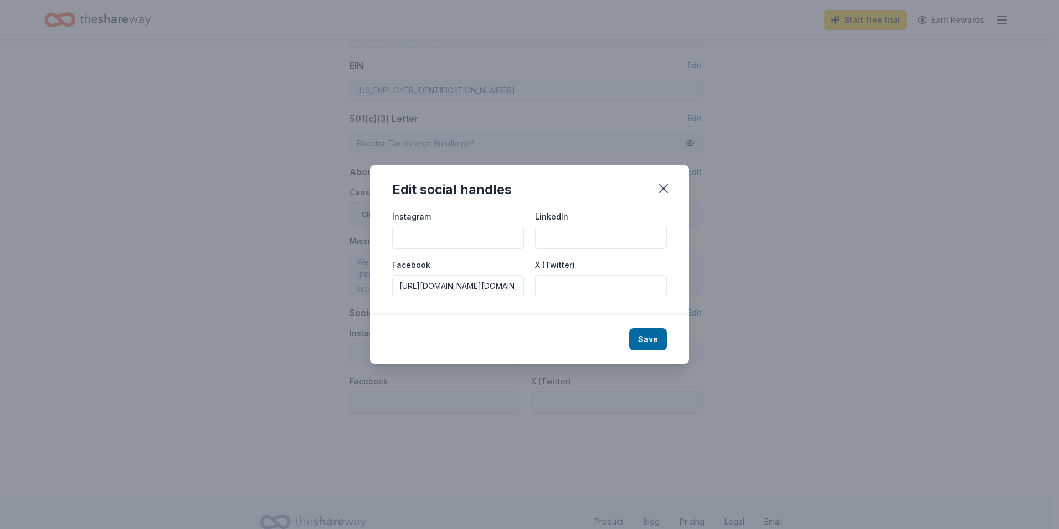
paste input "https://www.instagram.com/pbhsfb_club"
type input "https://www.instagram.com/pbhsfb_club"
click at [650, 340] on button "Save" at bounding box center [648, 339] width 38 height 22
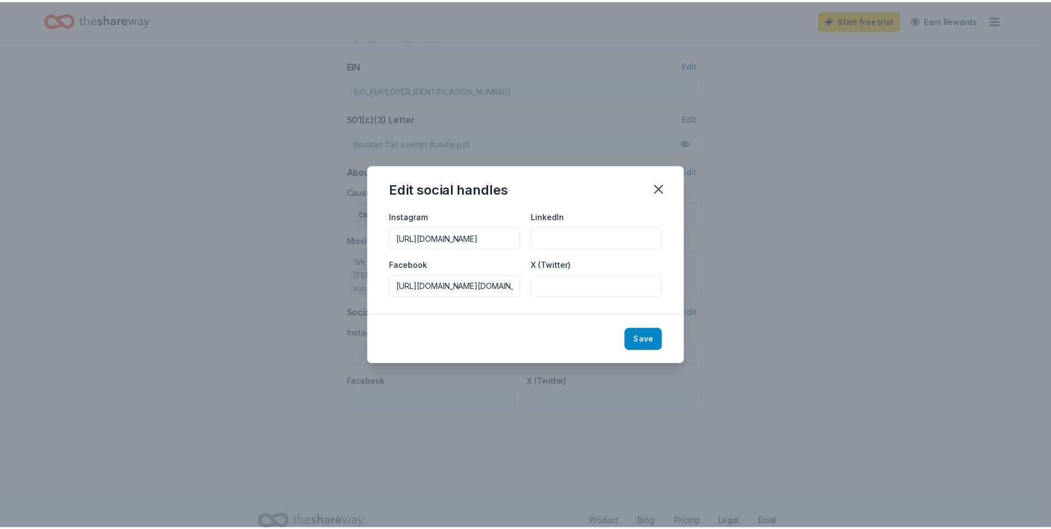
scroll to position [0, 0]
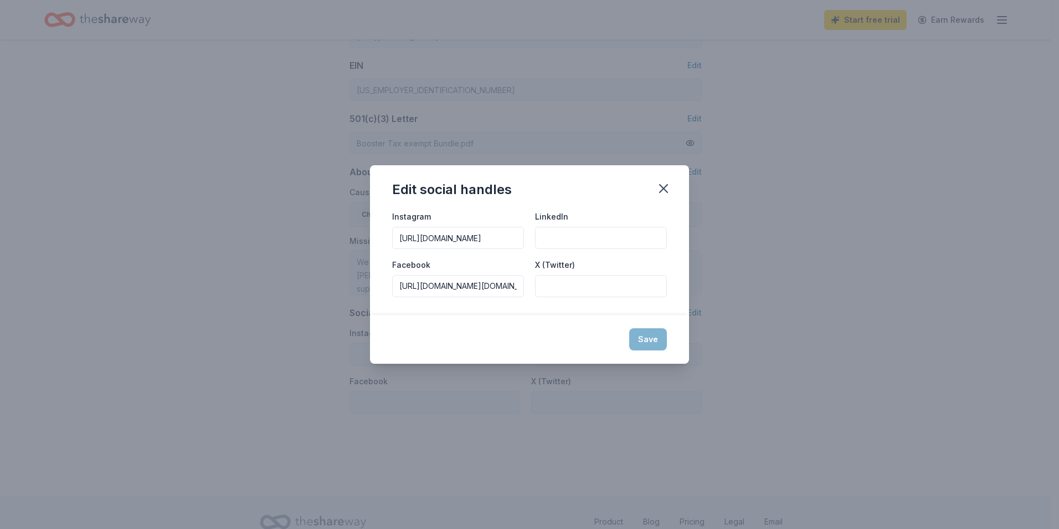
type input "https://www.instagram.com/pbhsfb_club"
type input "https://www.facebook.com/profile.php?id=61579304667972&rdid=jTBN2bZHf6e0KEU4&sh…"
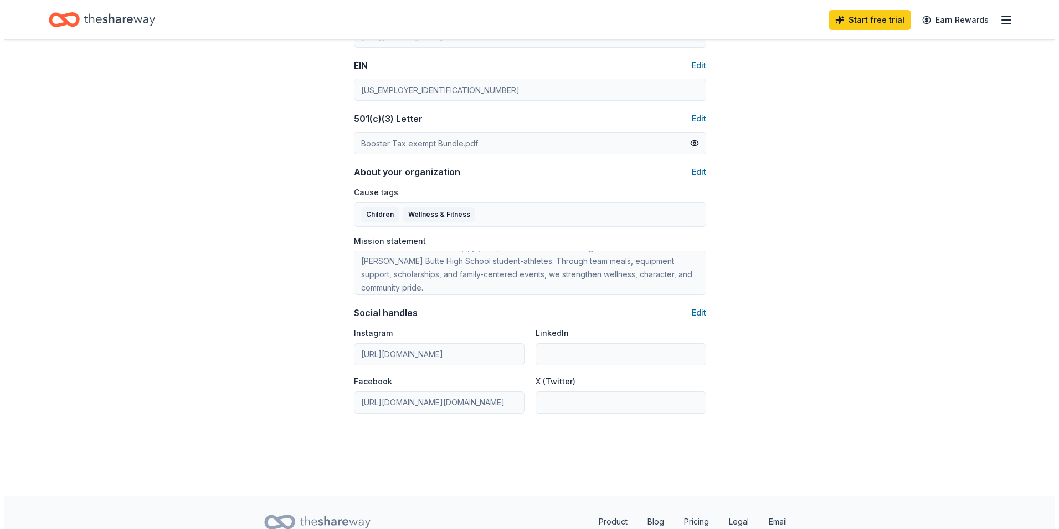
scroll to position [19, 0]
click at [696, 176] on button "Edit" at bounding box center [695, 171] width 14 height 13
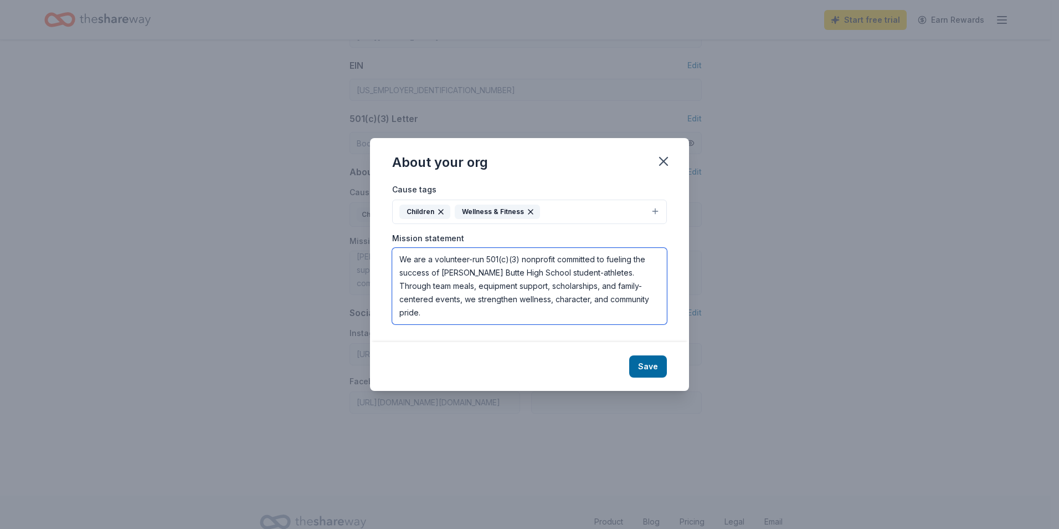
drag, startPoint x: 612, startPoint y: 304, endPoint x: 263, endPoint y: 234, distance: 355.5
click at [263, 234] on div "About your org Cause tags Children Wellness & Fitness Mission statement We are …" at bounding box center [529, 264] width 1059 height 529
paste textarea "The PBHS Football Booster Association exists to bridge the gap between district…"
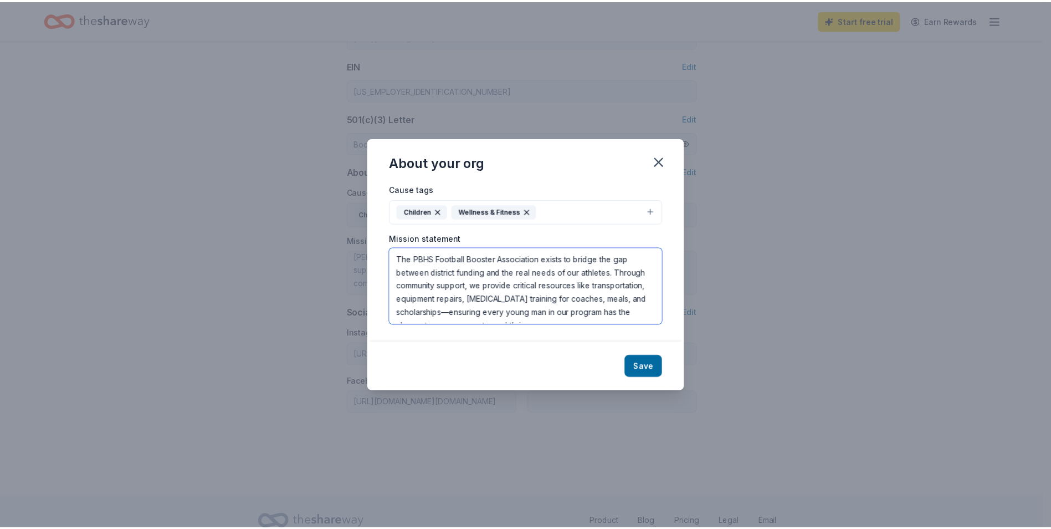
scroll to position [7, 0]
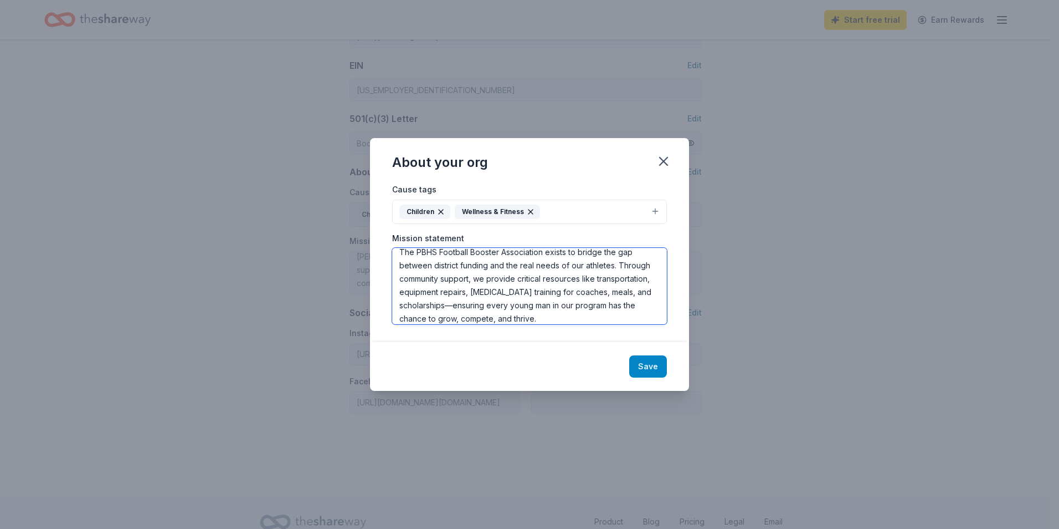
type textarea "The PBHS Football Booster Association exists to bridge the gap between district…"
click at [646, 368] on button "Save" at bounding box center [648, 366] width 38 height 22
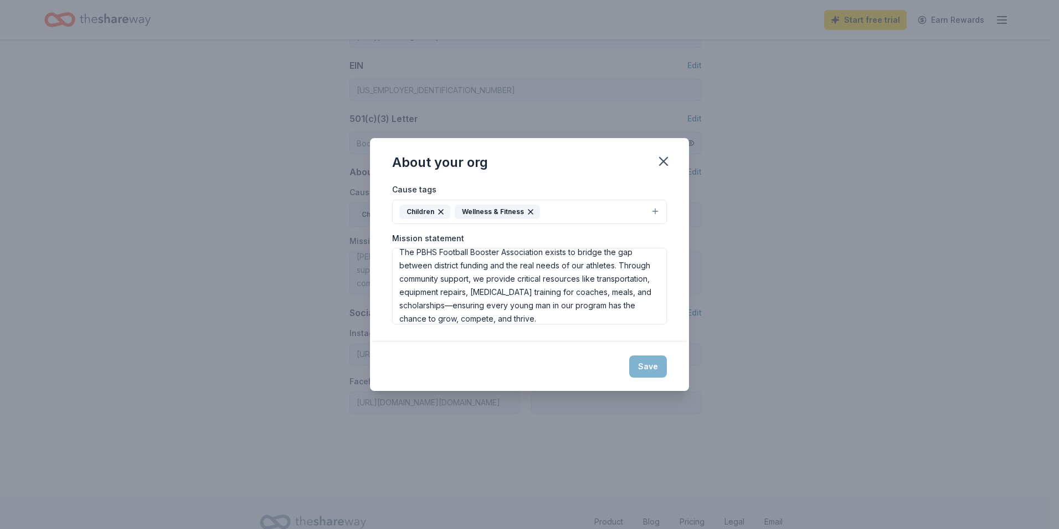
type textarea "The PBHS Football Booster Association exists to bridge the gap between district…"
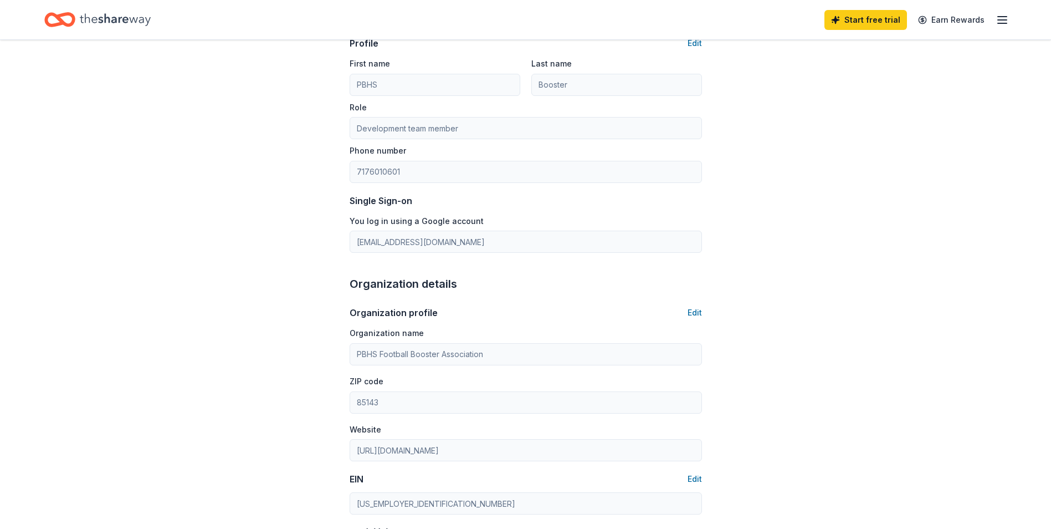
scroll to position [0, 0]
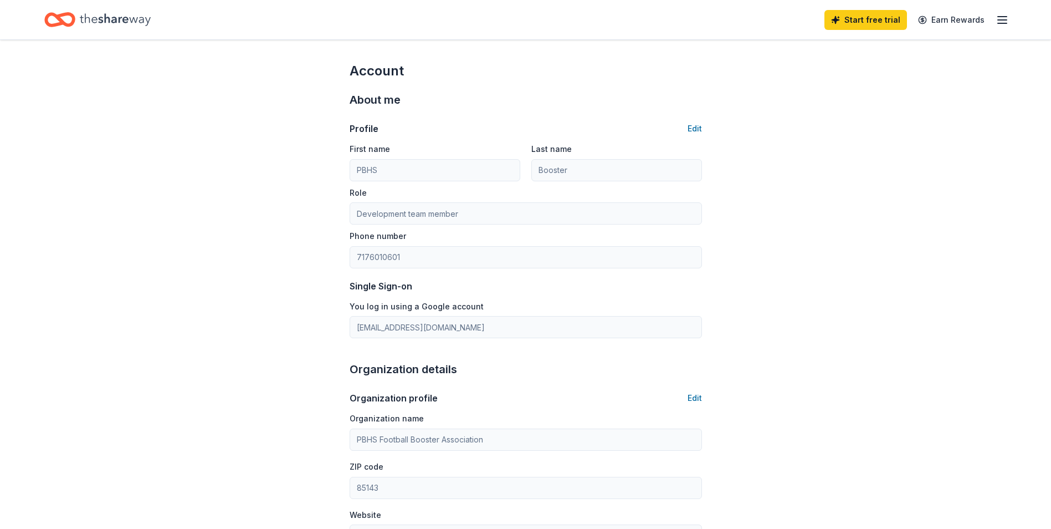
click at [1002, 20] on line "button" at bounding box center [1002, 20] width 9 height 0
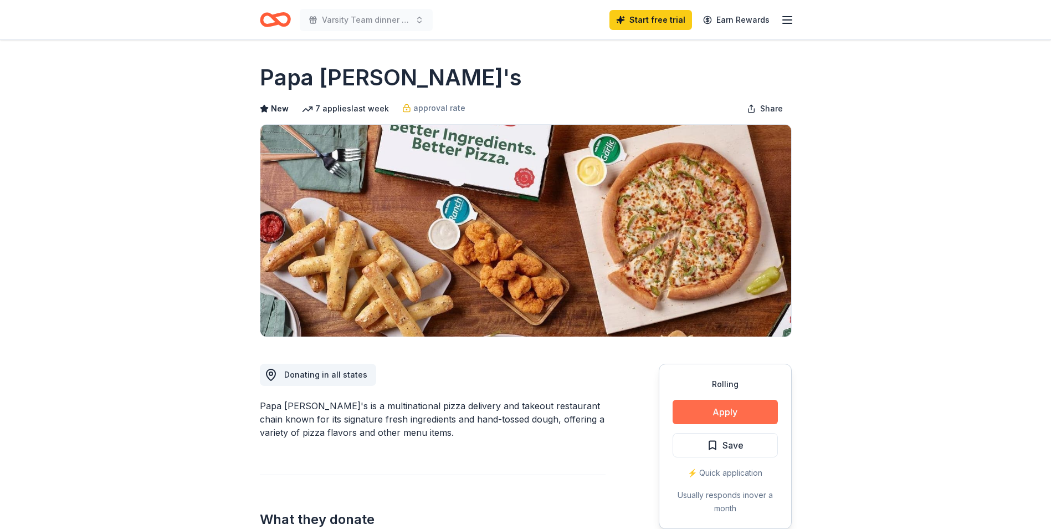
click at [717, 401] on button "Apply" at bounding box center [725, 411] width 105 height 24
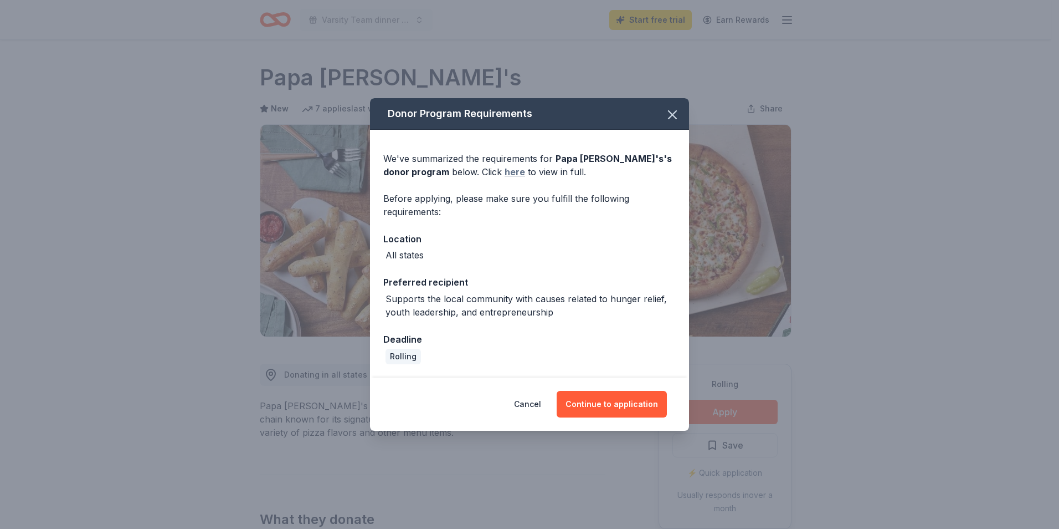
click at [505, 174] on link "here" at bounding box center [515, 171] width 20 height 13
click at [623, 405] on button "Continue to application" at bounding box center [612, 404] width 110 height 27
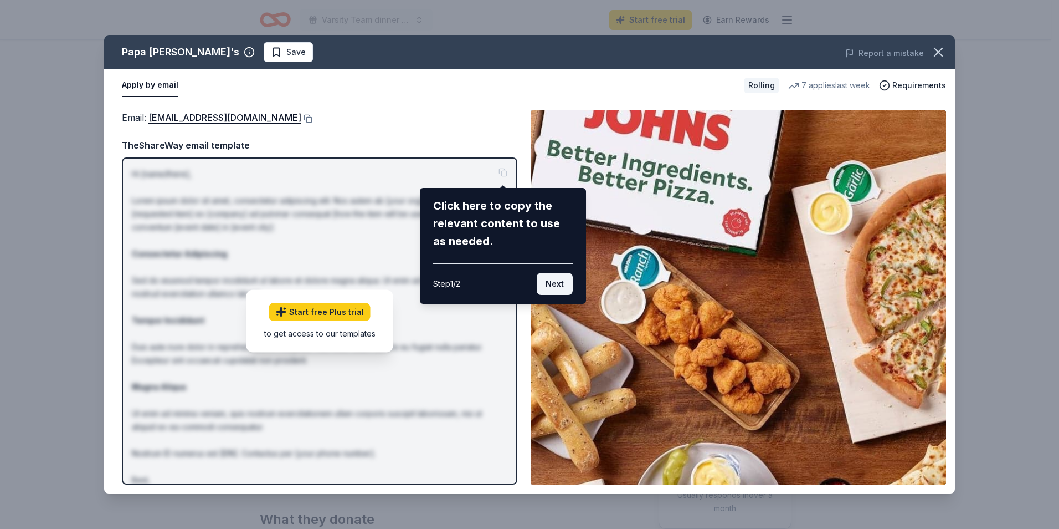
click at [555, 284] on button "Next" at bounding box center [555, 284] width 36 height 22
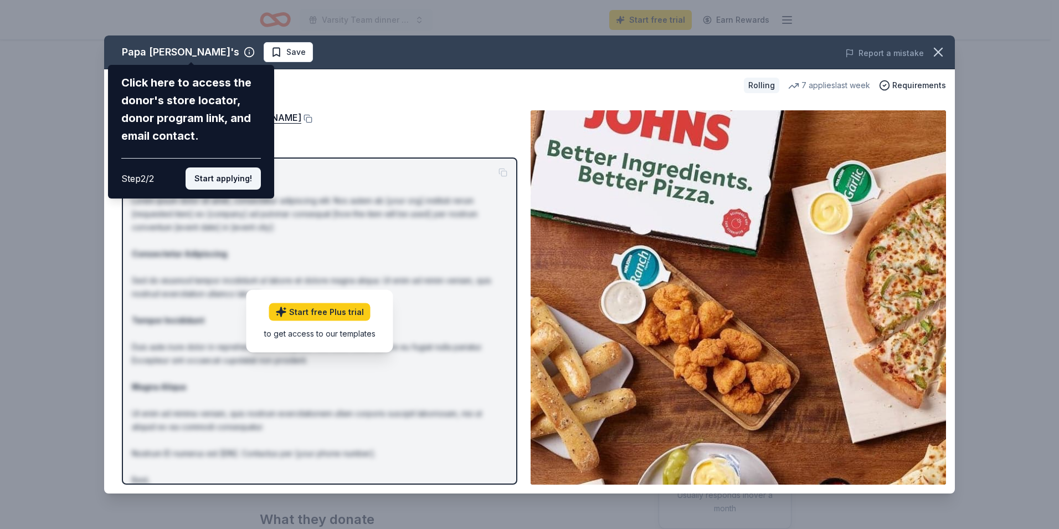
click at [234, 182] on button "Start applying!" at bounding box center [223, 178] width 75 height 22
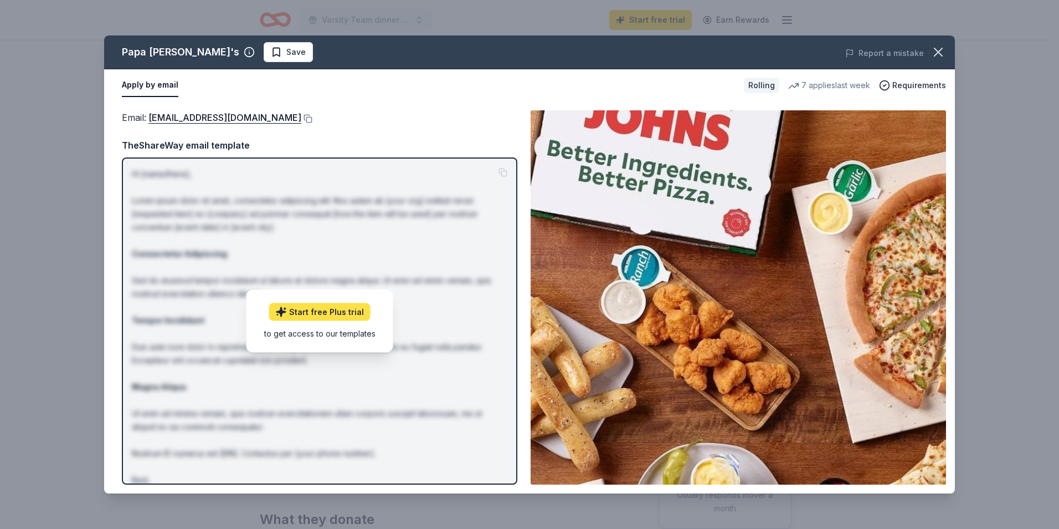
drag, startPoint x: 330, startPoint y: 308, endPoint x: 353, endPoint y: 310, distance: 22.8
click at [330, 308] on div "Papa John's Save Report a mistake Apply by email Rolling 7 applies last week Re…" at bounding box center [529, 264] width 851 height 458
click at [301, 118] on button at bounding box center [306, 118] width 11 height 9
click at [326, 314] on link "Start free Plus trial" at bounding box center [319, 312] width 101 height 18
click at [435, 309] on p "Hi [name/there], Lorem ipsum dolor sit amet, consectetur adipiscing elit. Nos a…" at bounding box center [320, 333] width 376 height 332
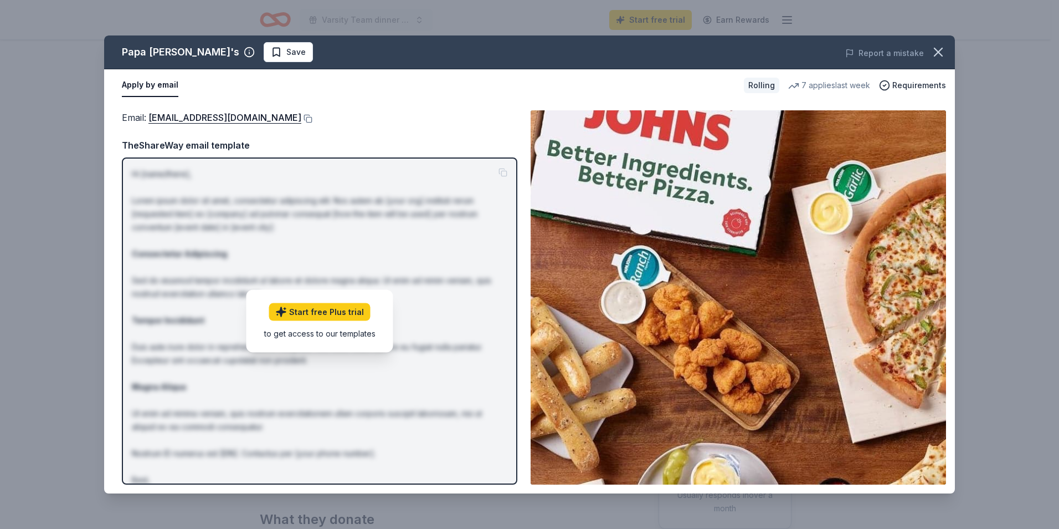
drag, startPoint x: 437, startPoint y: 317, endPoint x: 535, endPoint y: 281, distance: 103.9
click at [438, 316] on p "Hi [name/there], Lorem ipsum dolor sit amet, consectetur adipiscing elit. Nos a…" at bounding box center [320, 333] width 376 height 332
click at [350, 340] on div "Start free Plus trial to get access to our templates" at bounding box center [320, 320] width 147 height 63
click at [319, 140] on div "TheShareWay email template" at bounding box center [320, 145] width 396 height 14
click at [138, 86] on button "Apply by email" at bounding box center [150, 85] width 57 height 23
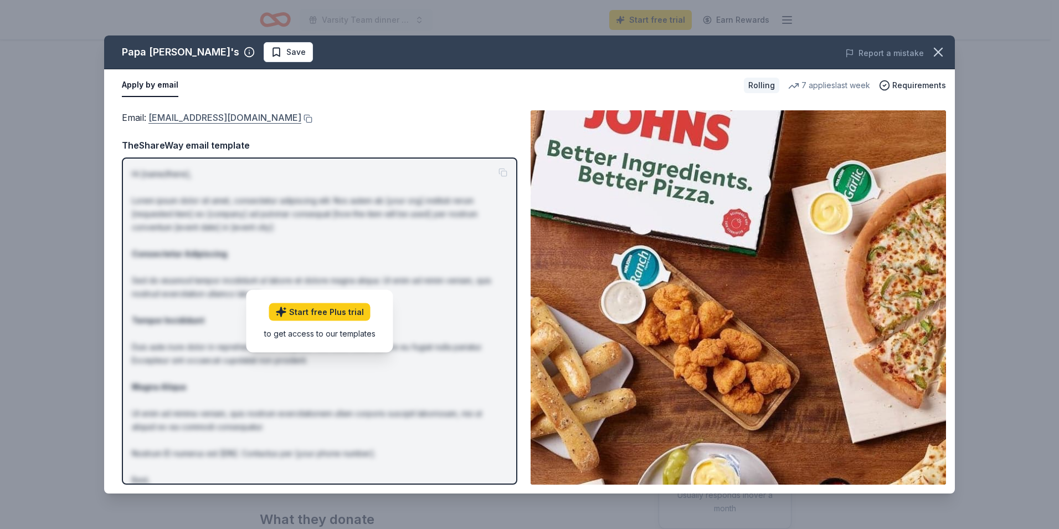
click at [179, 111] on link "foundation@papajohns.com" at bounding box center [224, 117] width 153 height 14
click at [946, 50] on icon "button" at bounding box center [939, 52] width 16 height 16
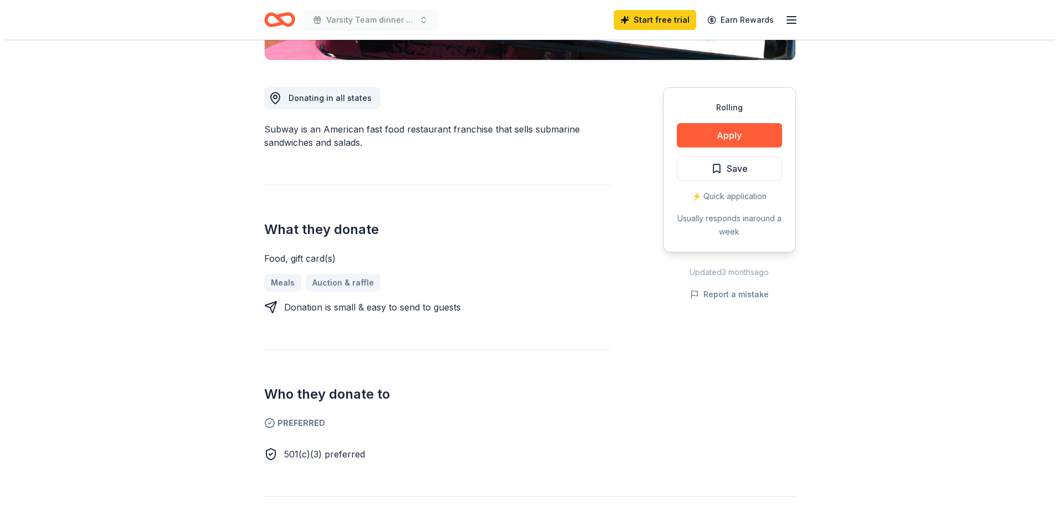
scroll to position [277, 0]
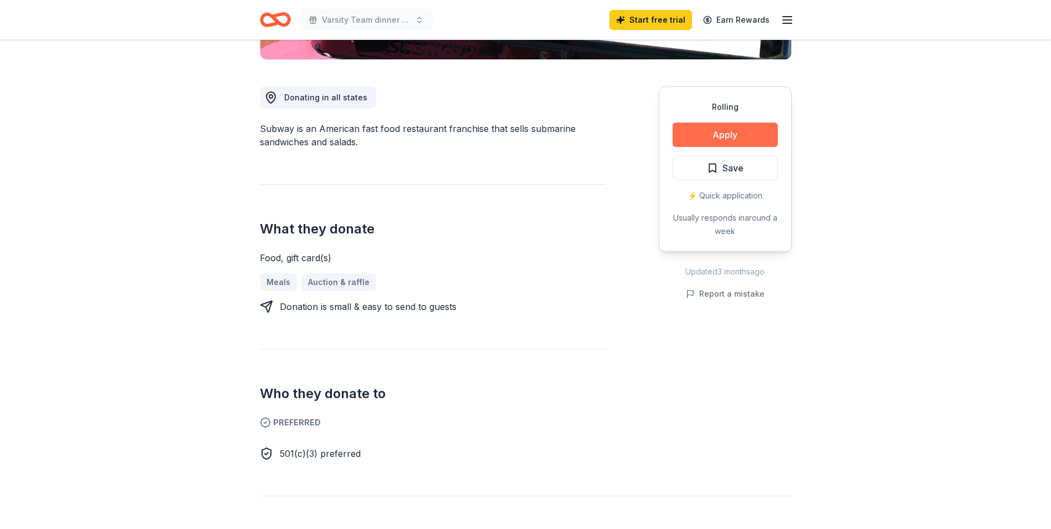
click at [724, 131] on button "Apply" at bounding box center [725, 134] width 105 height 24
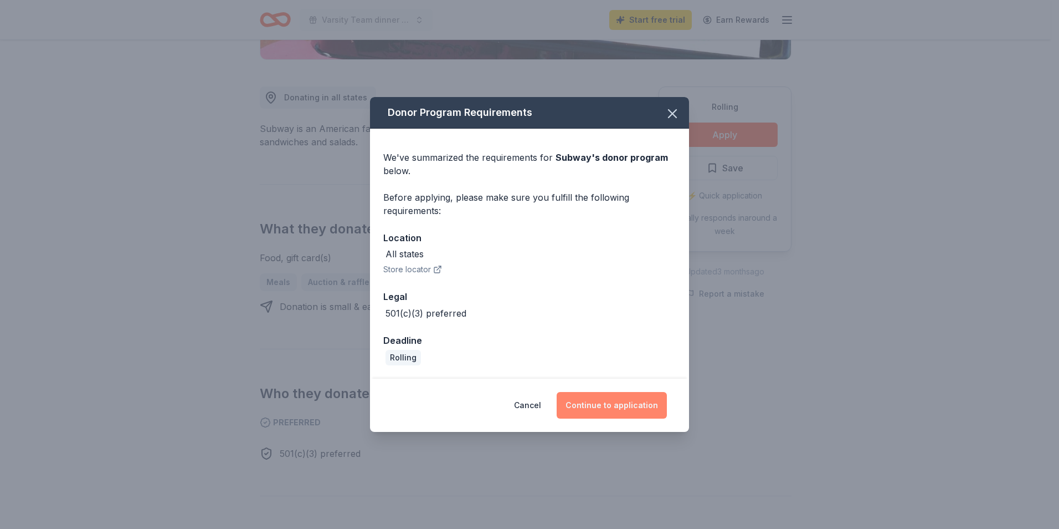
click at [641, 402] on button "Continue to application" at bounding box center [612, 405] width 110 height 27
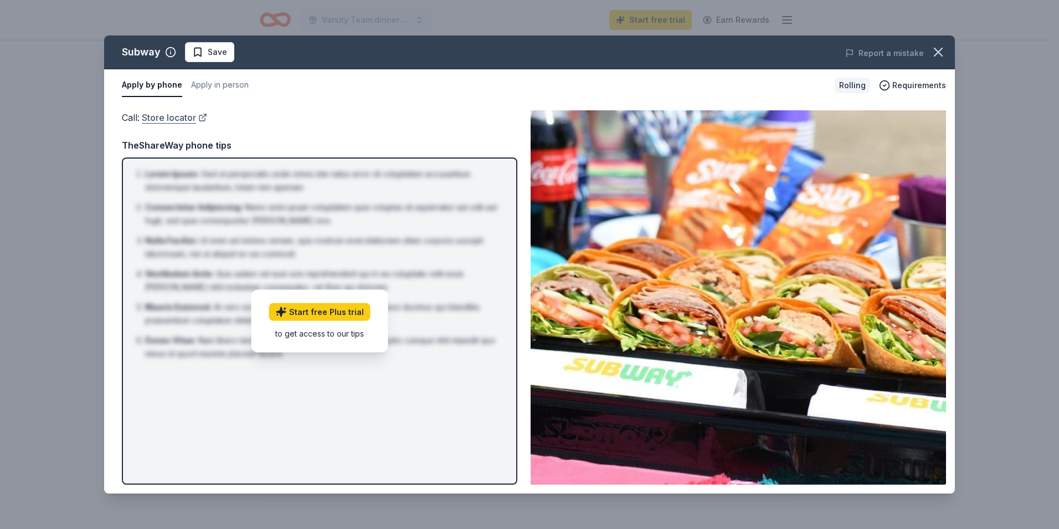
click at [181, 117] on link "Store locator" at bounding box center [174, 117] width 65 height 14
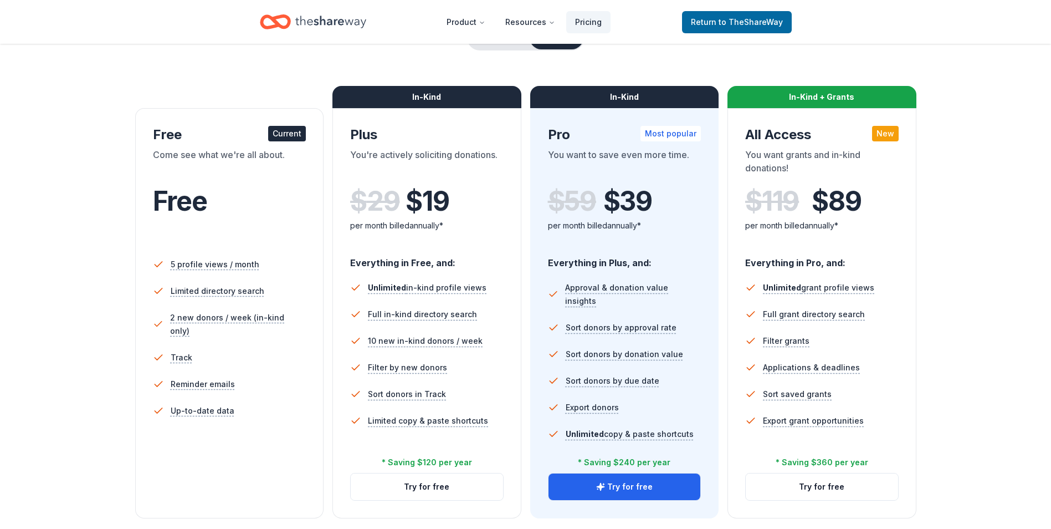
scroll to position [166, 0]
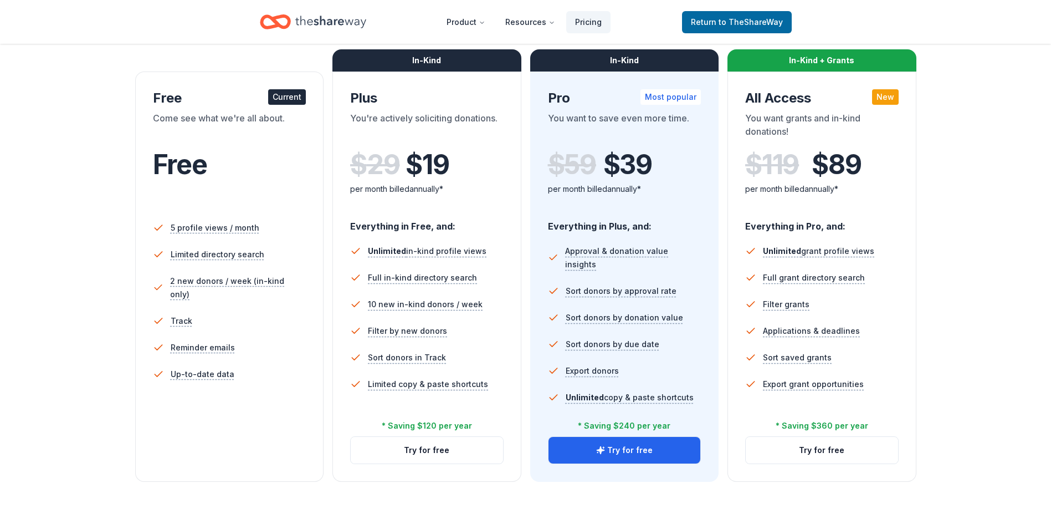
click at [277, 98] on div "Current" at bounding box center [287, 97] width 38 height 16
drag, startPoint x: 209, startPoint y: 146, endPoint x: 208, endPoint y: 120, distance: 26.0
click at [208, 146] on div "Free" at bounding box center [229, 176] width 153 height 68
click at [208, 98] on div "Free Current" at bounding box center [229, 98] width 153 height 18
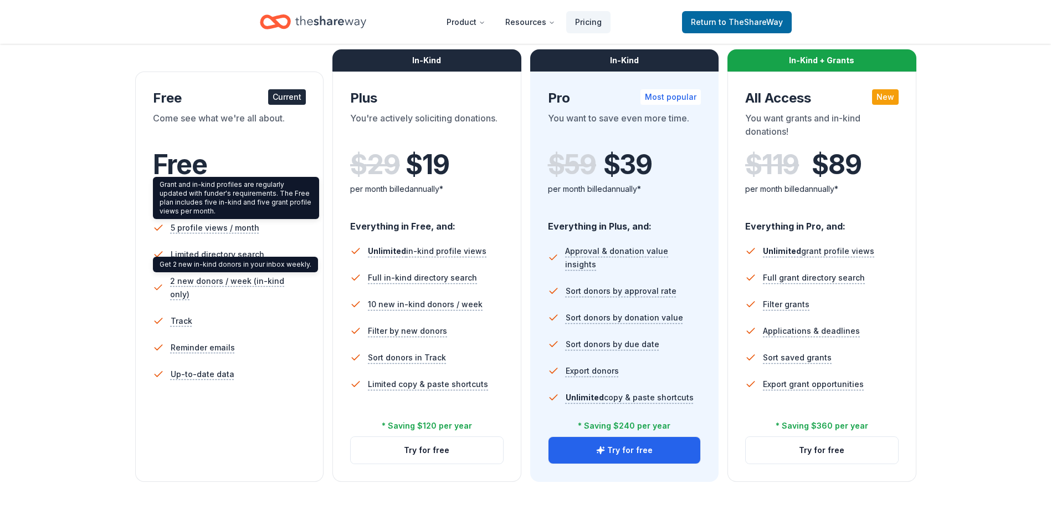
click at [265, 334] on li "Reminder emails" at bounding box center [229, 347] width 153 height 27
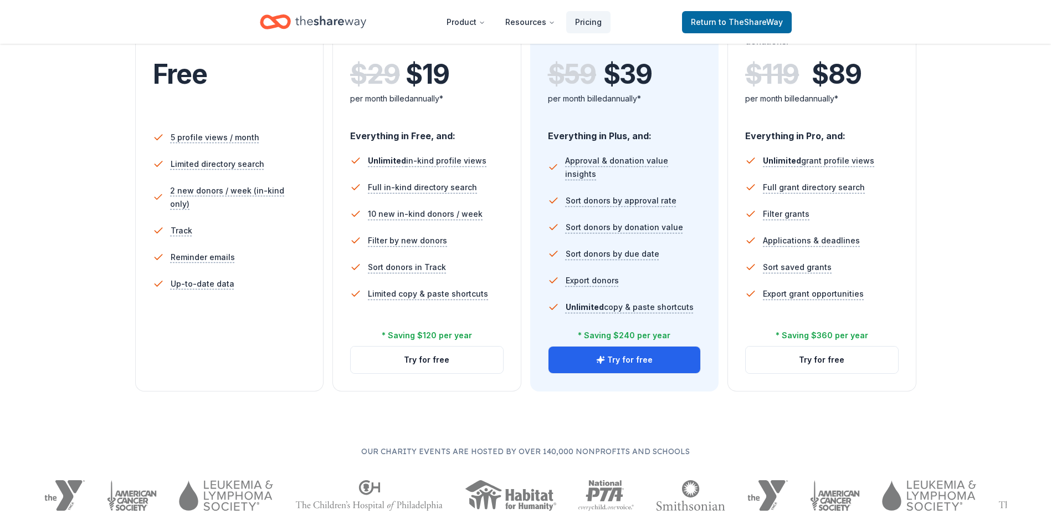
scroll to position [332, 0]
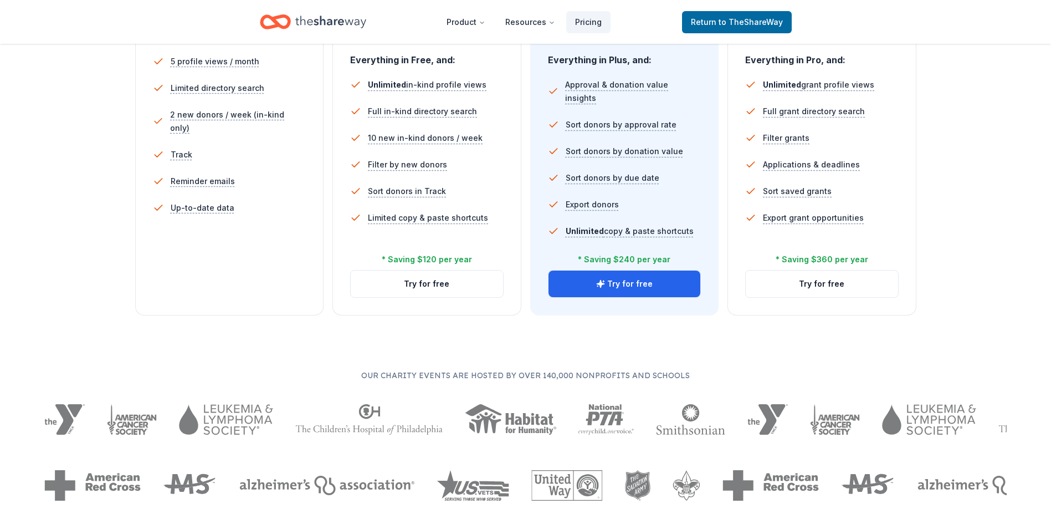
click at [248, 294] on div "Free Current Come see what we're all about. Free 5 profile views / month Limite…" at bounding box center [229, 110] width 189 height 410
click at [248, 293] on div "Free Current Come see what we're all about. Free 5 profile views / month Limite…" at bounding box center [229, 110] width 189 height 410
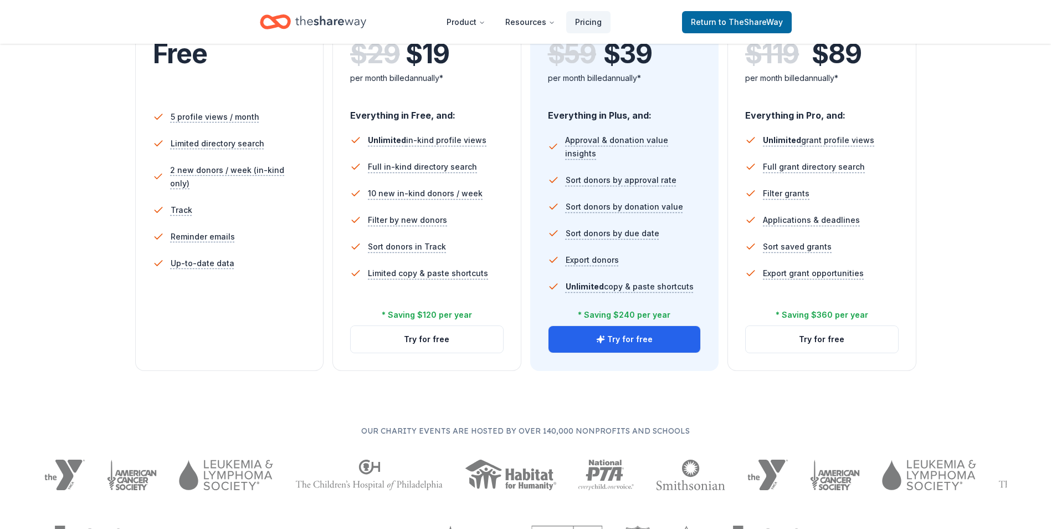
scroll to position [166, 0]
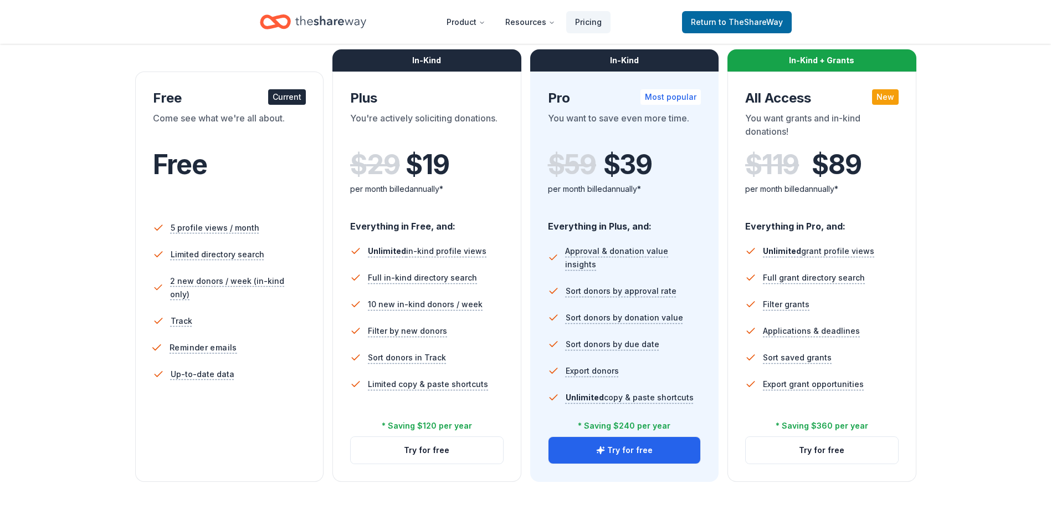
click at [164, 340] on div "Reminder emails" at bounding box center [194, 347] width 86 height 14
click at [423, 450] on button "Try for free" at bounding box center [427, 450] width 152 height 27
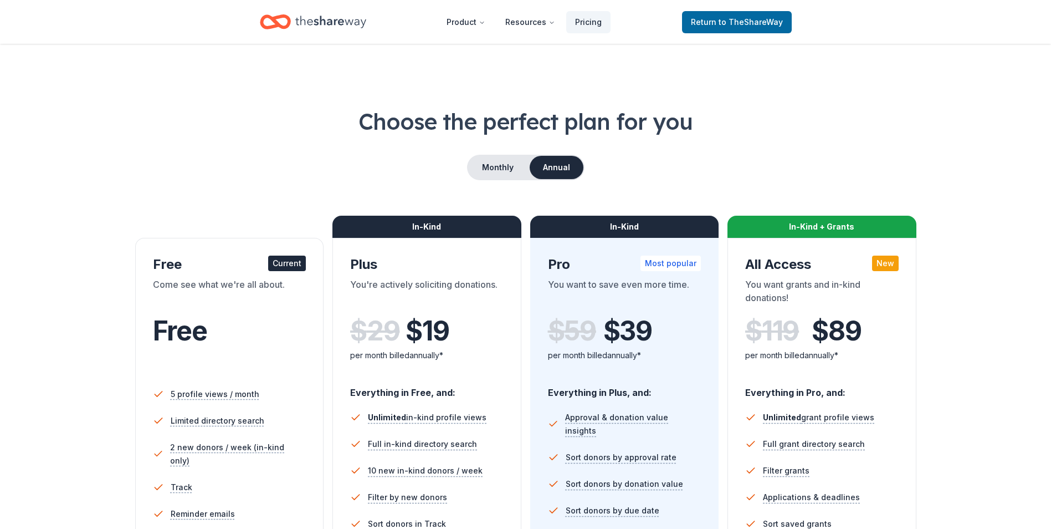
scroll to position [160, 0]
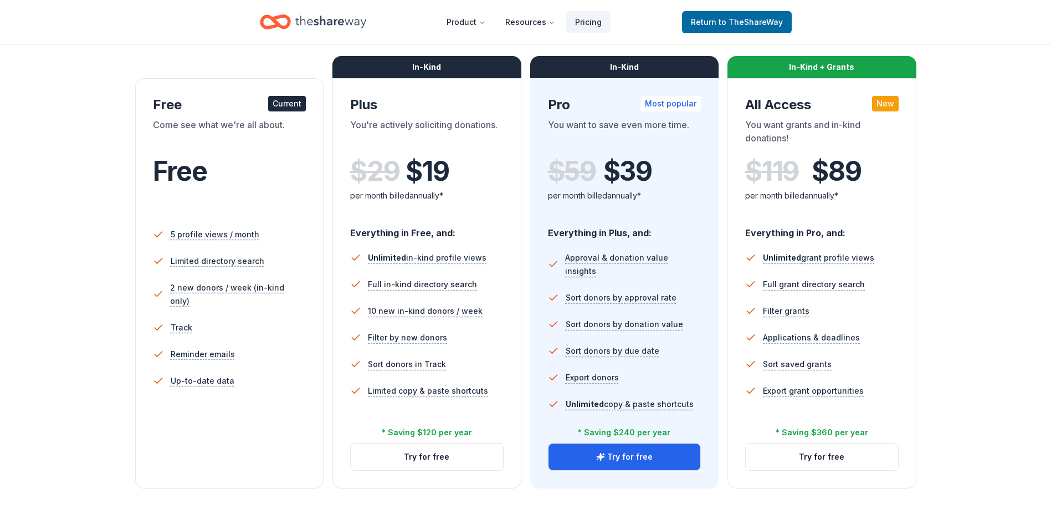
click at [200, 131] on div "Come see what we're all about." at bounding box center [229, 133] width 153 height 31
drag, startPoint x: 222, startPoint y: 235, endPoint x: 235, endPoint y: 258, distance: 26.5
click at [235, 257] on ul "5 profile views / month Limited directory search 2 new donors / week (in-kind o…" at bounding box center [229, 310] width 153 height 186
drag, startPoint x: 235, startPoint y: 258, endPoint x: 194, endPoint y: 309, distance: 65.0
click at [194, 314] on li "Track" at bounding box center [229, 327] width 153 height 27
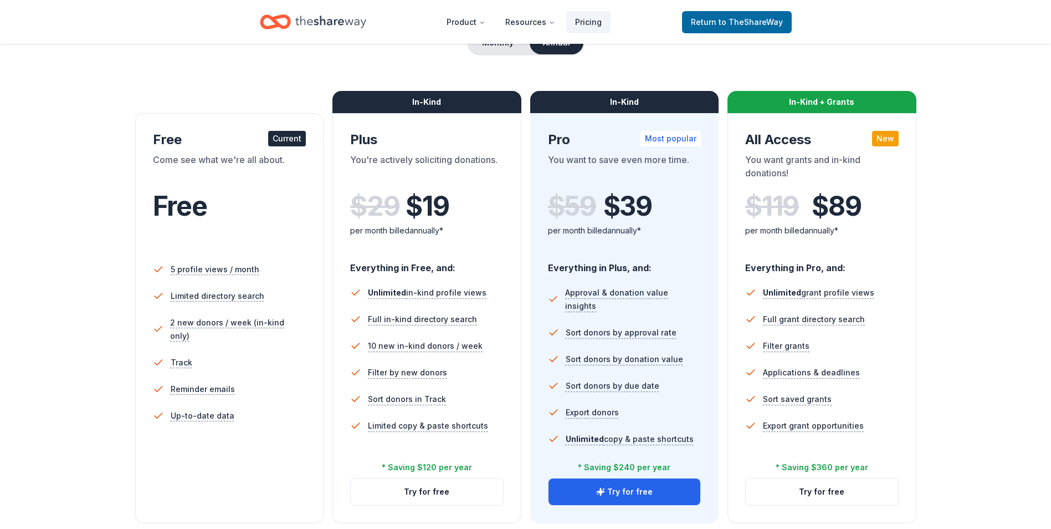
scroll to position [104, 0]
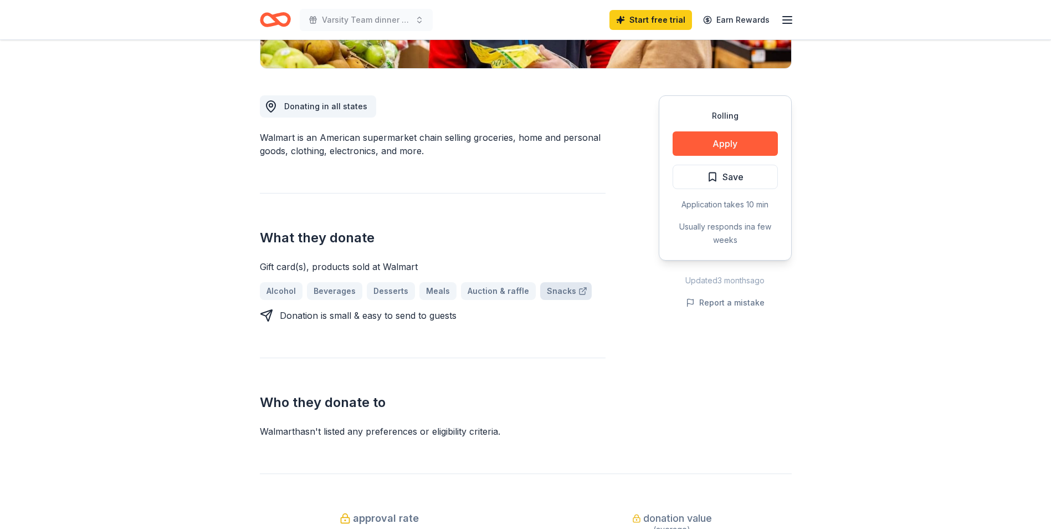
scroll to position [222, 0]
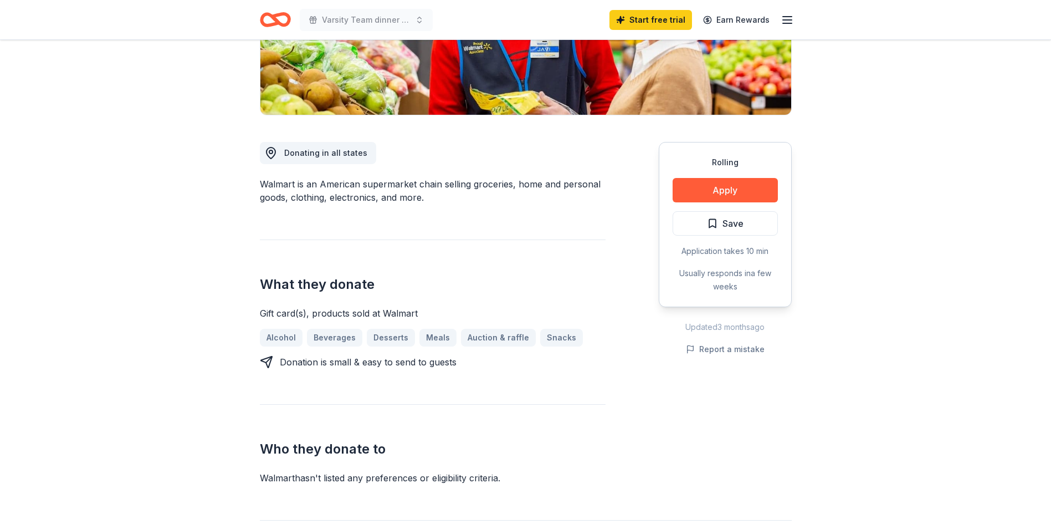
drag, startPoint x: 713, startPoint y: 201, endPoint x: 606, endPoint y: 239, distance: 113.6
click at [652, 220] on div "Donating in all states Walmart is an American supermarket chain selling groceri…" at bounding box center [526, 299] width 532 height 369
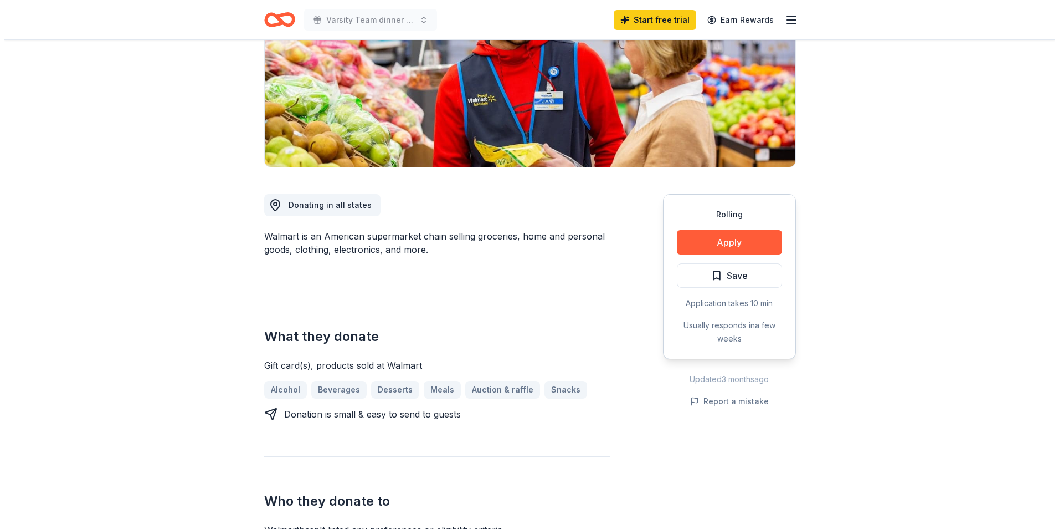
scroll to position [166, 0]
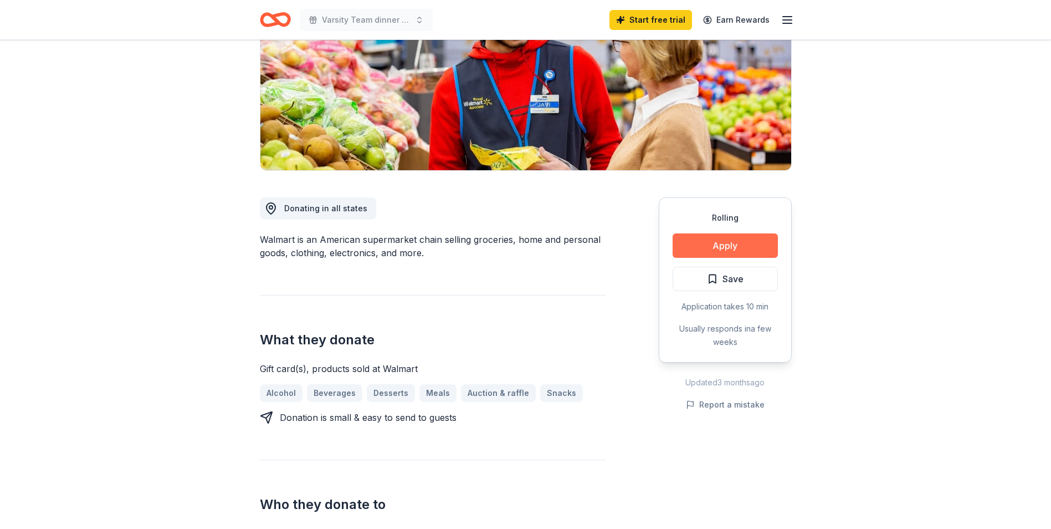
click at [705, 242] on button "Apply" at bounding box center [725, 245] width 105 height 24
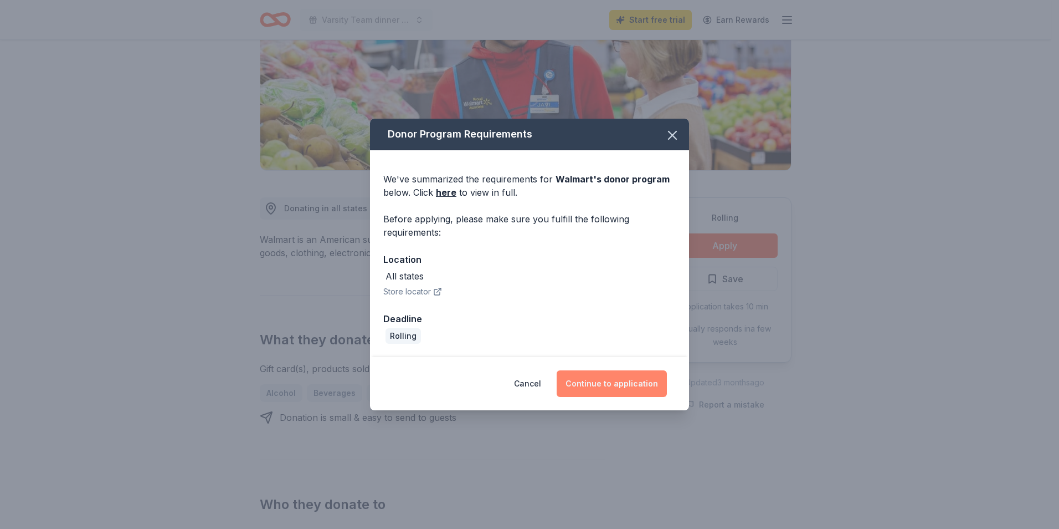
click at [617, 385] on button "Continue to application" at bounding box center [612, 383] width 110 height 27
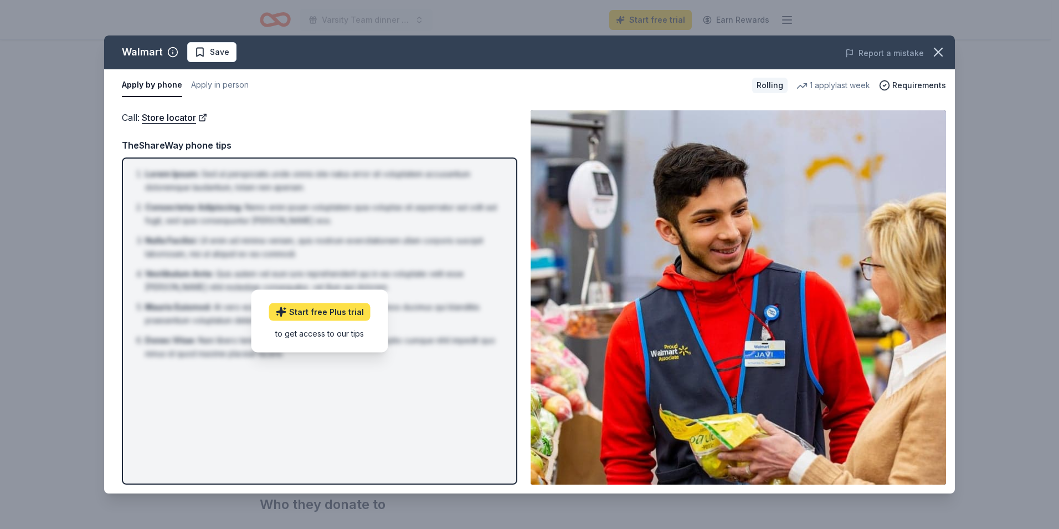
click at [340, 315] on link "Start free Plus trial" at bounding box center [319, 312] width 101 height 18
click at [308, 334] on div "to get access to our tips" at bounding box center [319, 333] width 101 height 12
click at [161, 108] on div "Call : Store locator Call : Store locator TheShareWay phone tips Lorem Ipsum : …" at bounding box center [529, 297] width 851 height 392
click at [169, 117] on link "Store locator" at bounding box center [174, 117] width 65 height 14
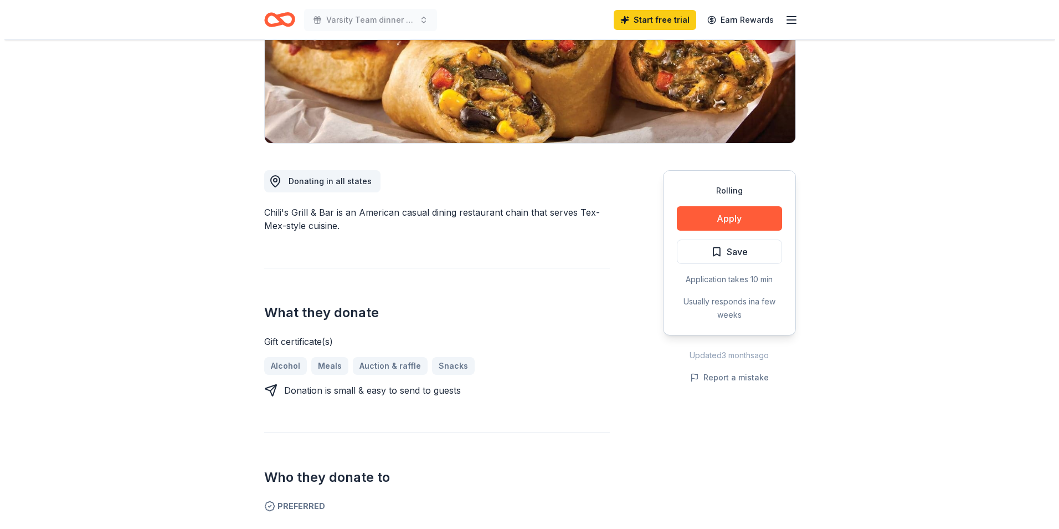
scroll to position [166, 0]
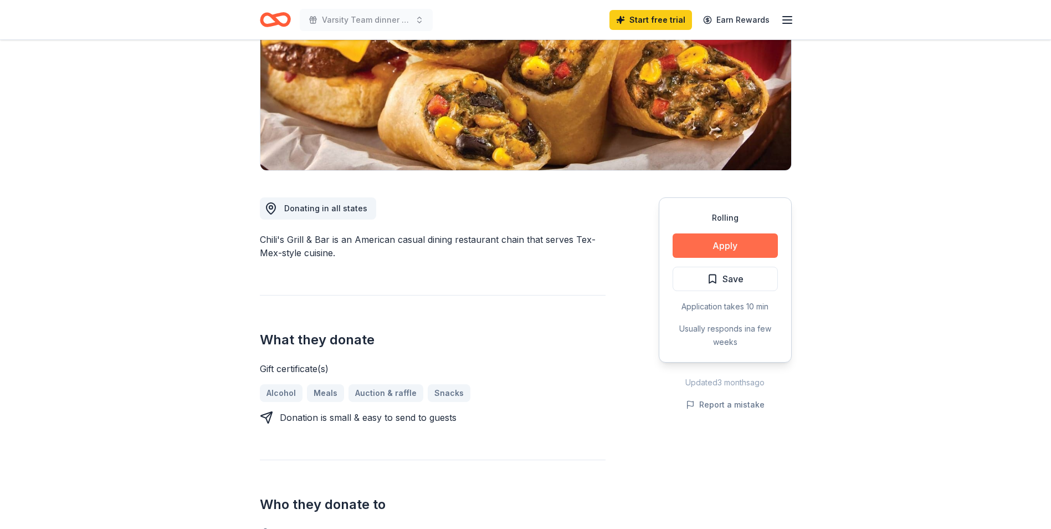
click at [701, 242] on button "Apply" at bounding box center [725, 245] width 105 height 24
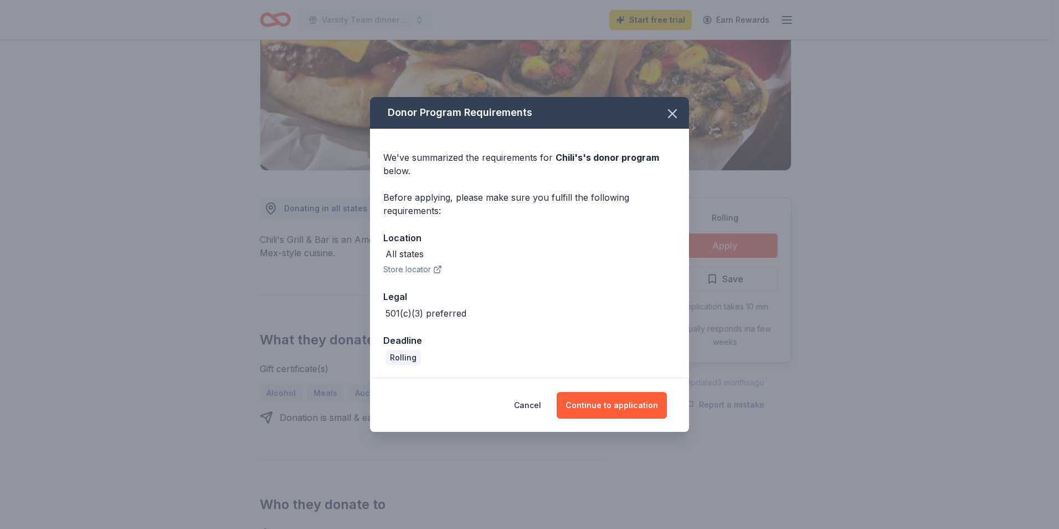
click at [415, 278] on div "We've summarized the requirements for Chili's 's donor program below. Before ap…" at bounding box center [529, 254] width 319 height 250
click at [417, 269] on button "Store locator" at bounding box center [412, 269] width 59 height 13
